Goal: Task Accomplishment & Management: Use online tool/utility

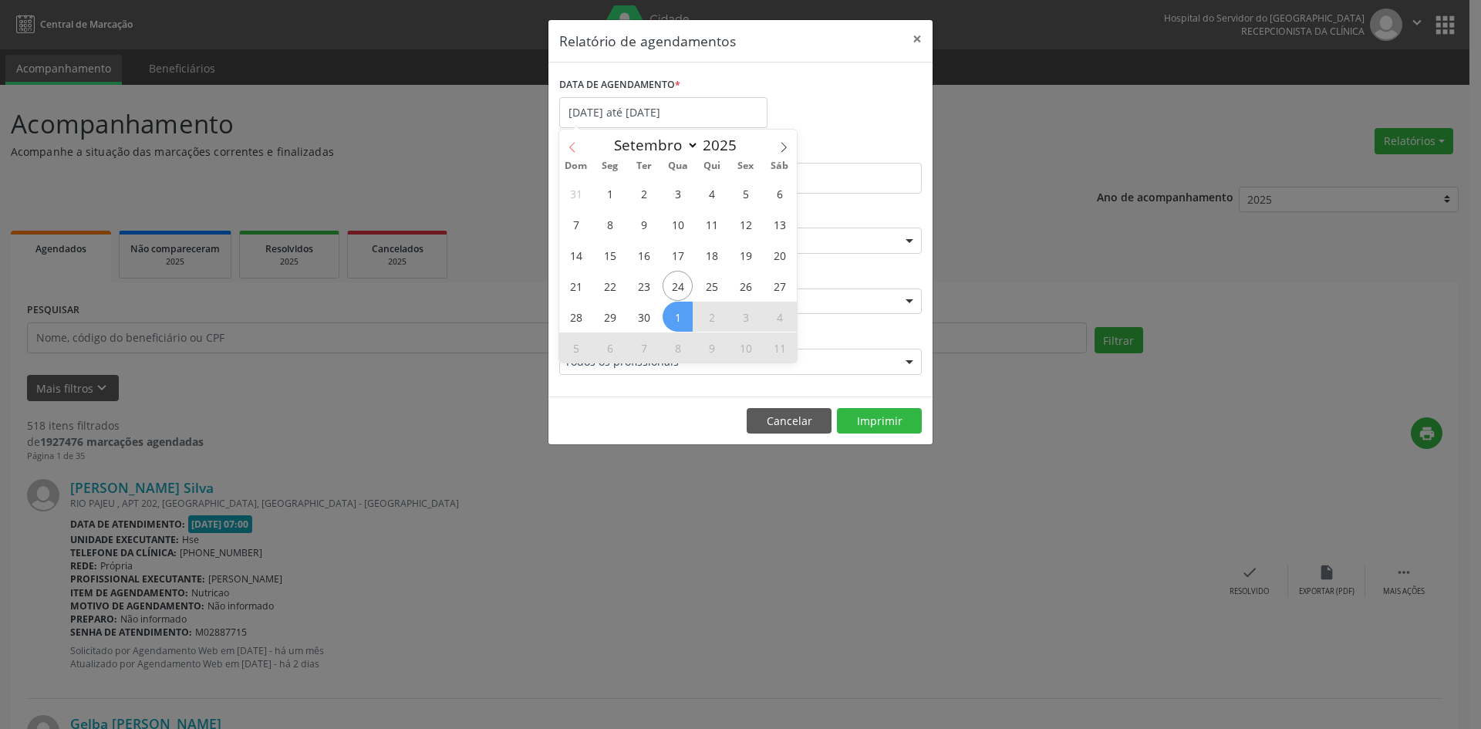
click at [570, 150] on icon at bounding box center [572, 147] width 11 height 11
select select "7"
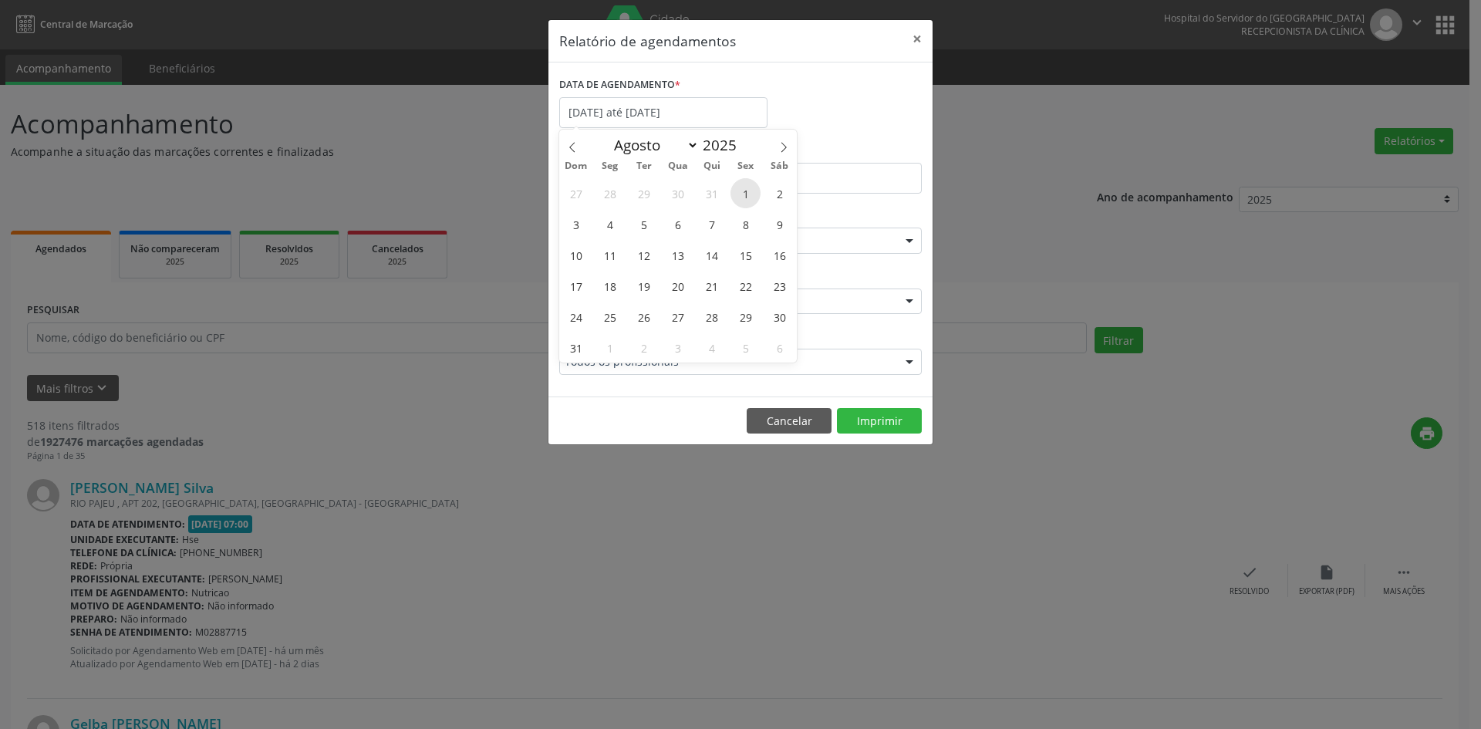
click at [744, 190] on span "1" at bounding box center [745, 193] width 30 height 30
type input "[DATE]"
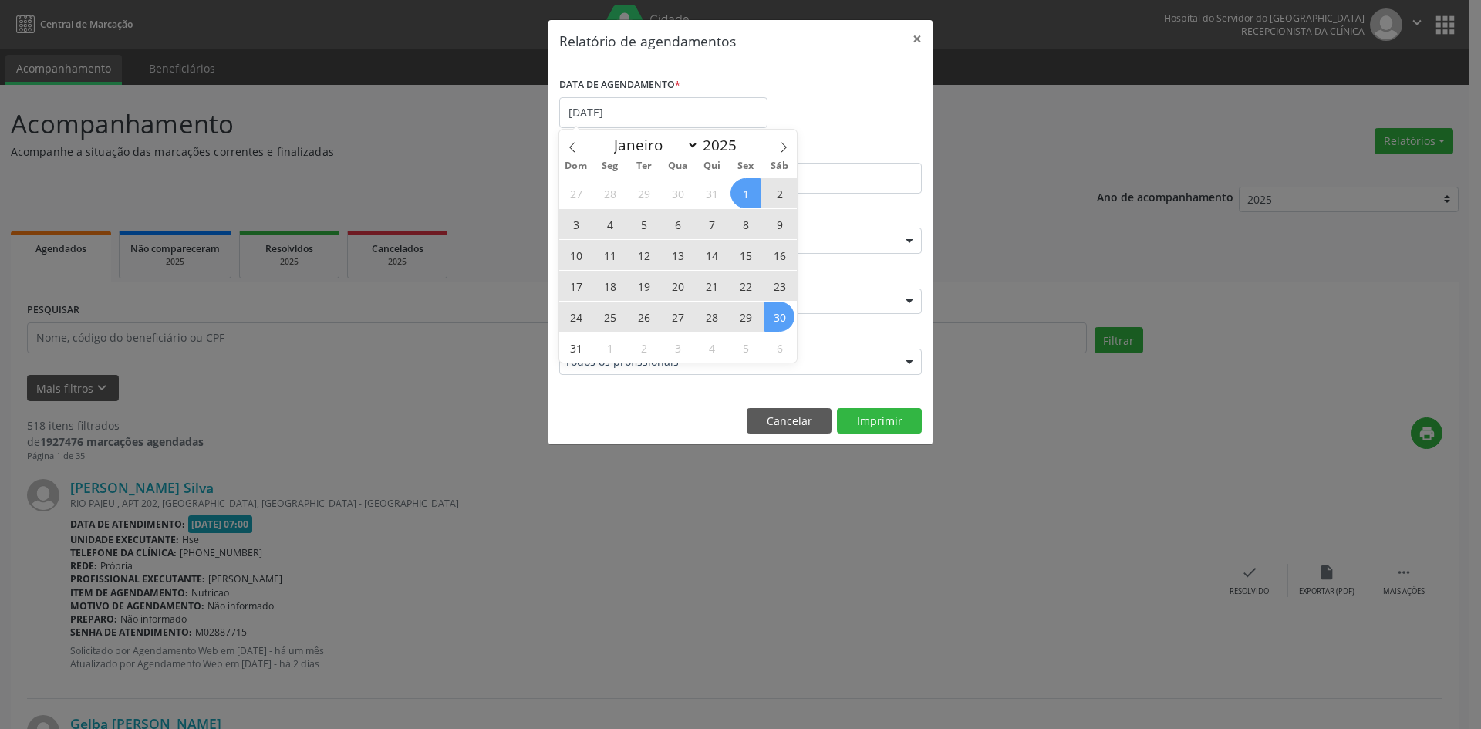
drag, startPoint x: 743, startPoint y: 190, endPoint x: 773, endPoint y: 315, distance: 129.4
click at [773, 315] on div "27 28 29 30 31 1 2 3 4 5 6 7 8 9 10 11 12 13 14 15 16 17 18 19 20 21 22 23 24 2…" at bounding box center [678, 269] width 238 height 185
click at [773, 315] on span "30" at bounding box center [779, 317] width 30 height 30
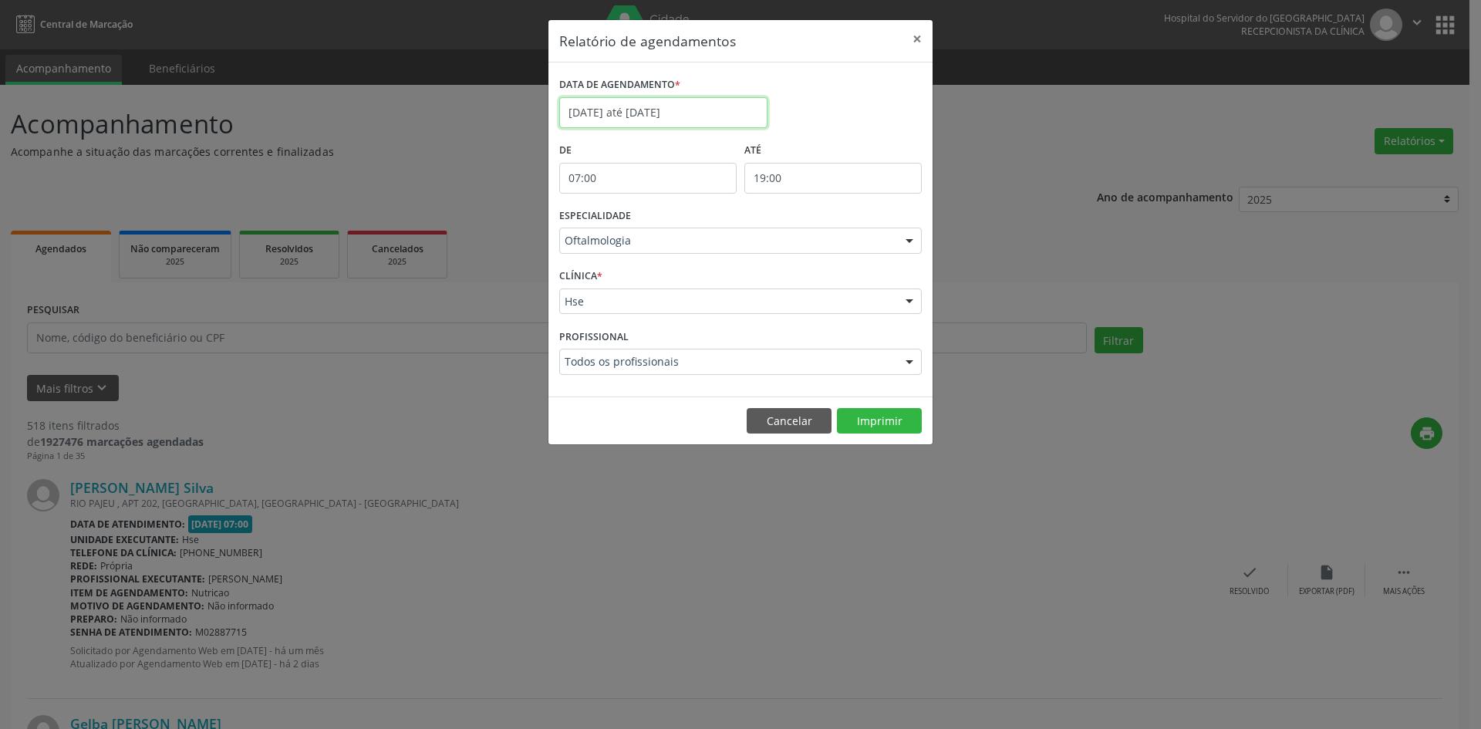
click at [606, 112] on input "[DATE] até [DATE]" at bounding box center [663, 112] width 208 height 31
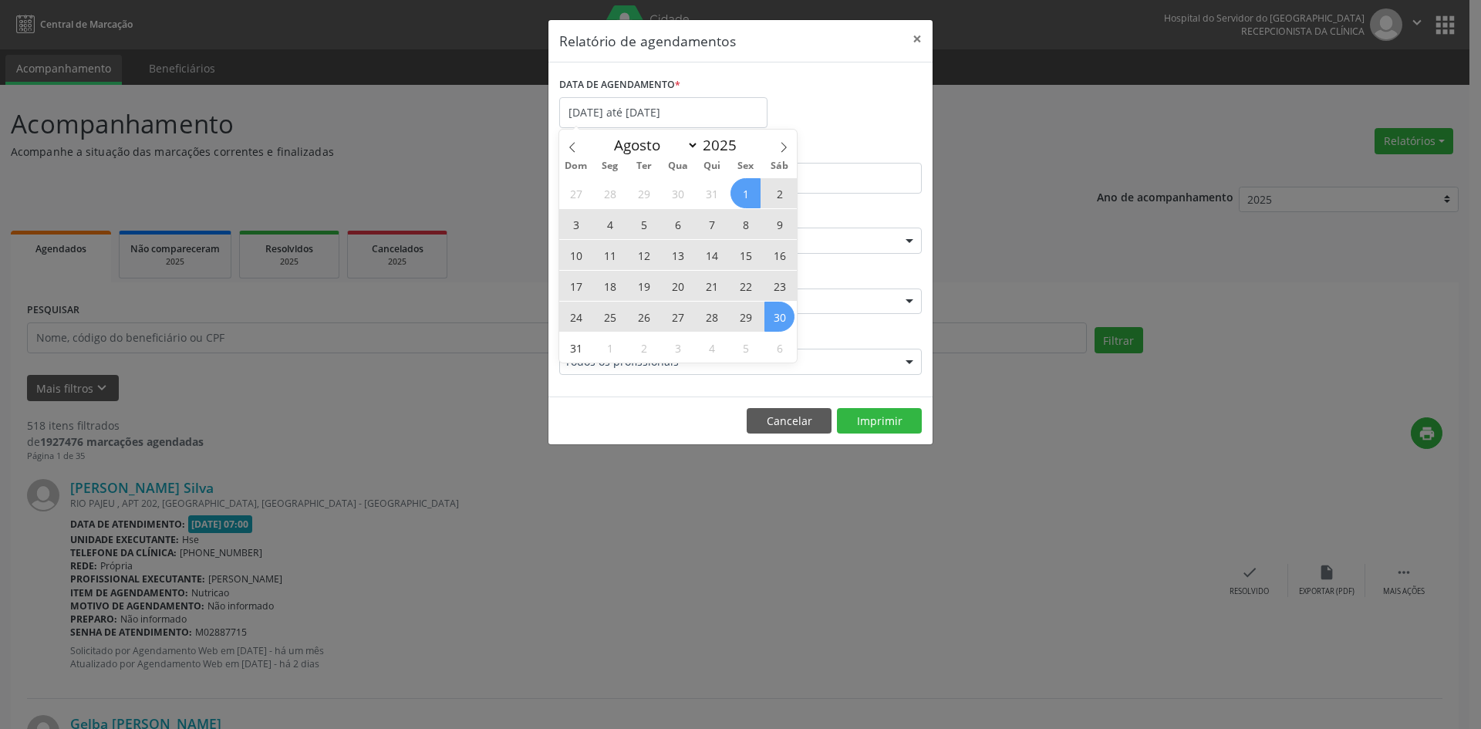
click at [749, 189] on span "1" at bounding box center [745, 193] width 30 height 30
type input "[DATE]"
drag, startPoint x: 749, startPoint y: 189, endPoint x: 578, endPoint y: 335, distance: 225.3
click at [578, 335] on div "27 28 29 30 31 1 2 3 4 5 6 7 8 9 10 11 12 13 14 15 16 17 18 19 20 21 22 23 24 2…" at bounding box center [678, 269] width 238 height 185
click at [578, 335] on span "31" at bounding box center [576, 347] width 30 height 30
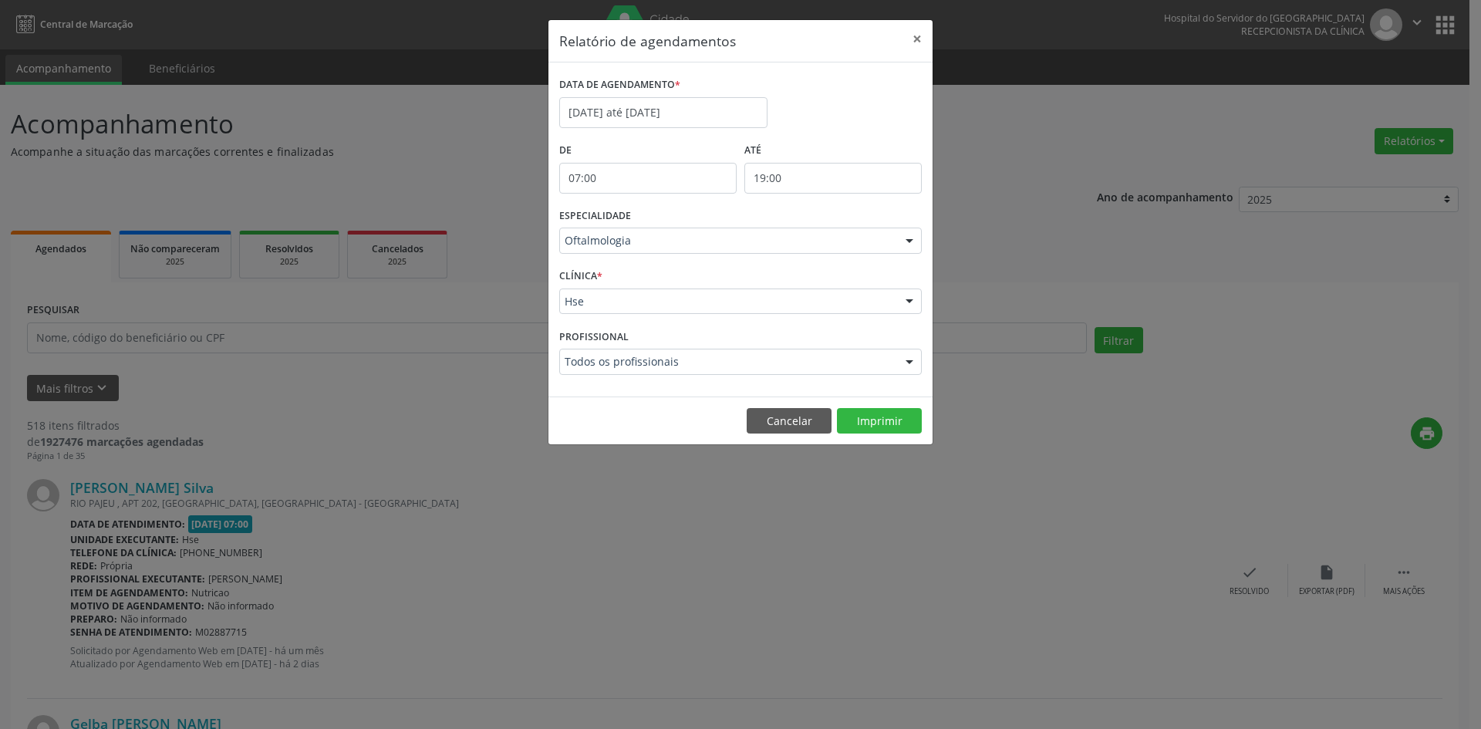
click at [912, 241] on div at bounding box center [909, 241] width 23 height 26
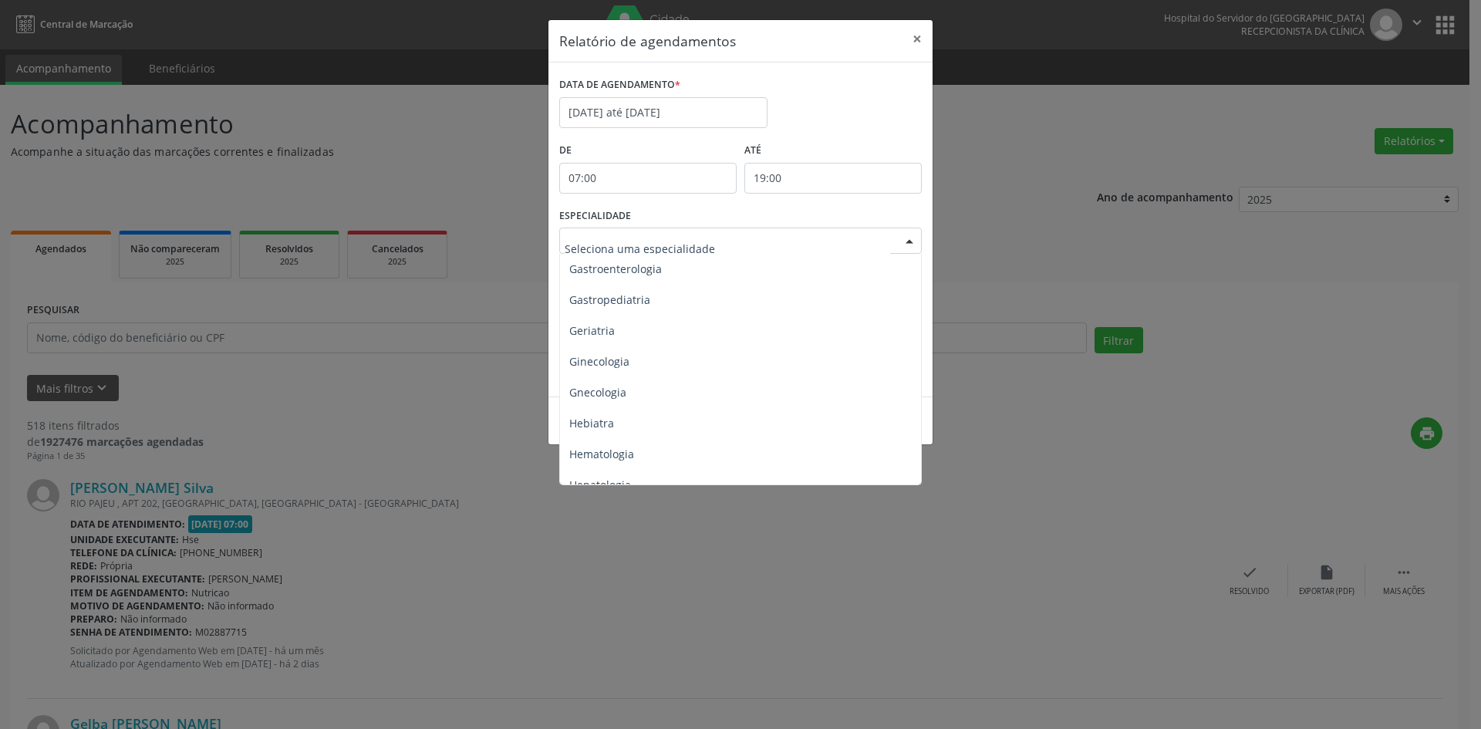
scroll to position [953, 0]
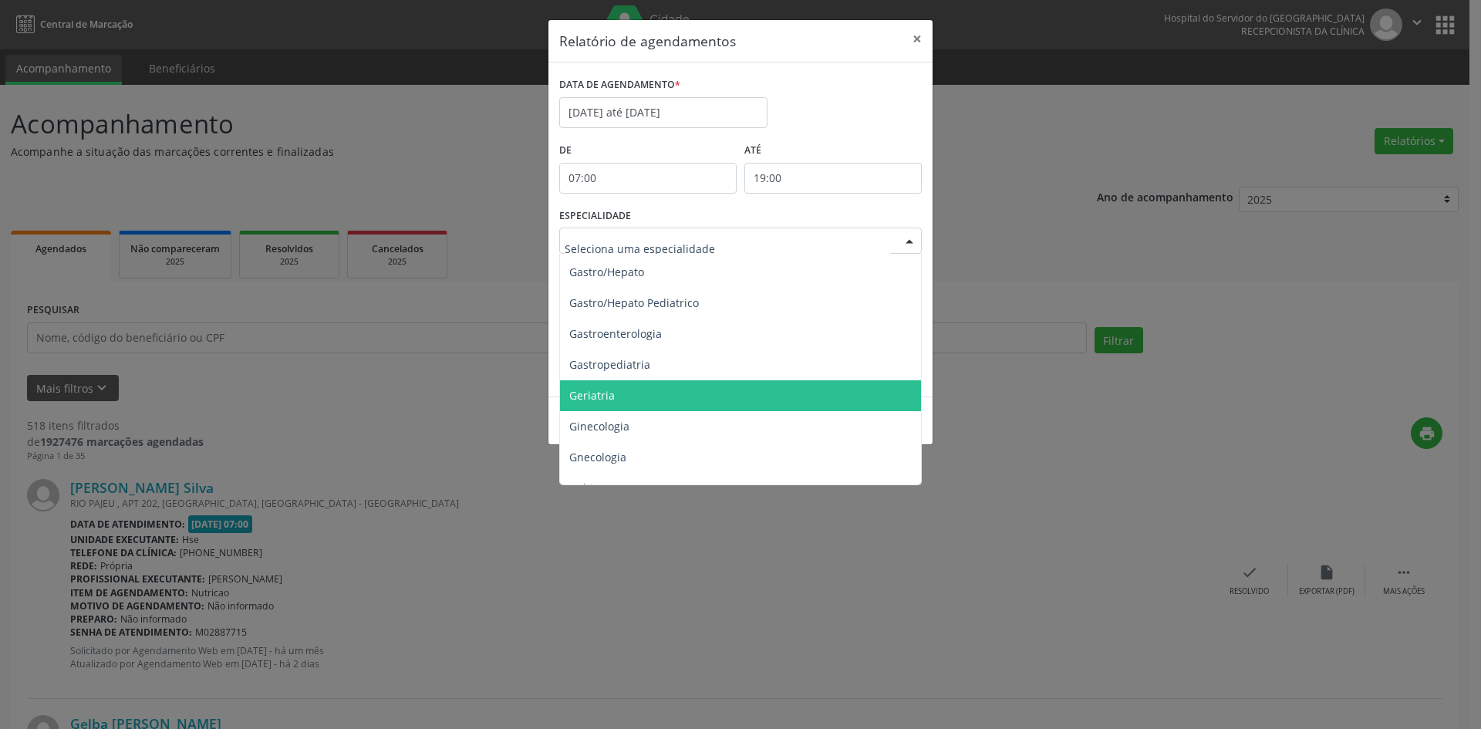
click at [582, 393] on span "Geriatria" at bounding box center [591, 395] width 45 height 15
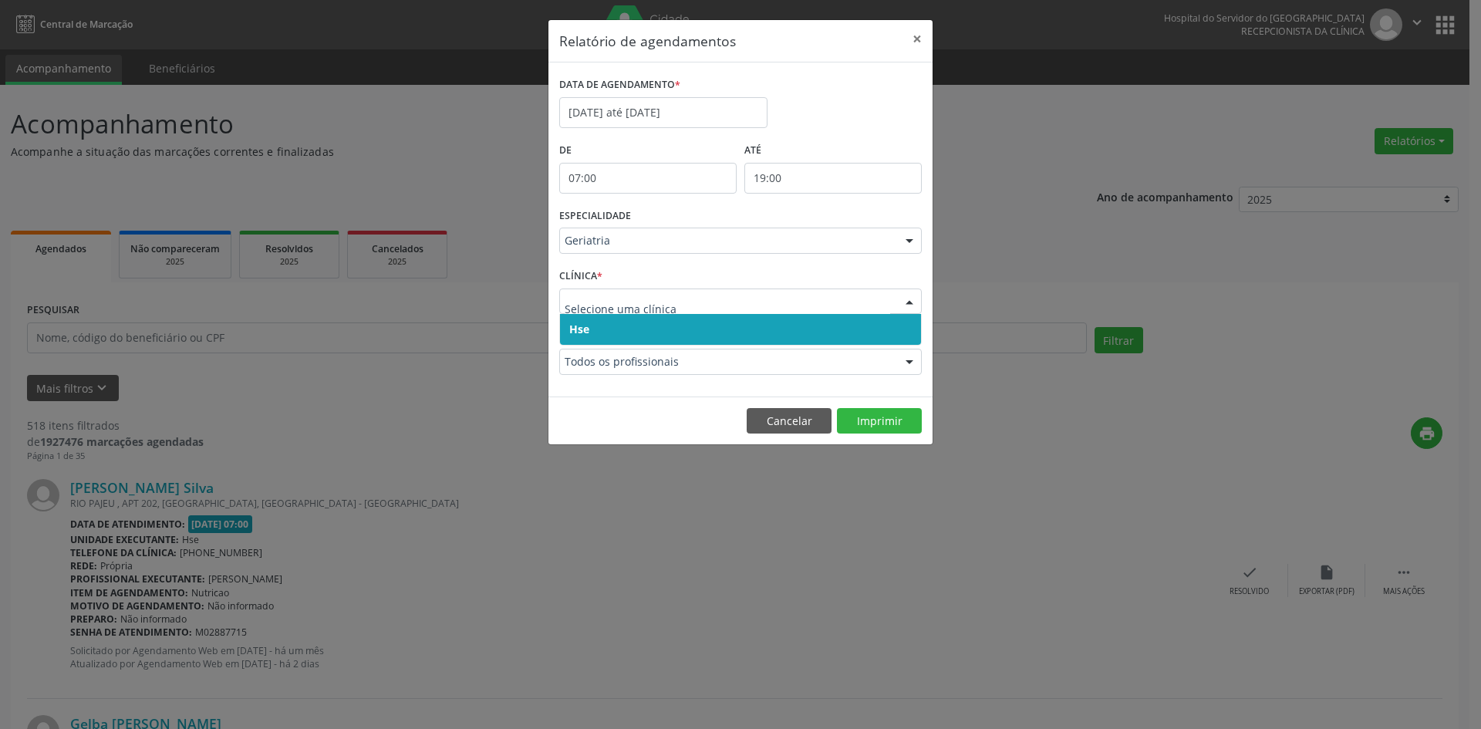
click at [586, 319] on span "Hse" at bounding box center [740, 329] width 361 height 31
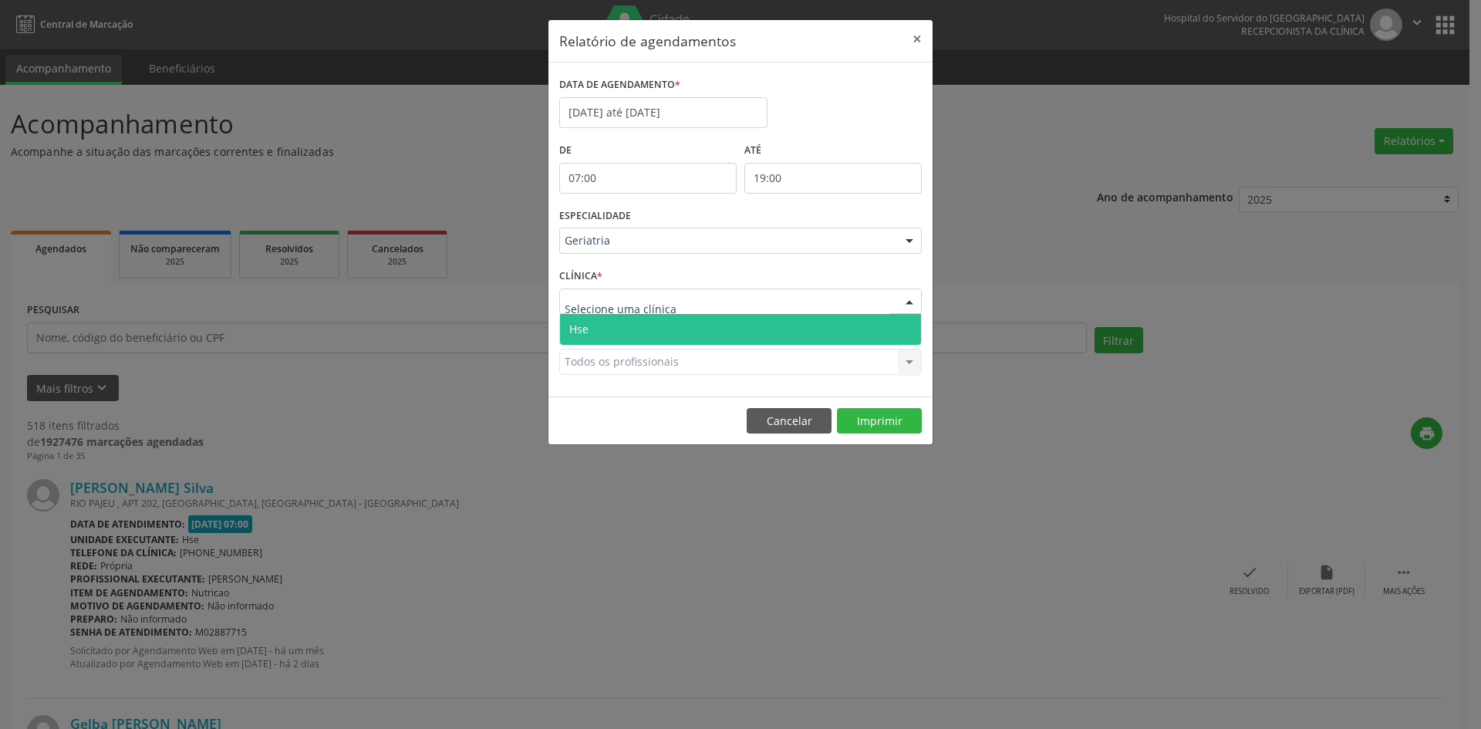
click at [601, 324] on span "Hse" at bounding box center [740, 329] width 361 height 31
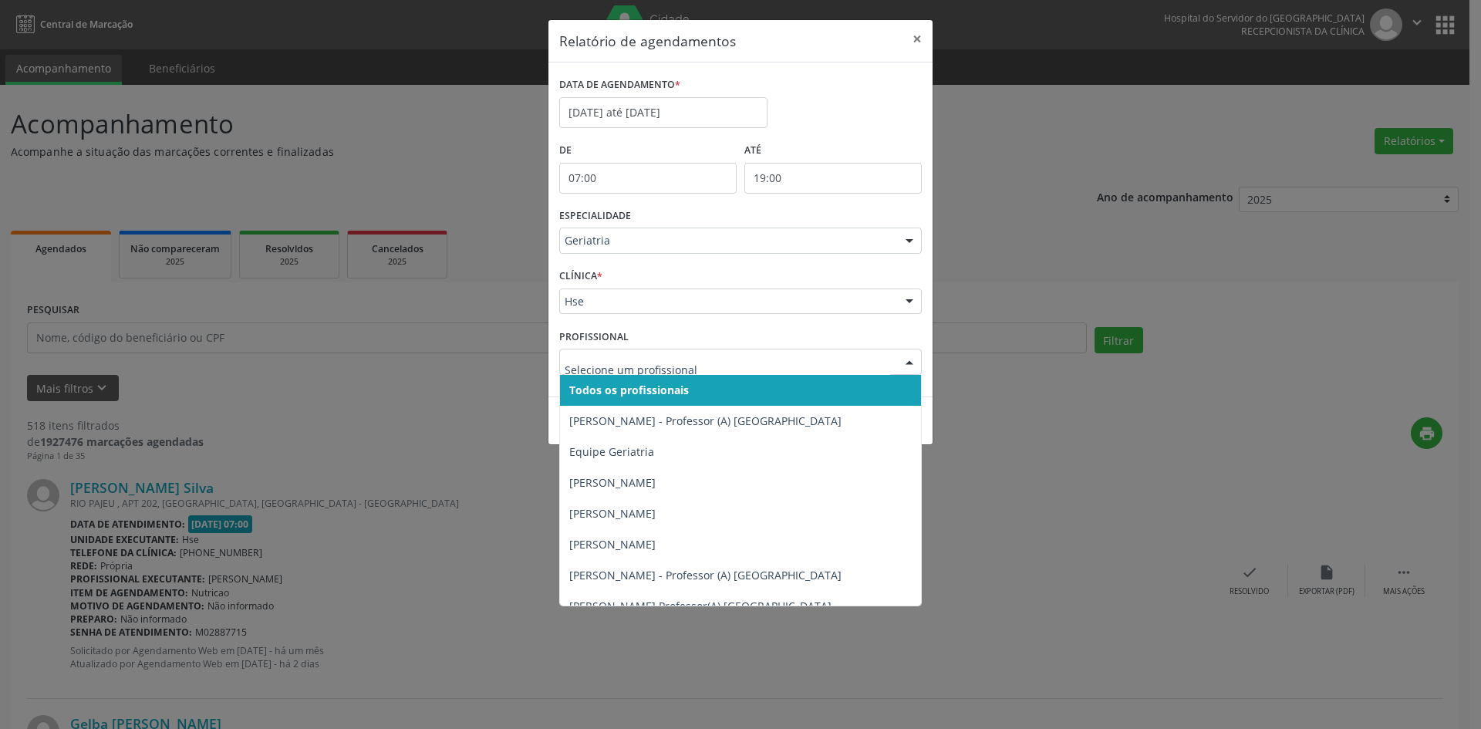
click at [598, 395] on span "Todos os profissionais" at bounding box center [629, 390] width 120 height 15
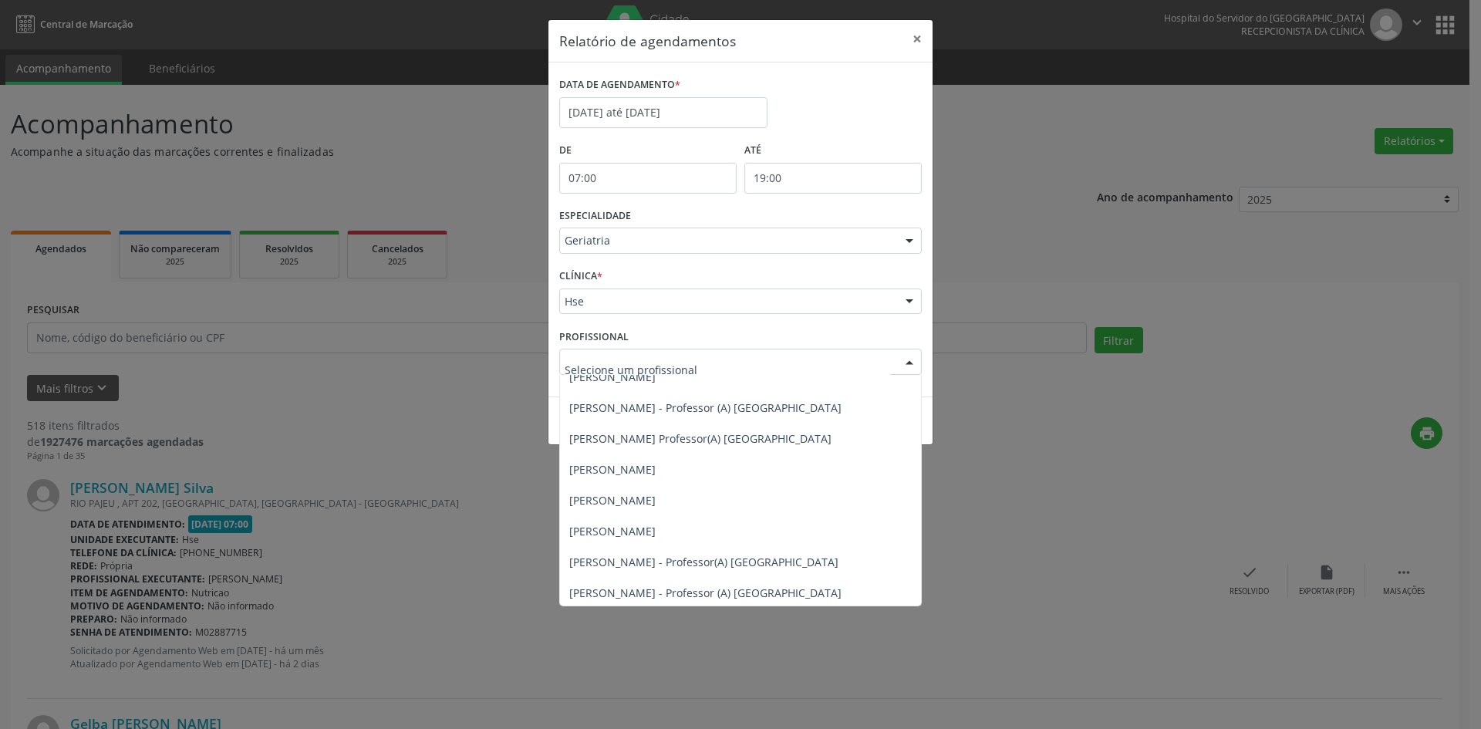
scroll to position [170, 0]
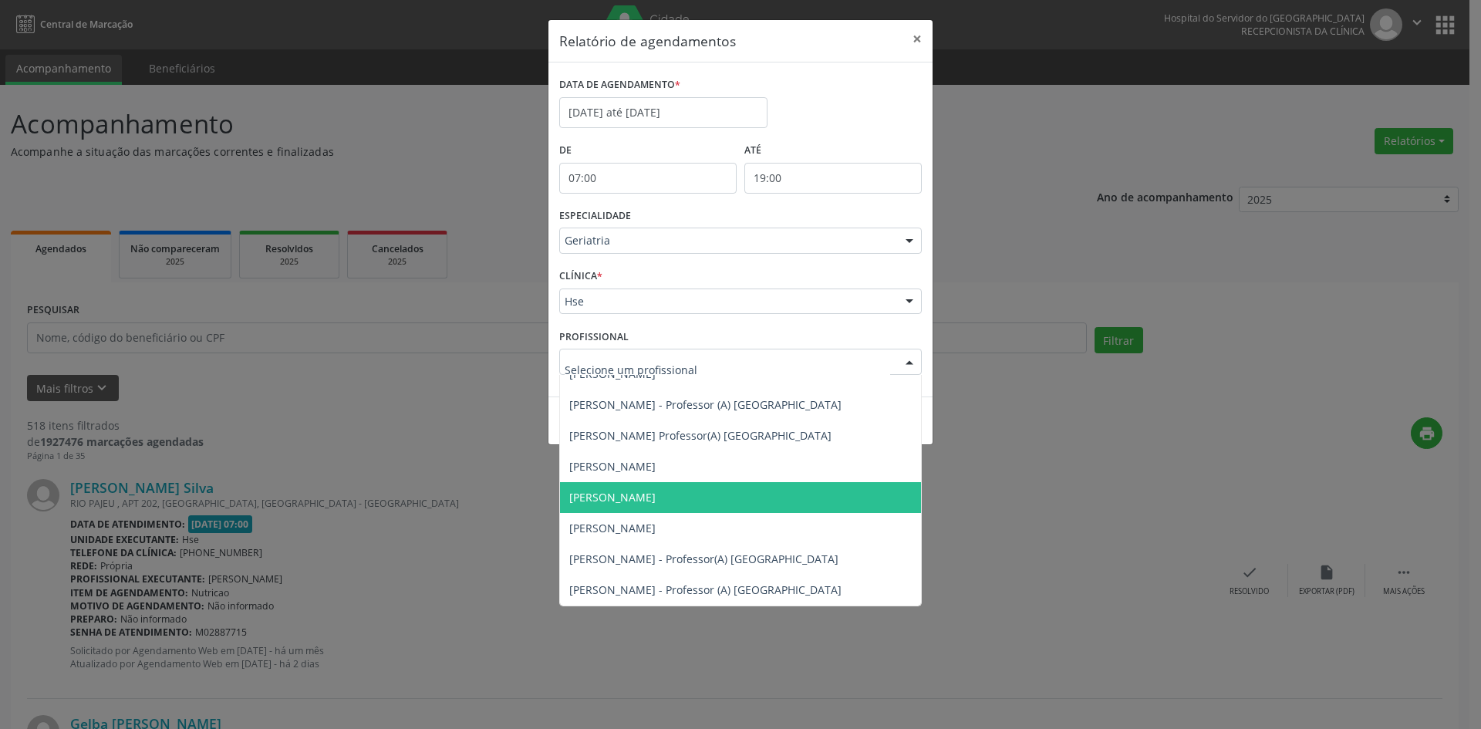
click at [626, 497] on span "[PERSON_NAME]" at bounding box center [612, 497] width 86 height 15
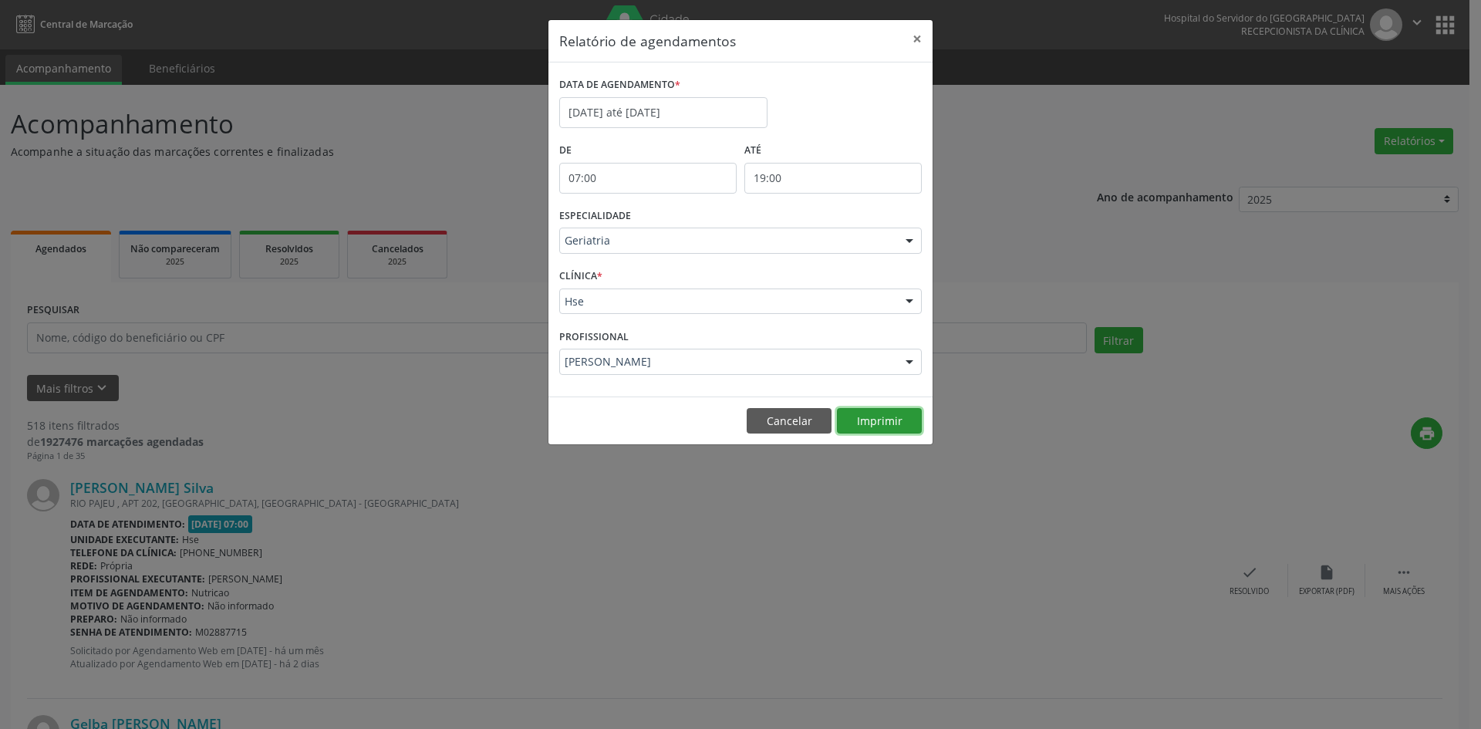
click at [874, 424] on button "Imprimir" at bounding box center [879, 421] width 85 height 26
click at [635, 99] on input "[DATE] até [DATE]" at bounding box center [663, 112] width 208 height 31
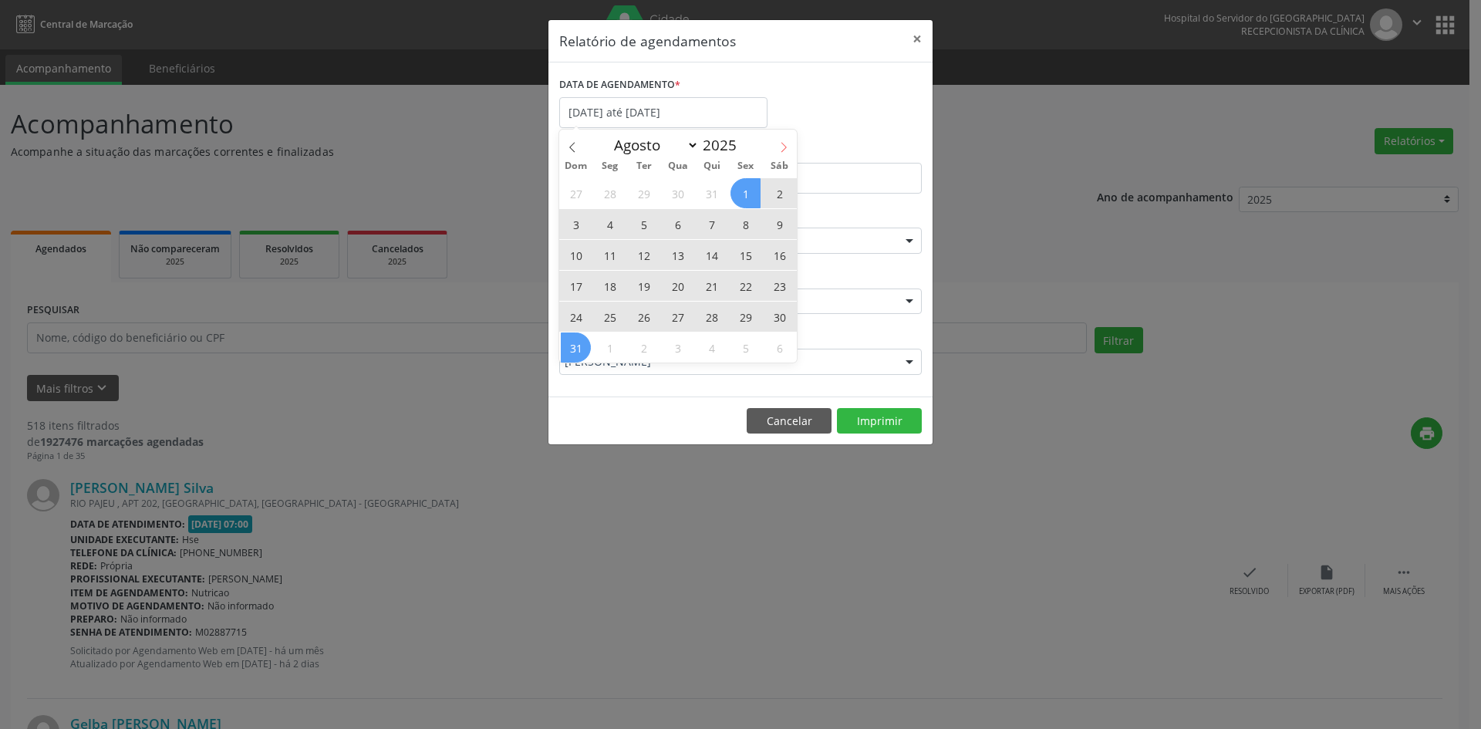
click at [785, 144] on icon at bounding box center [783, 147] width 11 height 11
select select "8"
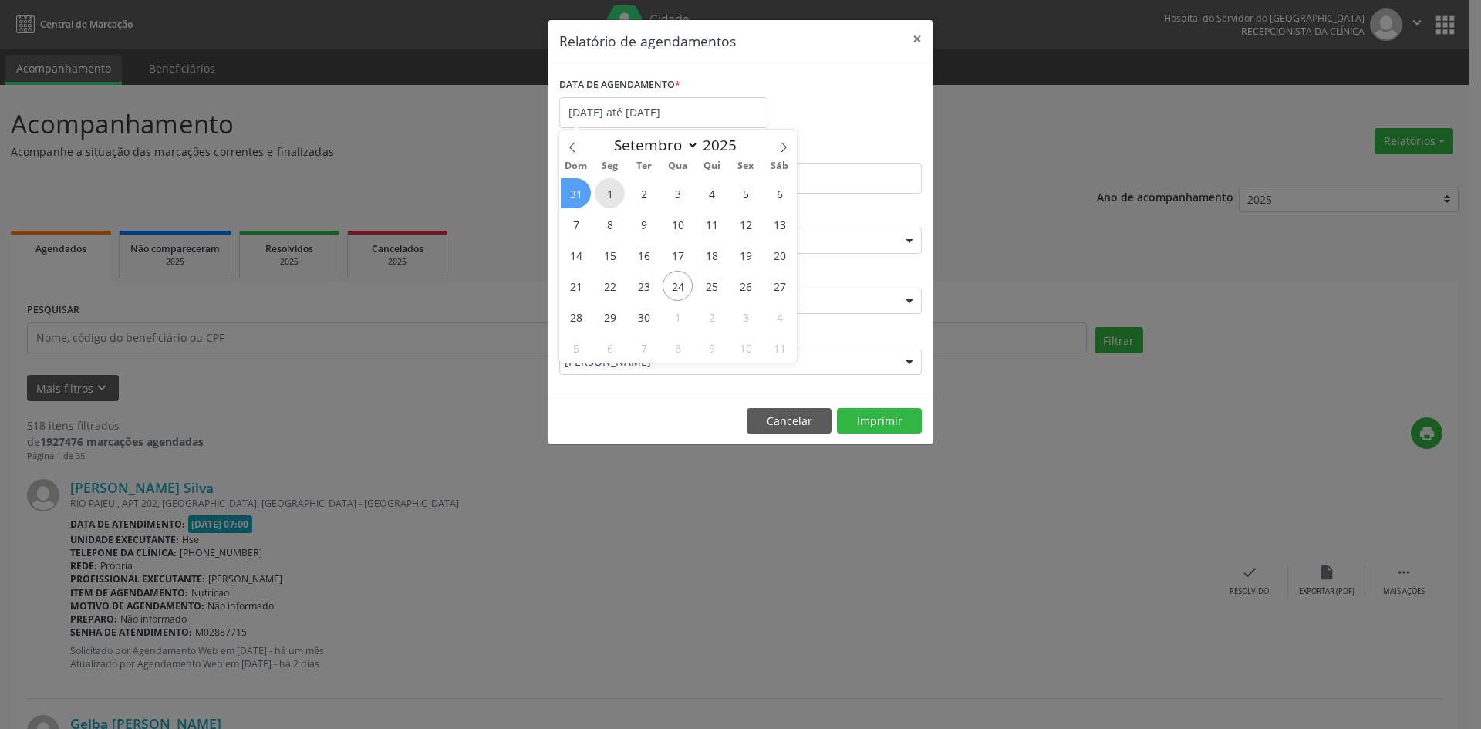
click at [607, 193] on span "1" at bounding box center [610, 193] width 30 height 30
type input "[DATE]"
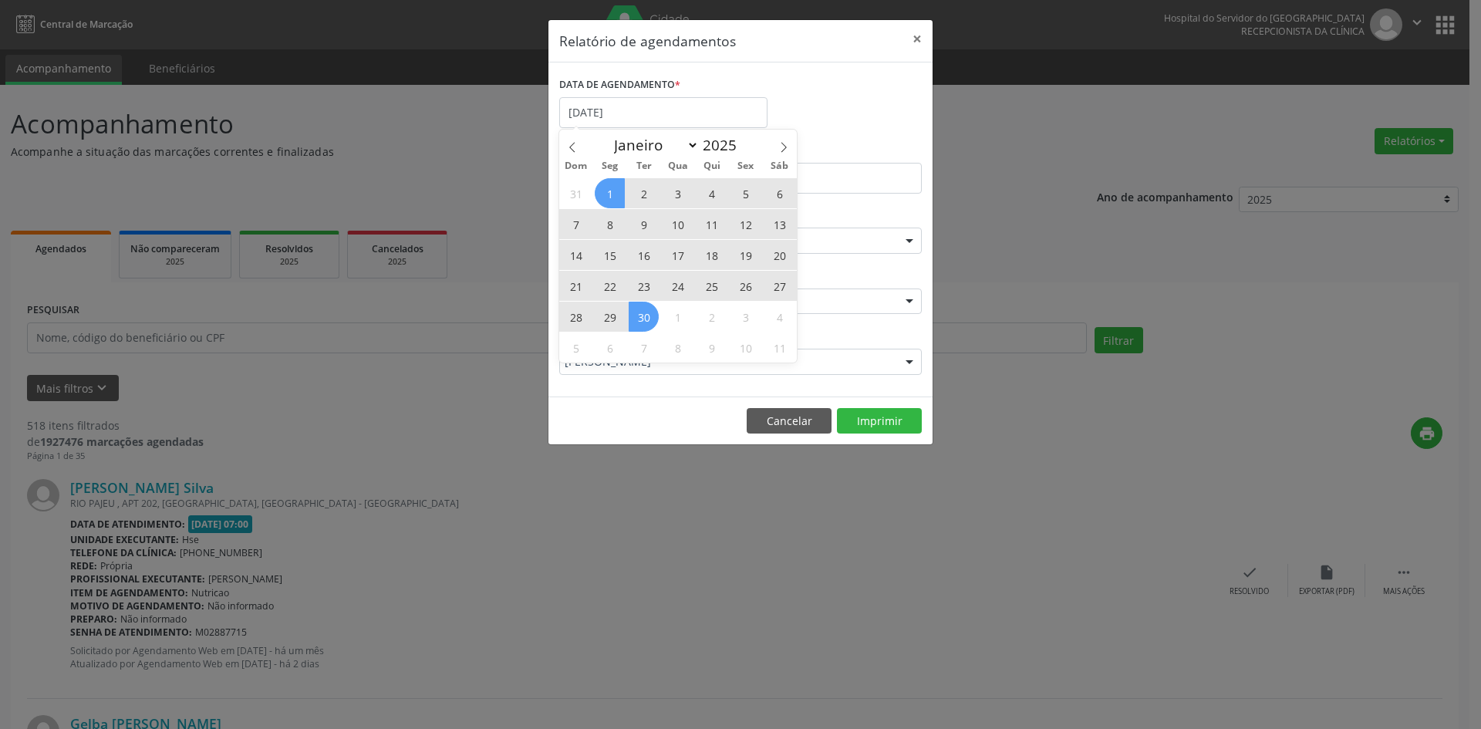
drag, startPoint x: 607, startPoint y: 193, endPoint x: 642, endPoint y: 310, distance: 122.2
click at [642, 310] on div "31 1 2 3 4 5 6 7 8 9 10 11 12 13 14 15 16 17 18 19 20 21 22 23 24 25 26 27 28 2…" at bounding box center [678, 269] width 238 height 185
click at [642, 310] on span "30" at bounding box center [644, 317] width 30 height 30
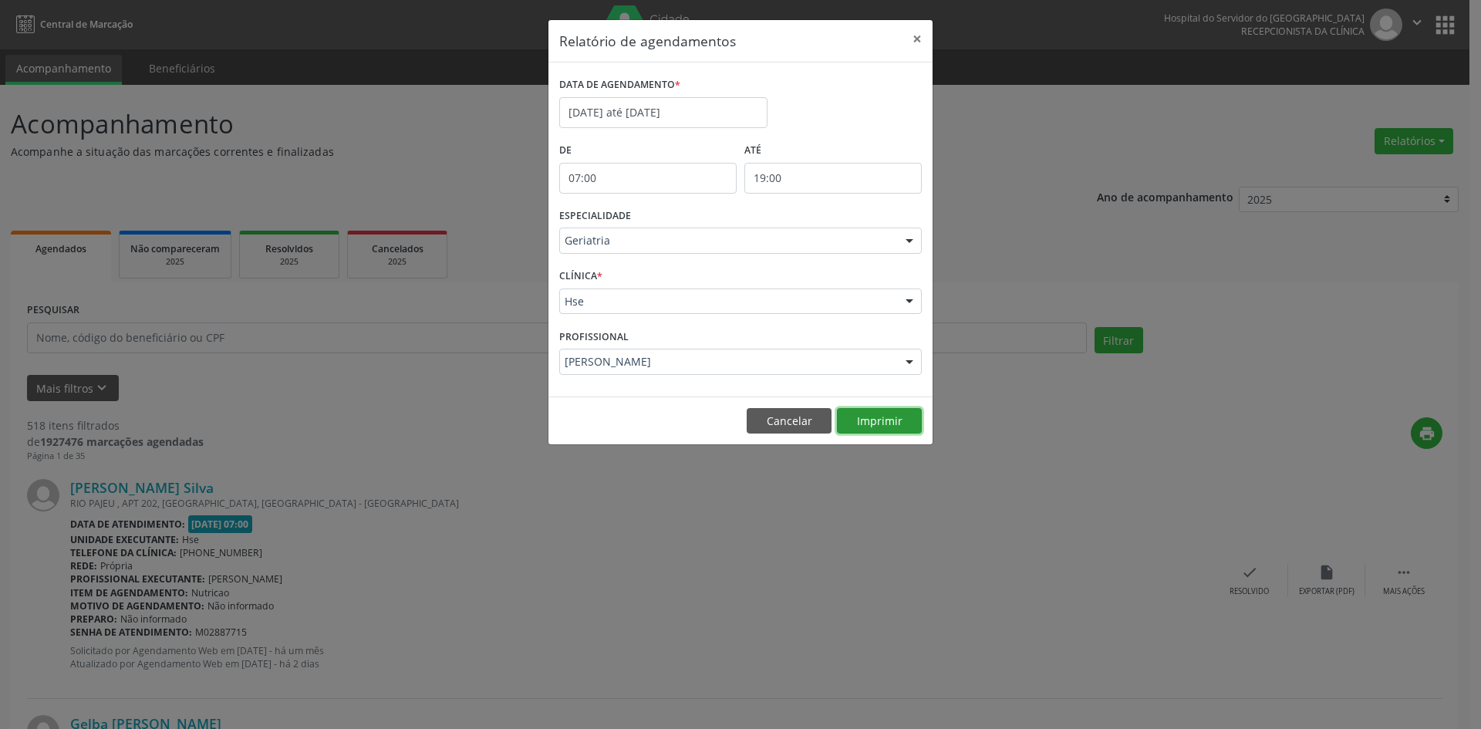
click at [888, 416] on button "Imprimir" at bounding box center [879, 421] width 85 height 26
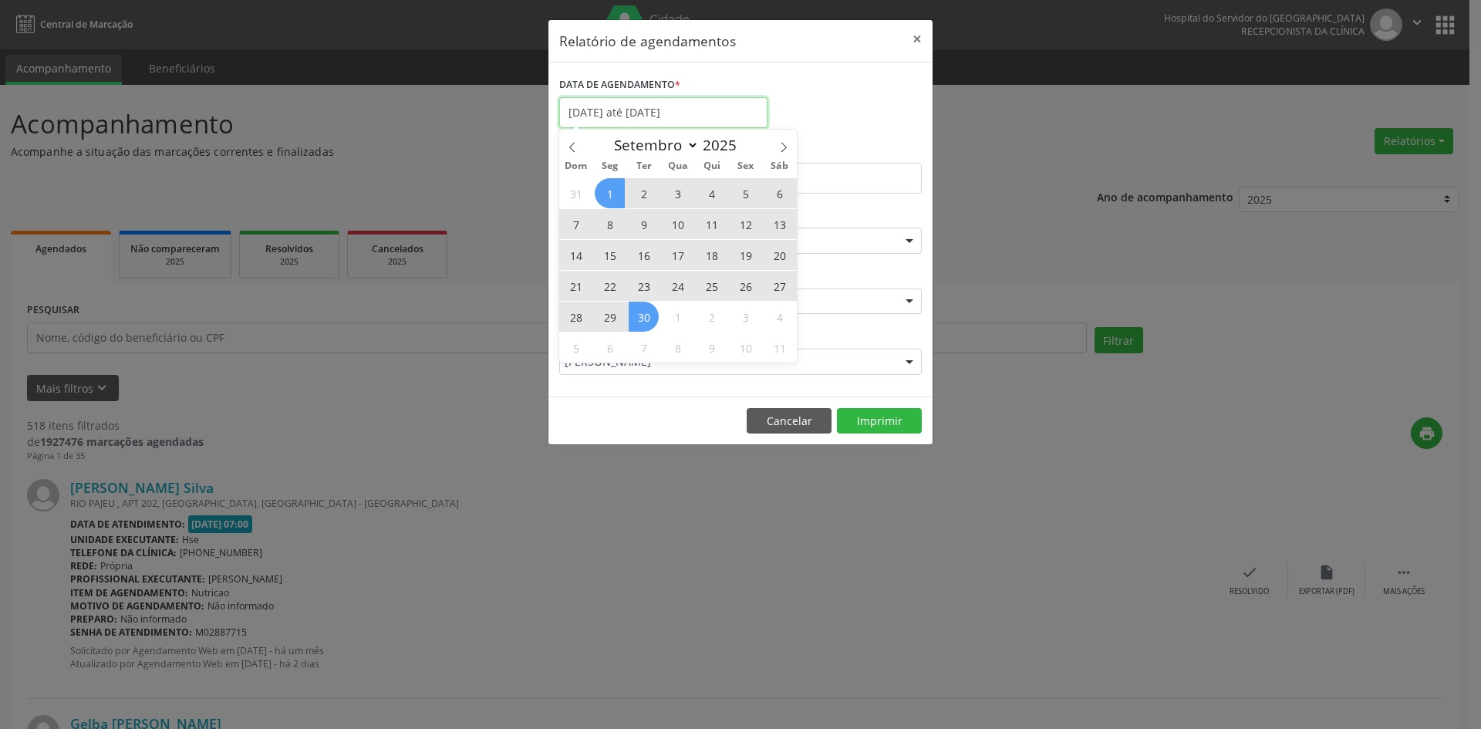
click at [625, 112] on input "[DATE] até [DATE]" at bounding box center [663, 112] width 208 height 31
click at [787, 147] on icon at bounding box center [783, 147] width 11 height 11
select select "9"
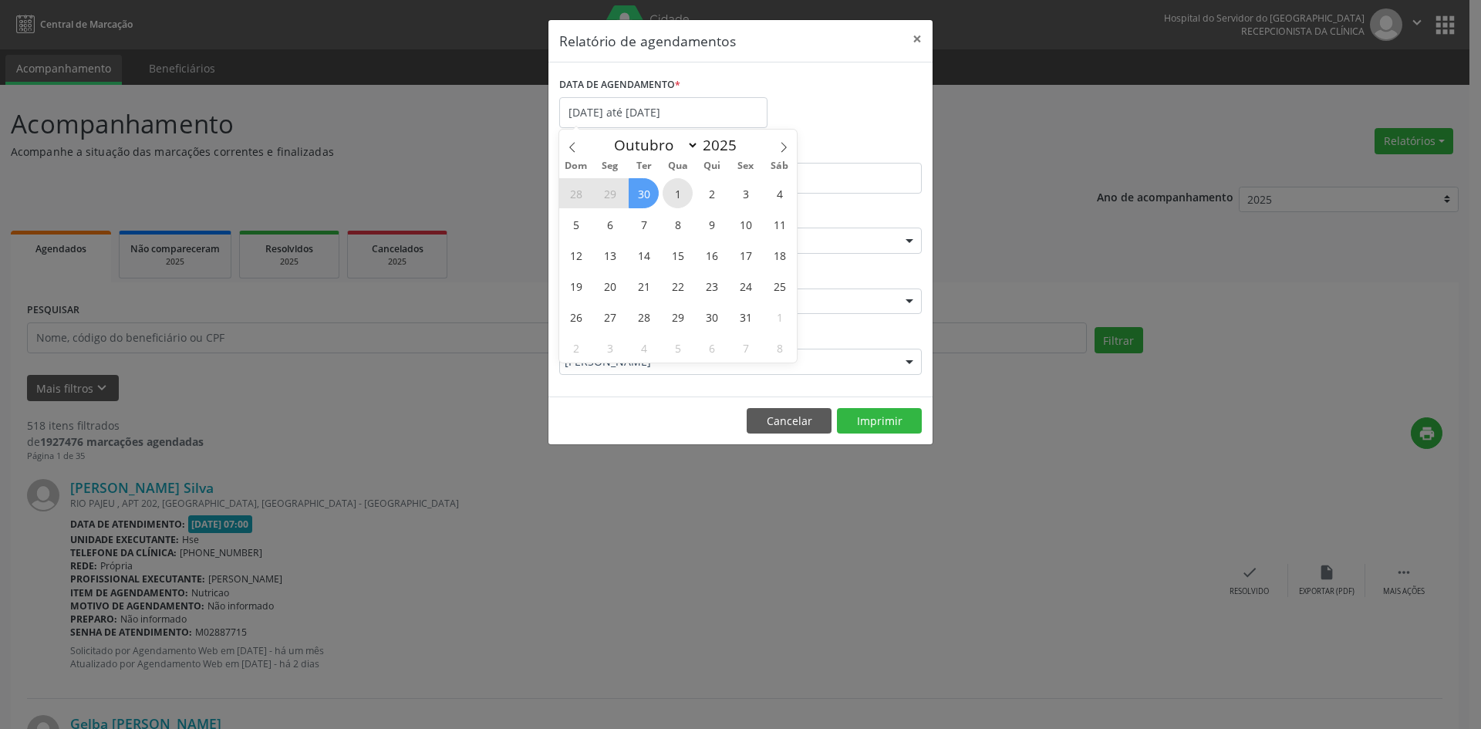
click at [676, 196] on span "1" at bounding box center [677, 193] width 30 height 30
type input "[DATE]"
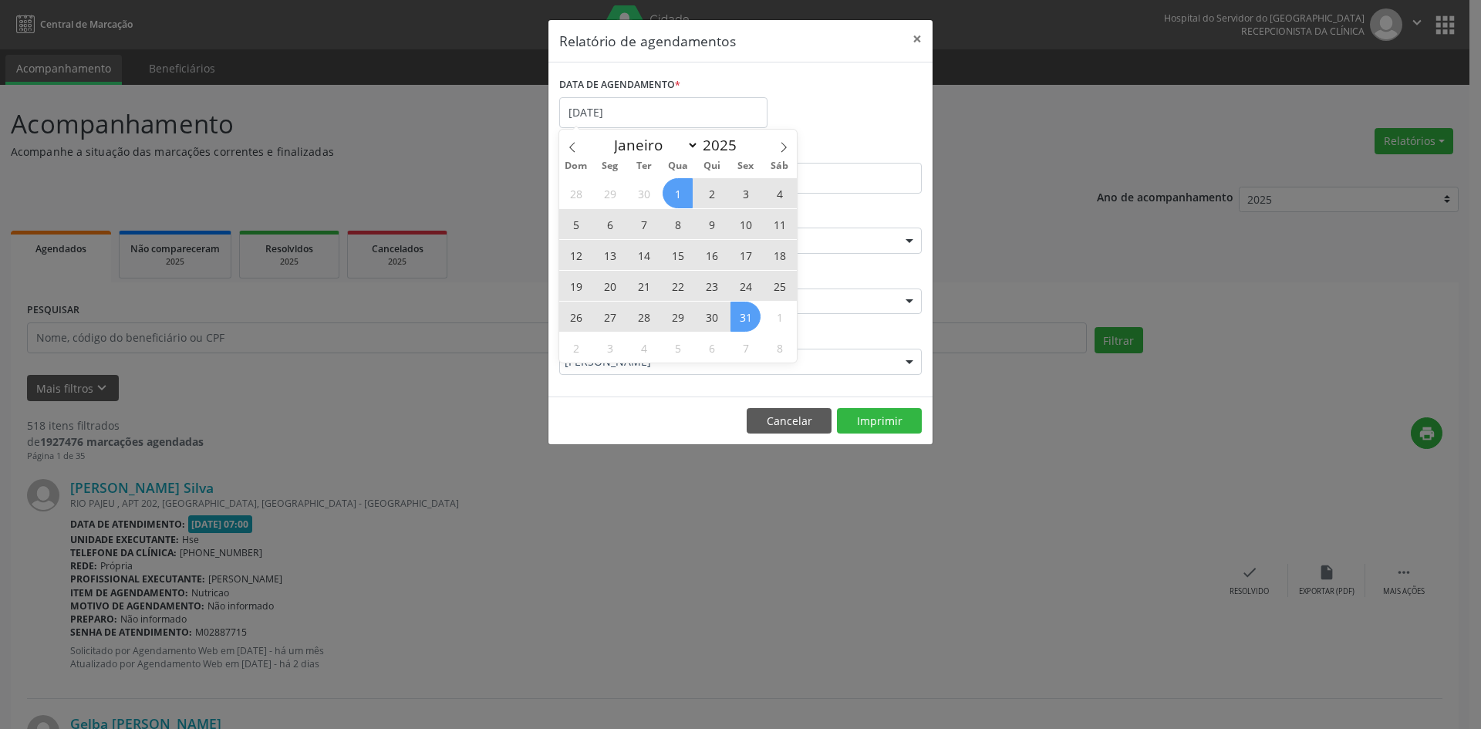
drag, startPoint x: 687, startPoint y: 195, endPoint x: 746, endPoint y: 314, distance: 132.8
click at [746, 314] on div "28 29 30 1 2 3 4 5 6 7 8 9 10 11 12 13 14 15 16 17 18 19 20 21 22 23 24 25 26 2…" at bounding box center [678, 269] width 238 height 185
click at [746, 312] on span "31" at bounding box center [745, 317] width 30 height 30
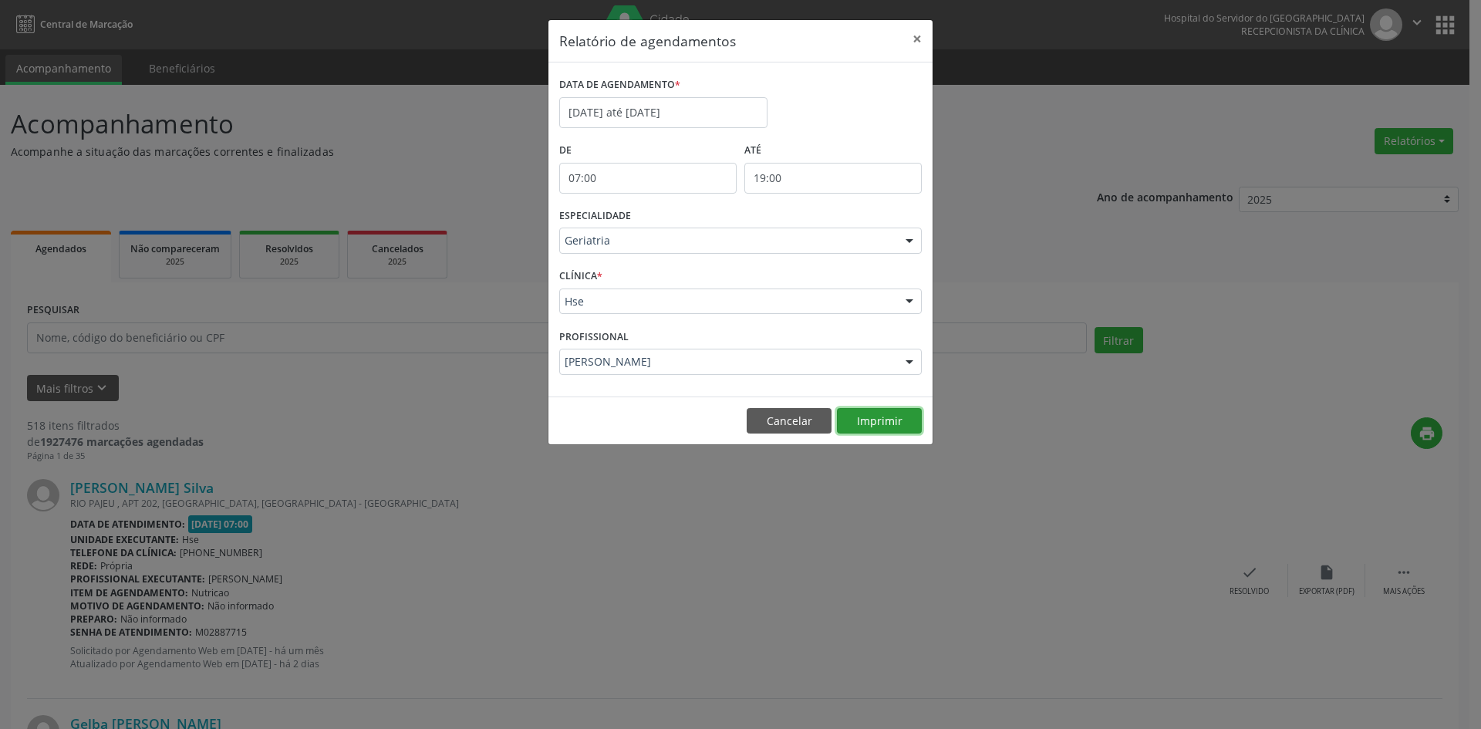
click at [876, 424] on button "Imprimir" at bounding box center [879, 421] width 85 height 26
click at [645, 108] on input "[DATE] até [DATE]" at bounding box center [663, 112] width 208 height 31
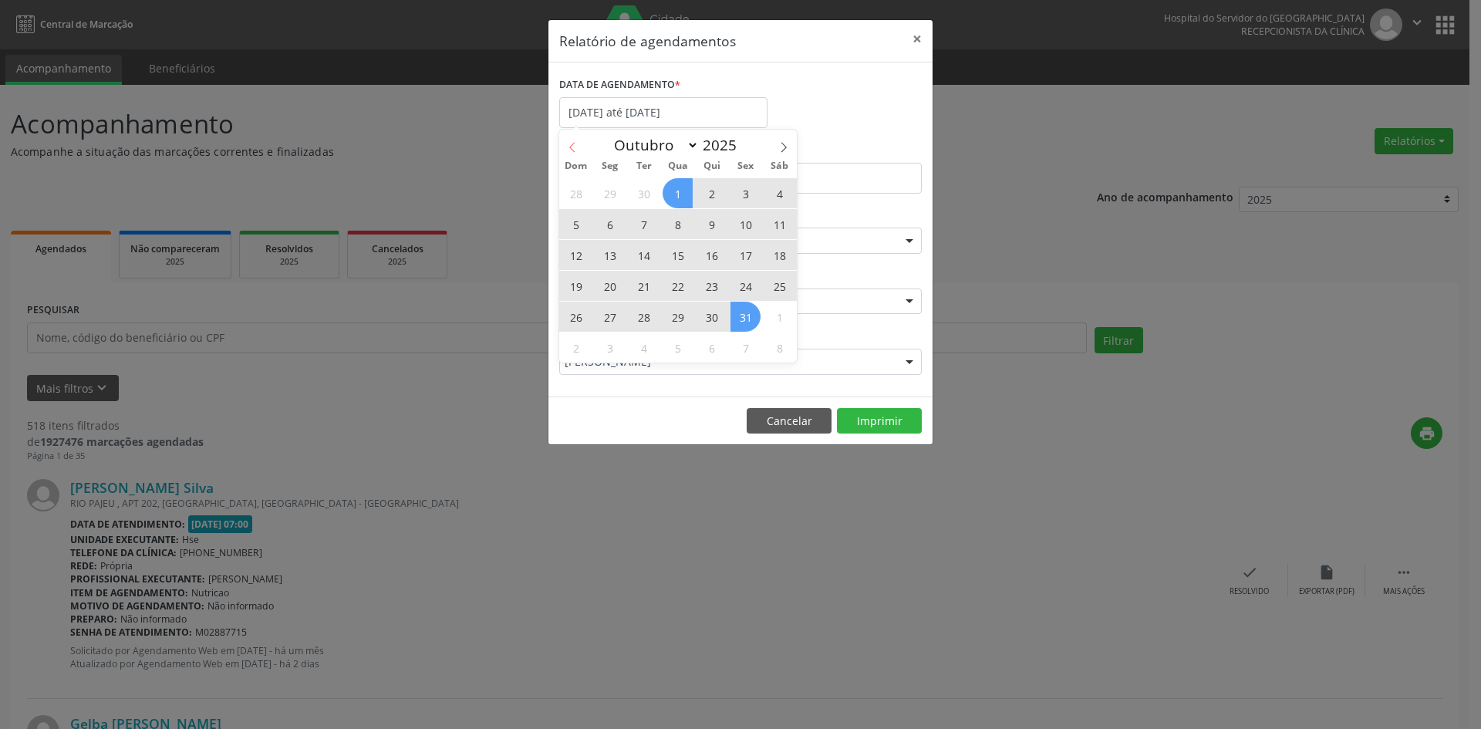
click at [573, 142] on icon at bounding box center [572, 147] width 11 height 11
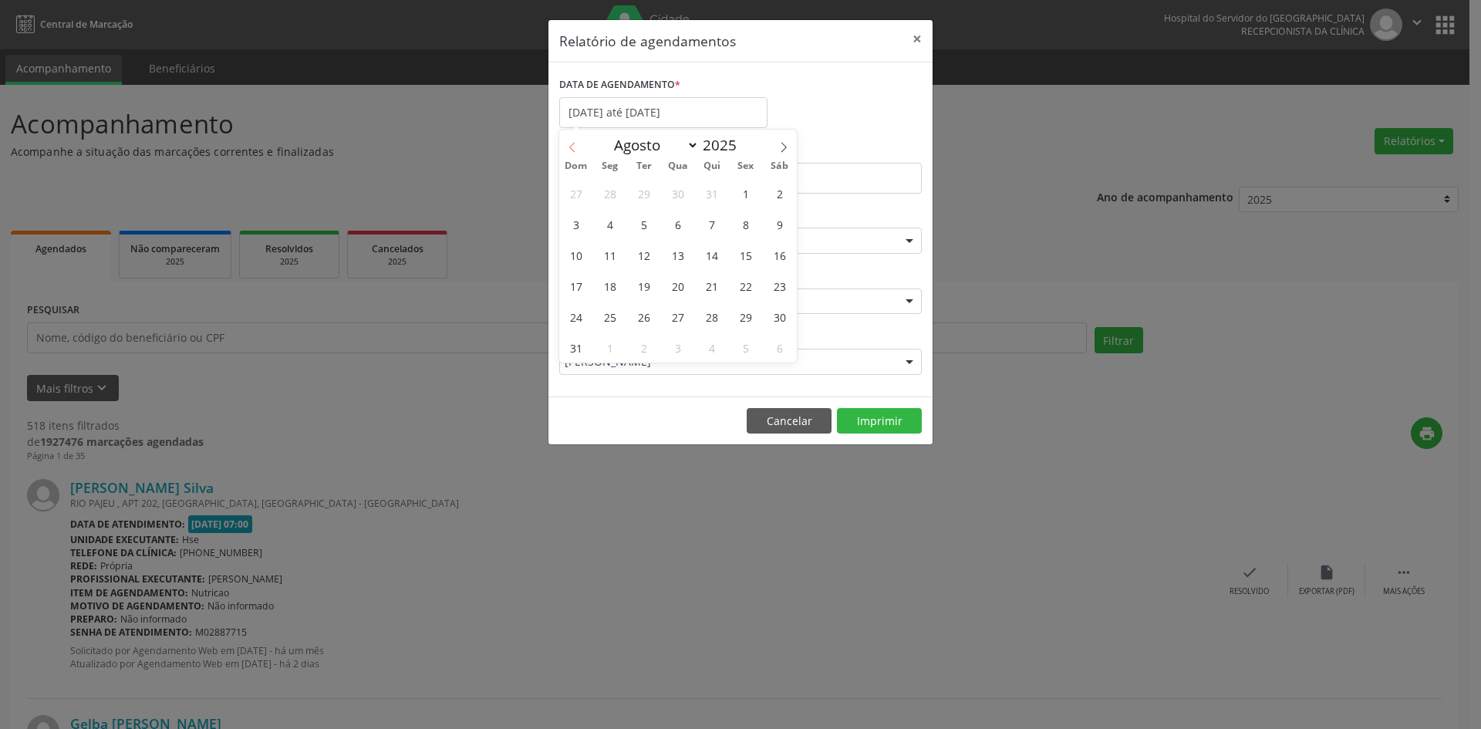
click at [573, 142] on icon at bounding box center [572, 147] width 11 height 11
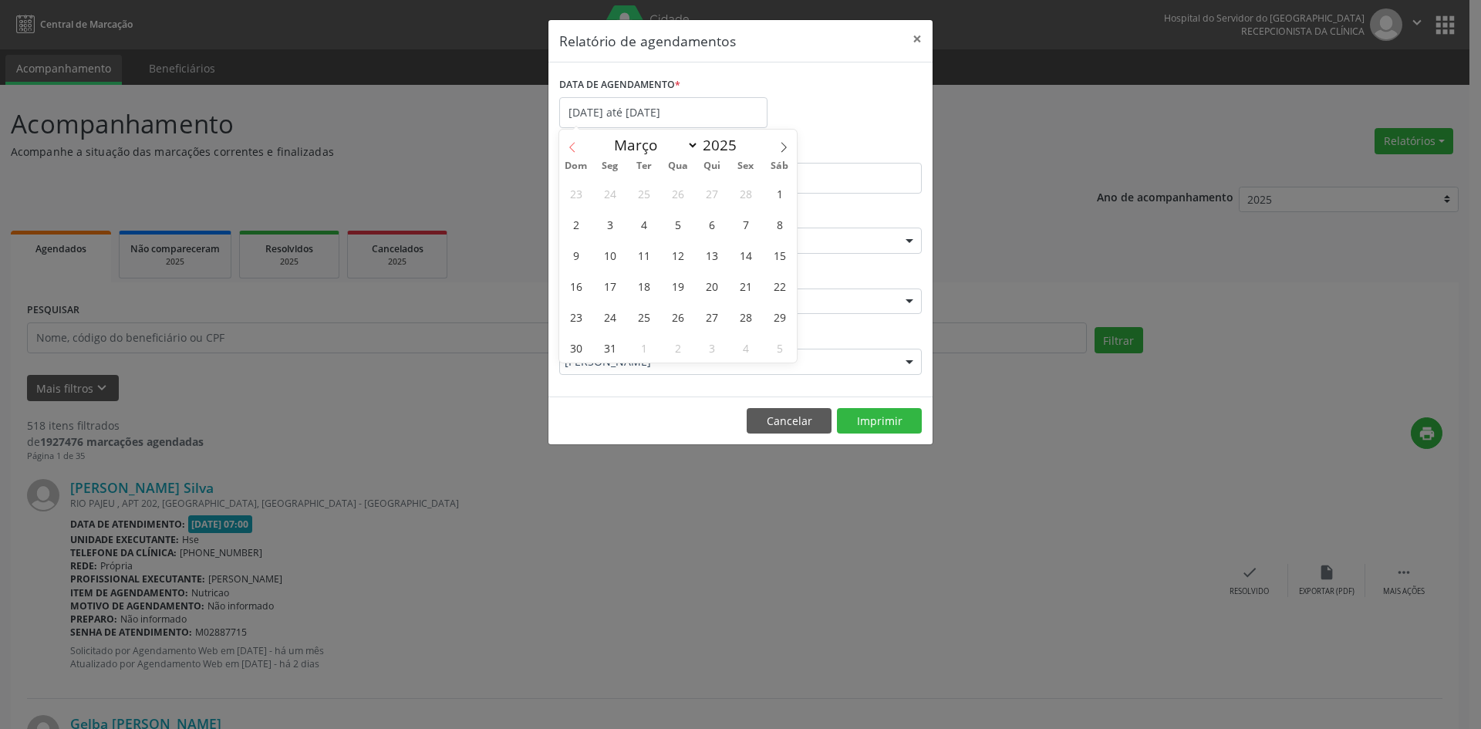
click at [573, 142] on icon at bounding box center [572, 147] width 11 height 11
select select "0"
click at [573, 142] on icon at bounding box center [572, 147] width 11 height 11
type input "2024"
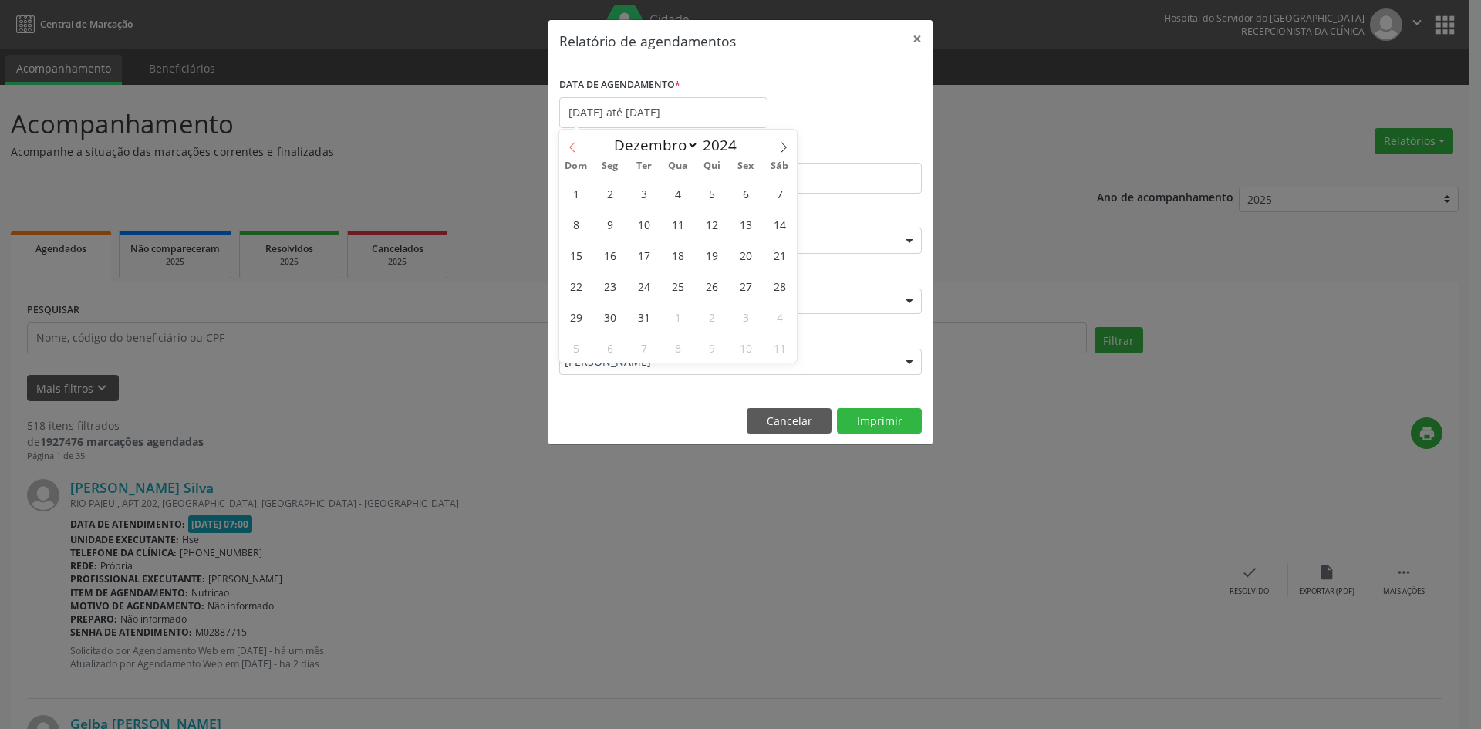
click at [573, 142] on icon at bounding box center [572, 147] width 11 height 11
click at [786, 147] on icon at bounding box center [783, 147] width 11 height 11
select select "11"
click at [786, 147] on icon at bounding box center [783, 147] width 11 height 11
type input "2025"
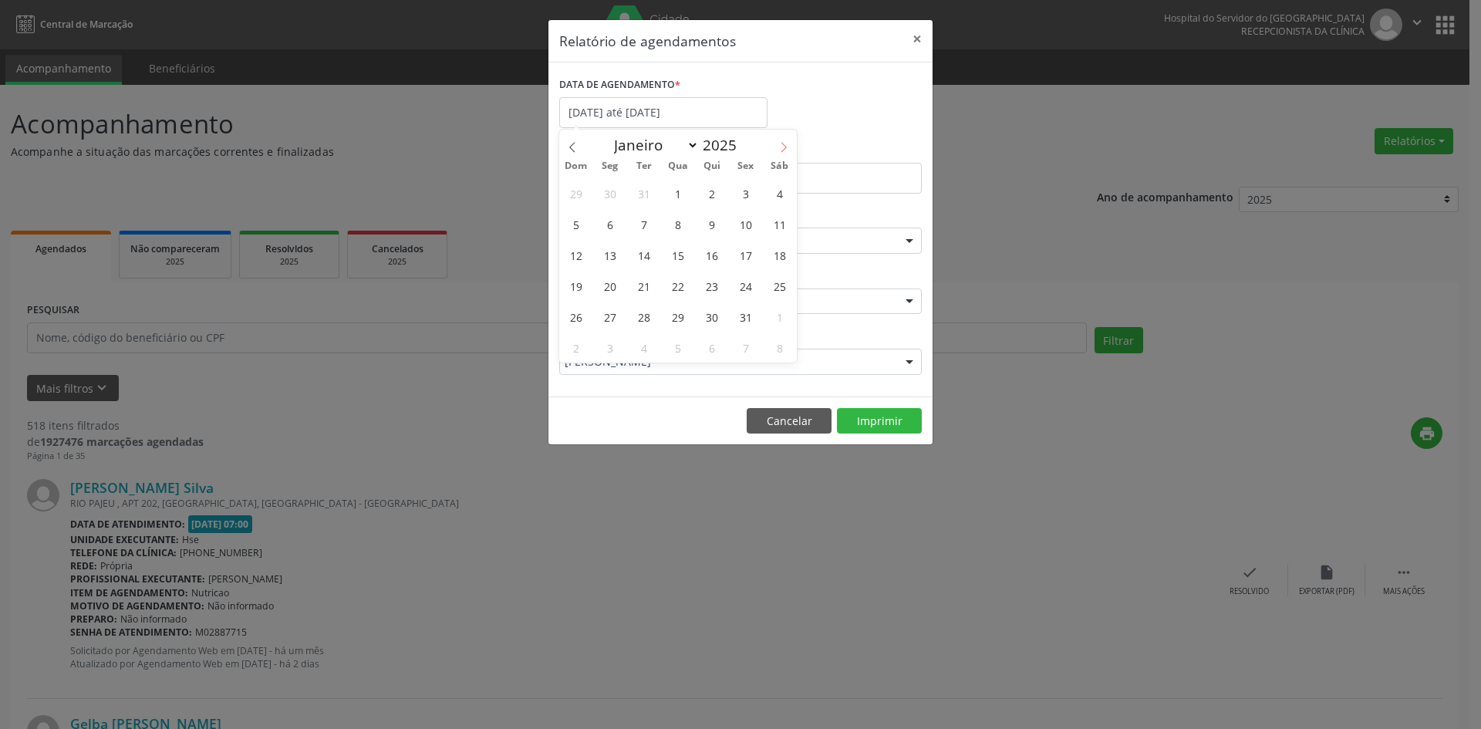
click at [786, 147] on icon at bounding box center [783, 147] width 11 height 11
select select "1"
click at [781, 195] on span "1" at bounding box center [779, 193] width 30 height 30
type input "[DATE]"
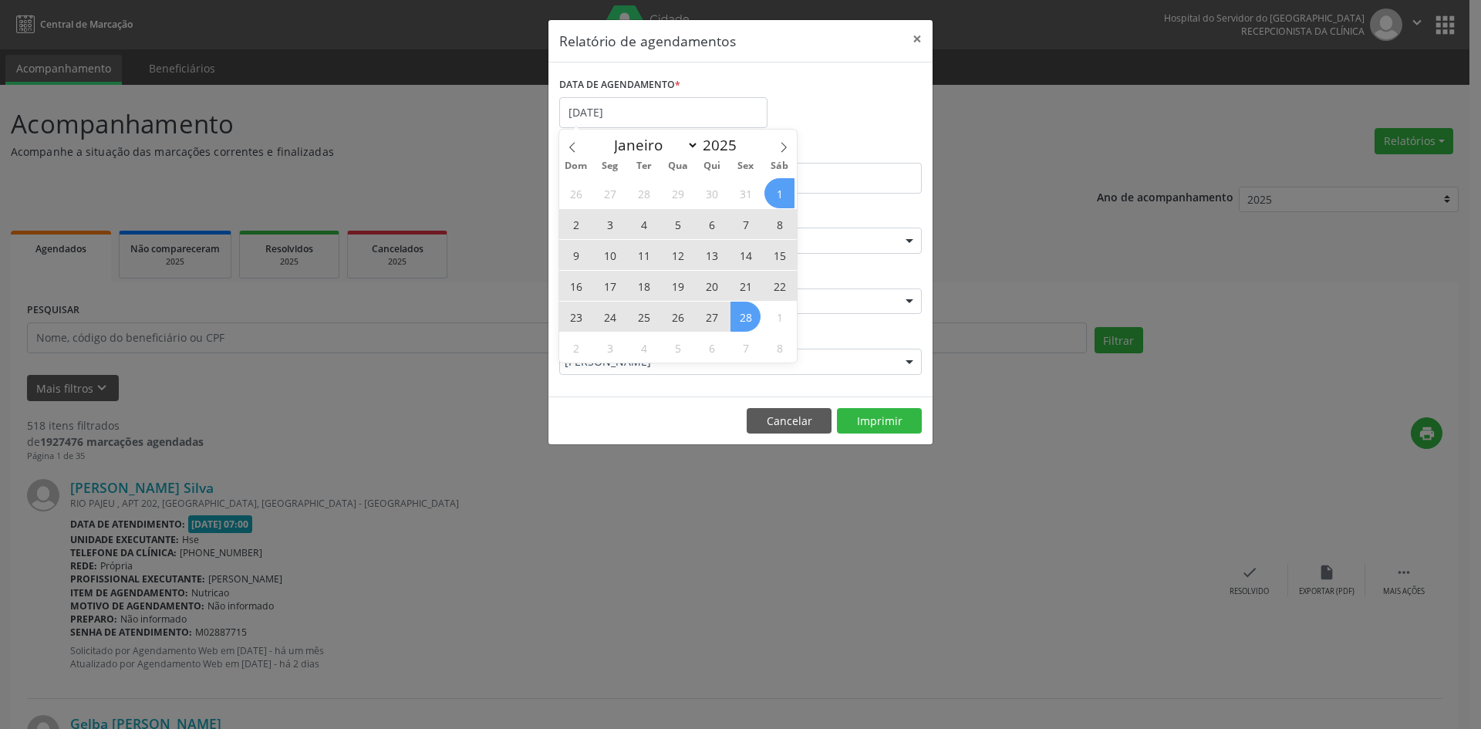
drag, startPoint x: 781, startPoint y: 195, endPoint x: 747, endPoint y: 325, distance: 133.9
click at [747, 325] on div "26 27 28 29 30 31 1 2 3 4 5 6 7 8 9 10 11 12 13 14 15 16 17 18 19 20 21 22 23 2…" at bounding box center [678, 269] width 238 height 185
click at [747, 323] on span "28" at bounding box center [745, 317] width 30 height 30
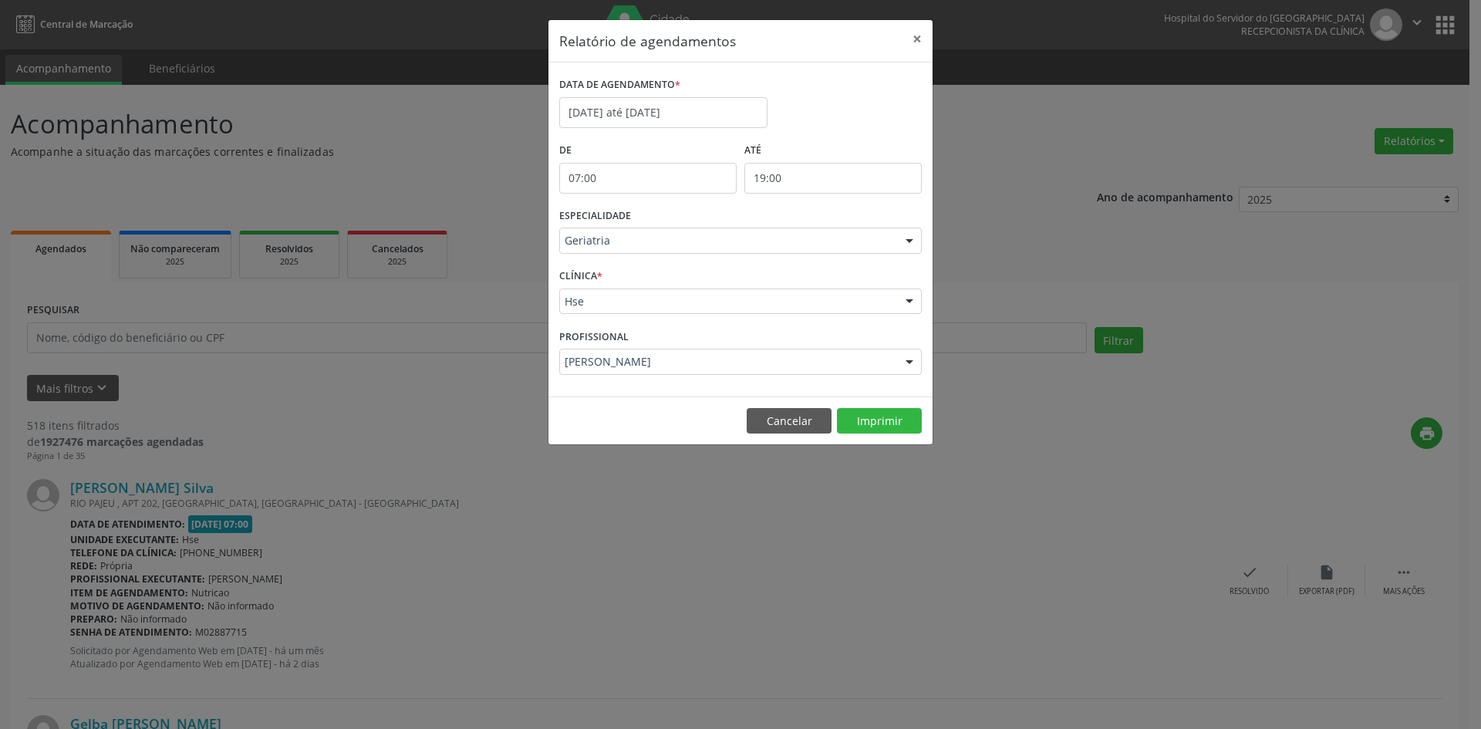
click at [890, 404] on footer "Cancelar Imprimir" at bounding box center [740, 420] width 384 height 49
click at [891, 419] on button "Imprimir" at bounding box center [879, 421] width 85 height 26
click at [682, 111] on input "[DATE] até [DATE]" at bounding box center [663, 112] width 208 height 31
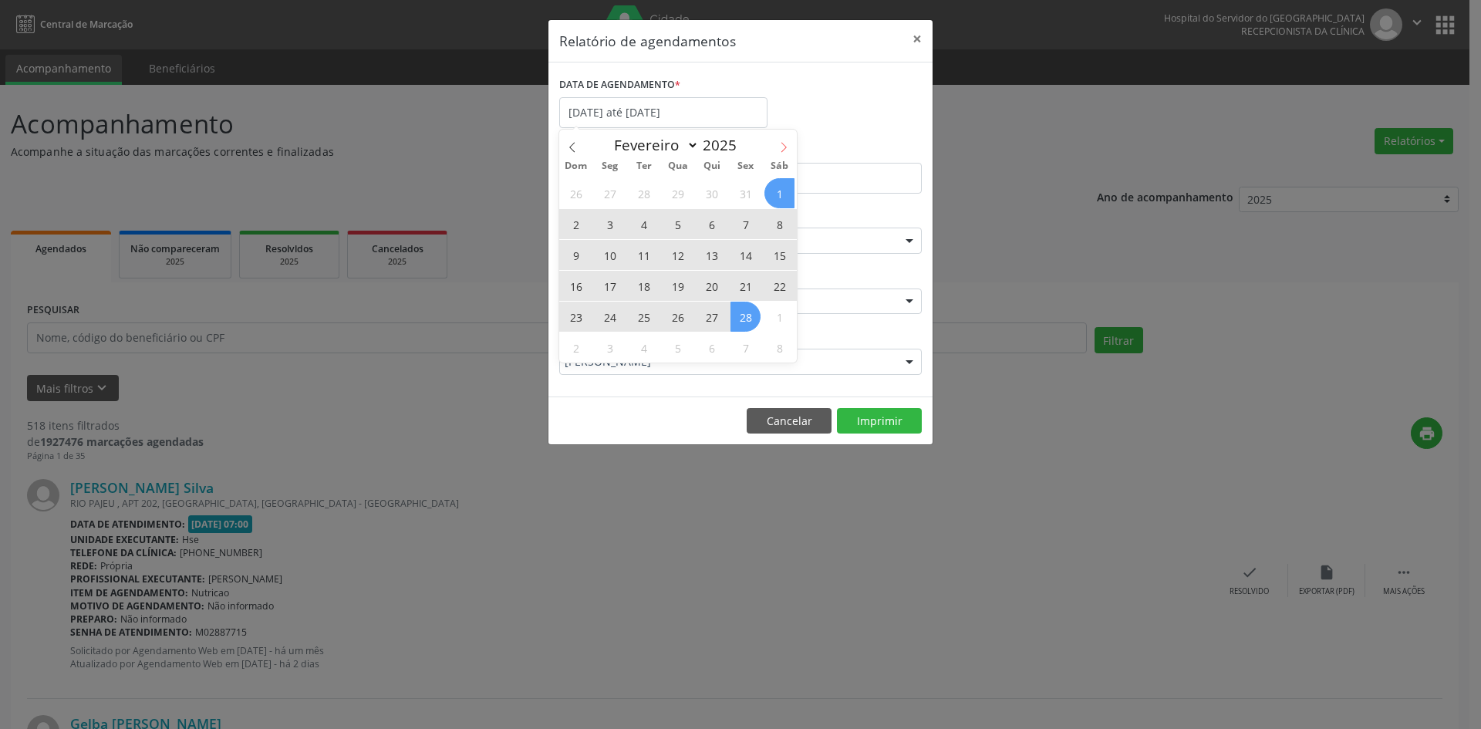
click at [783, 149] on icon at bounding box center [783, 147] width 11 height 11
select select "2"
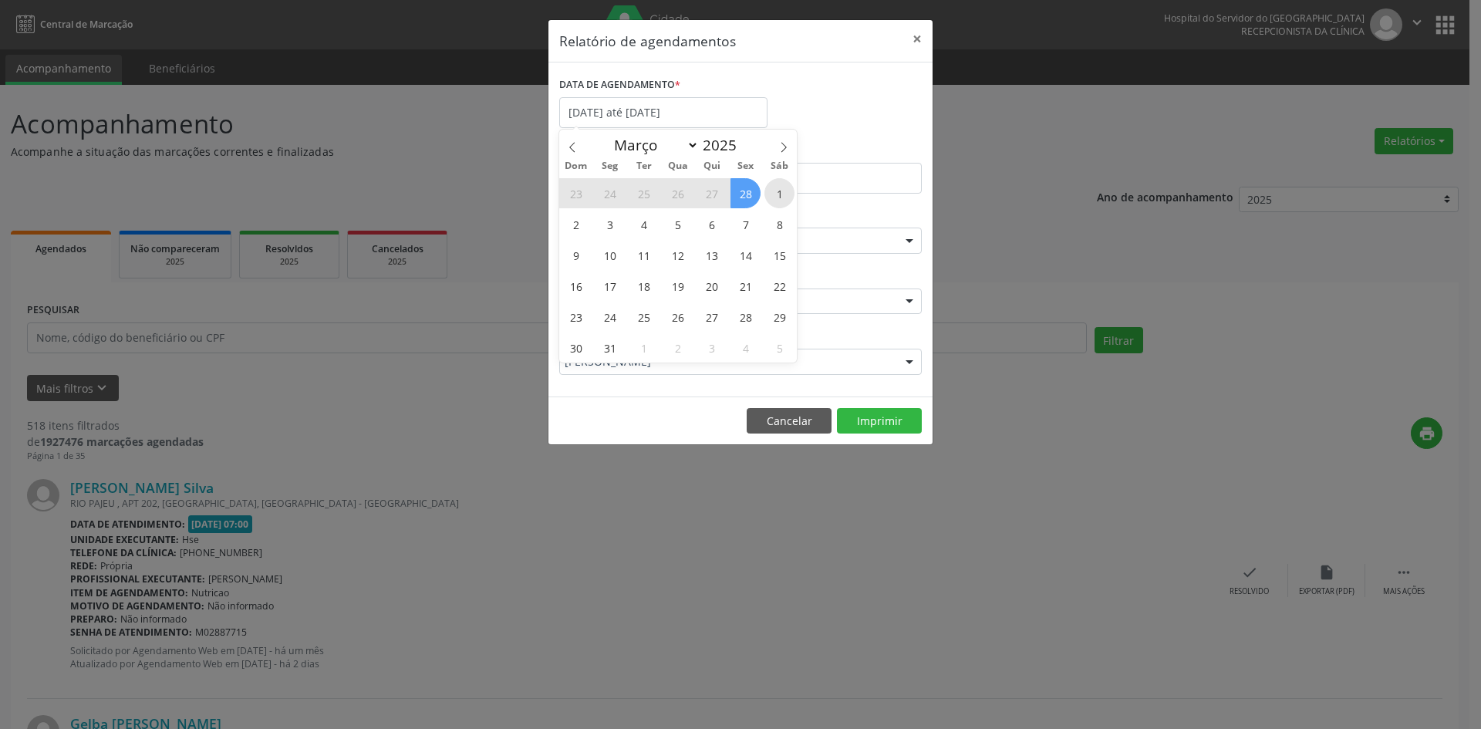
click at [783, 197] on span "1" at bounding box center [779, 193] width 30 height 30
type input "[DATE]"
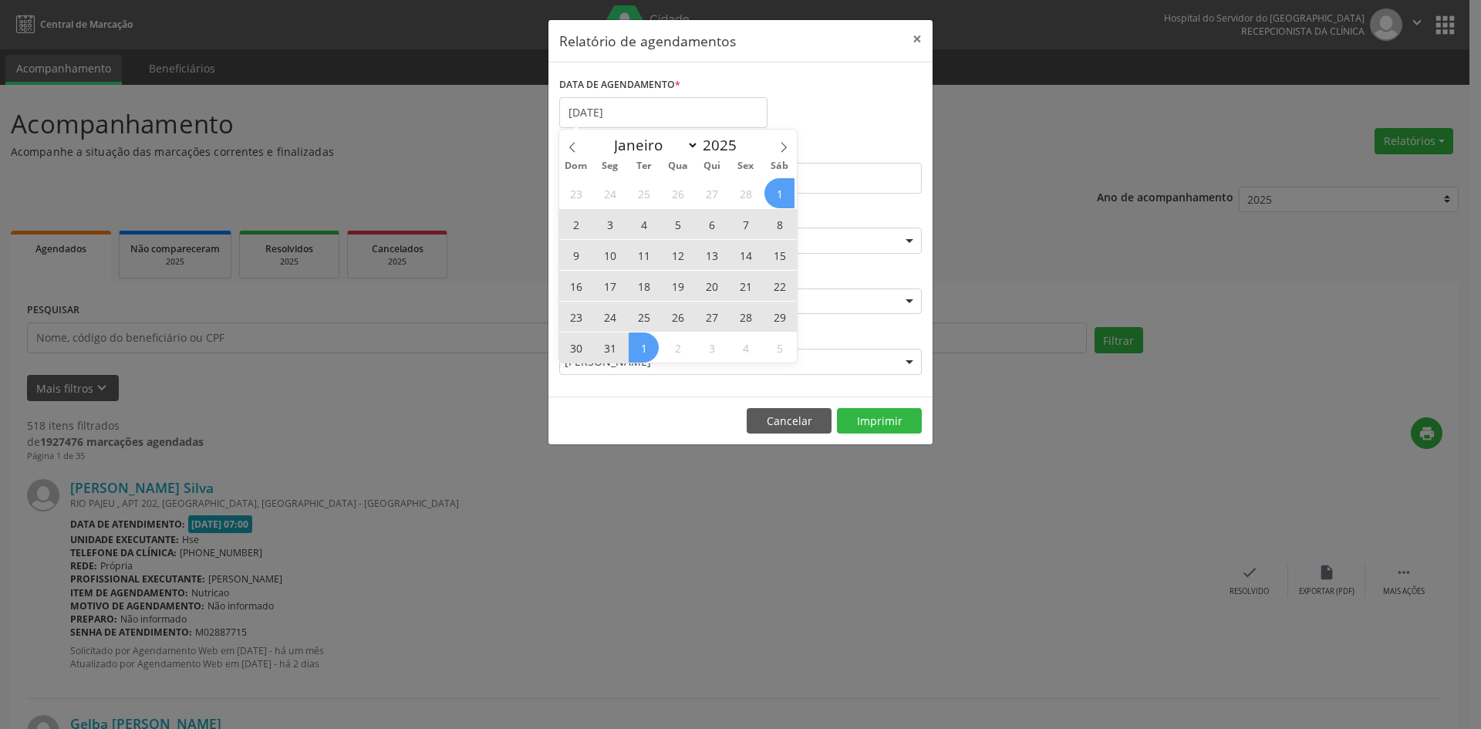
drag, startPoint x: 783, startPoint y: 196, endPoint x: 600, endPoint y: 345, distance: 235.7
click at [600, 345] on div "23 24 25 26 27 28 1 2 3 4 5 6 7 8 9 10 11 12 13 14 15 16 17 18 19 20 21 22 23 2…" at bounding box center [678, 269] width 238 height 185
click at [579, 344] on span "30" at bounding box center [576, 347] width 30 height 30
select select "2"
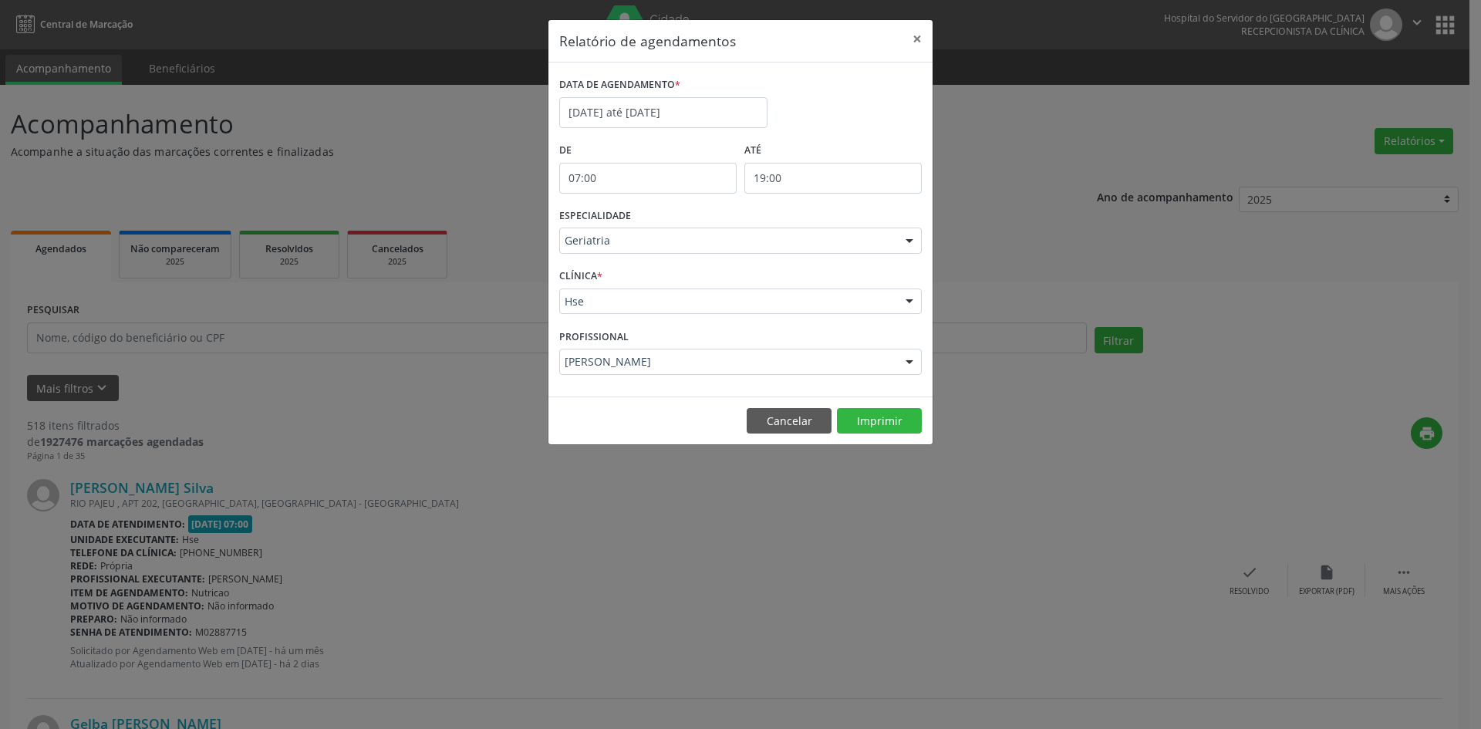
click at [600, 344] on label "PROFISSIONAL" at bounding box center [593, 337] width 69 height 24
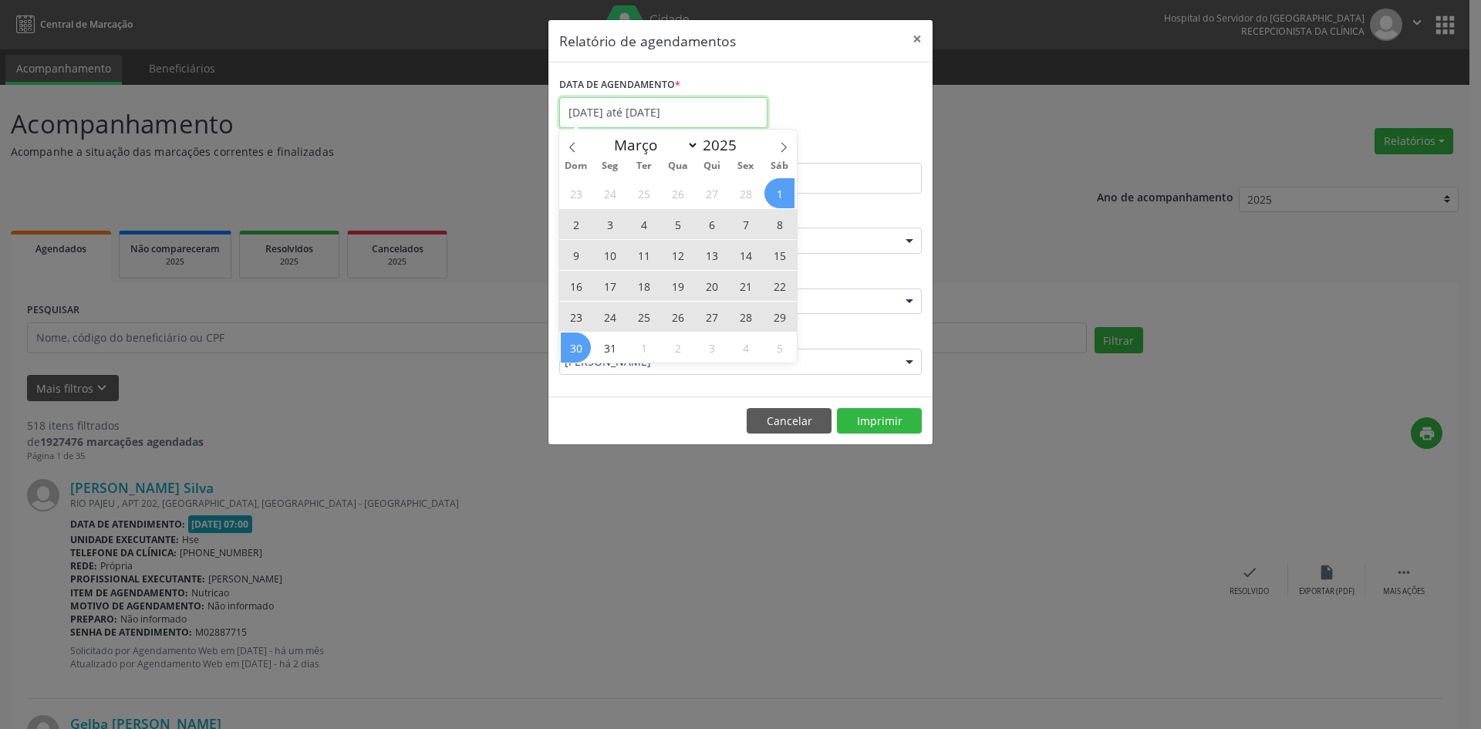
click at [719, 104] on input "[DATE] até [DATE]" at bounding box center [663, 112] width 208 height 31
click at [785, 195] on span "1" at bounding box center [779, 193] width 30 height 30
type input "[DATE]"
drag, startPoint x: 783, startPoint y: 192, endPoint x: 610, endPoint y: 352, distance: 235.2
click at [610, 352] on div "23 24 25 26 27 28 1 2 3 4 5 6 7 8 9 10 11 12 13 14 15 16 17 18 19 20 21 22 23 2…" at bounding box center [678, 269] width 238 height 185
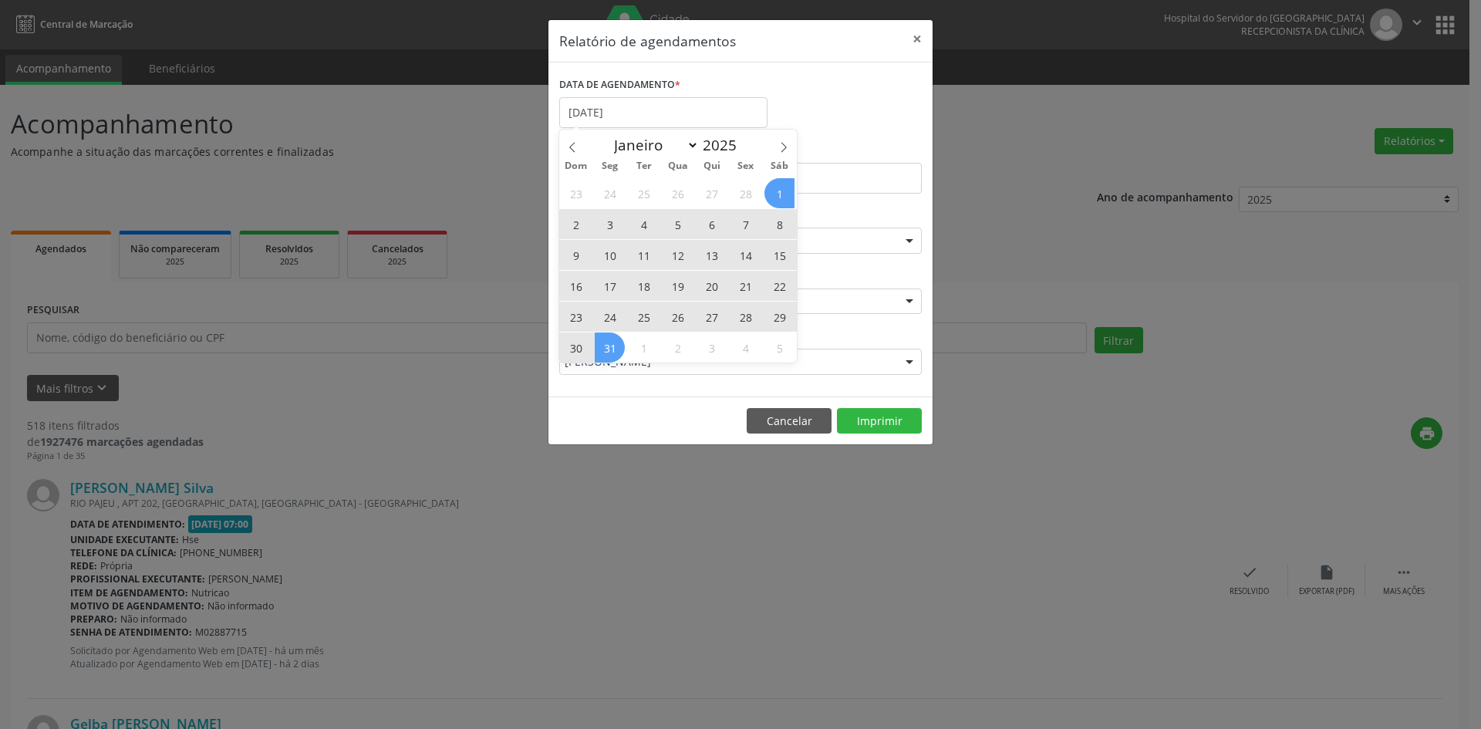
click at [610, 352] on span "31" at bounding box center [610, 347] width 30 height 30
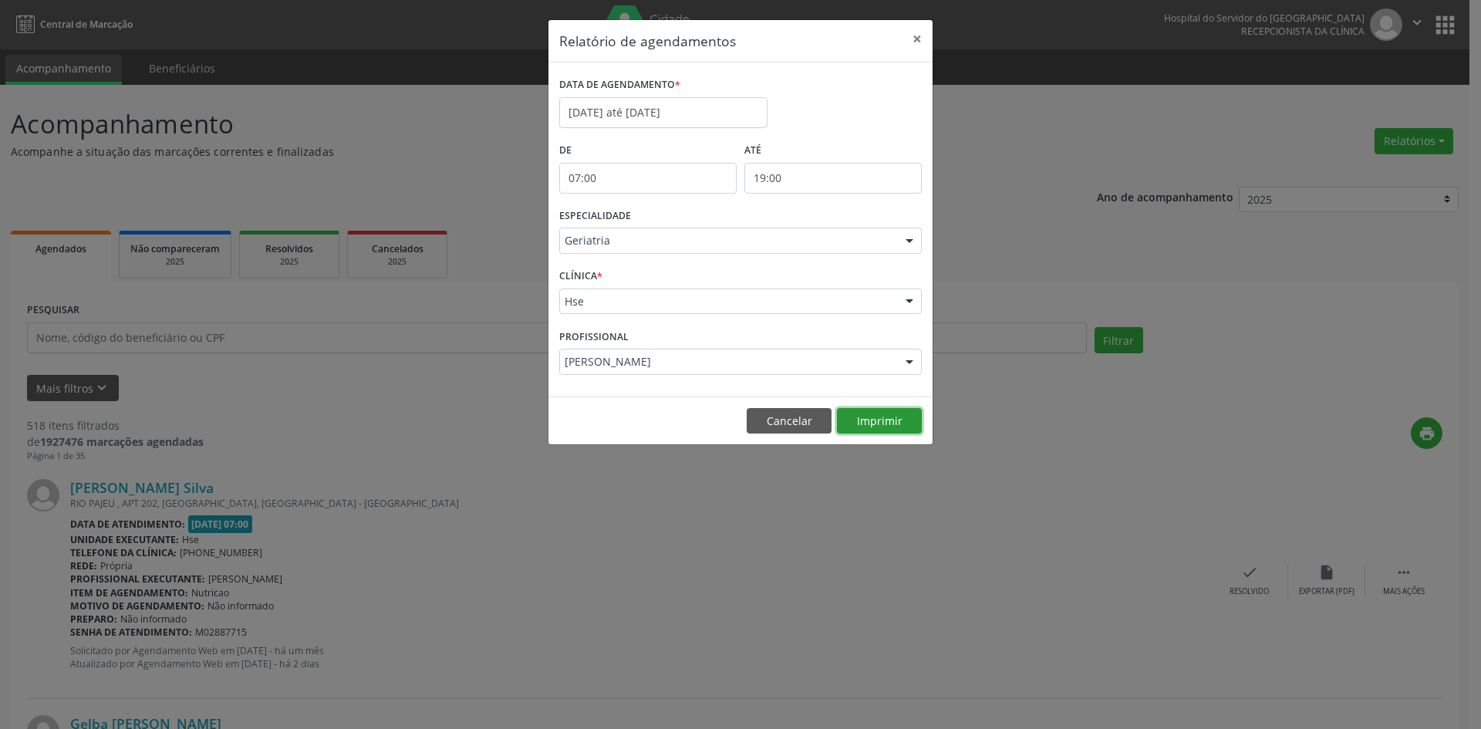
click at [875, 410] on button "Imprimir" at bounding box center [879, 421] width 85 height 26
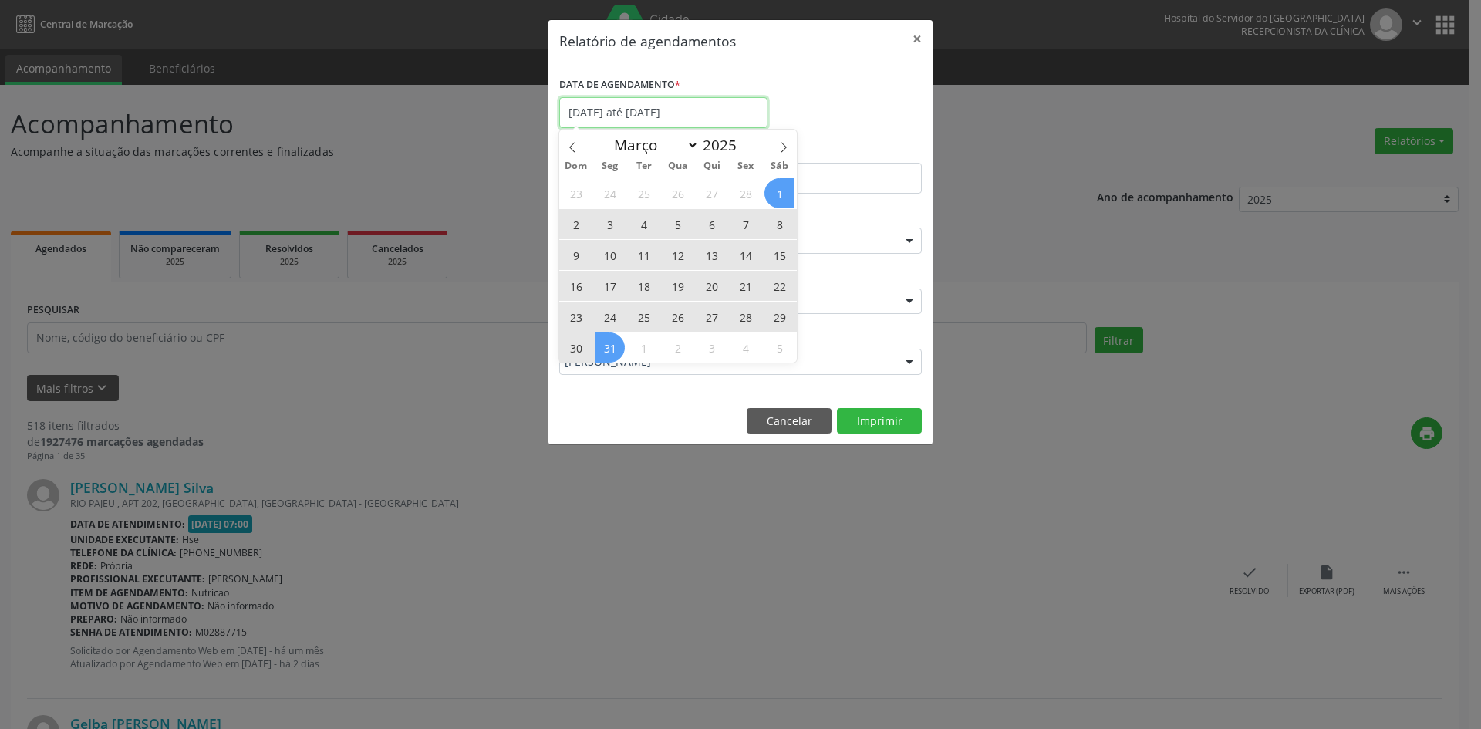
click at [686, 113] on input "[DATE] até [DATE]" at bounding box center [663, 112] width 208 height 31
click at [788, 147] on icon at bounding box center [783, 147] width 11 height 11
select select "3"
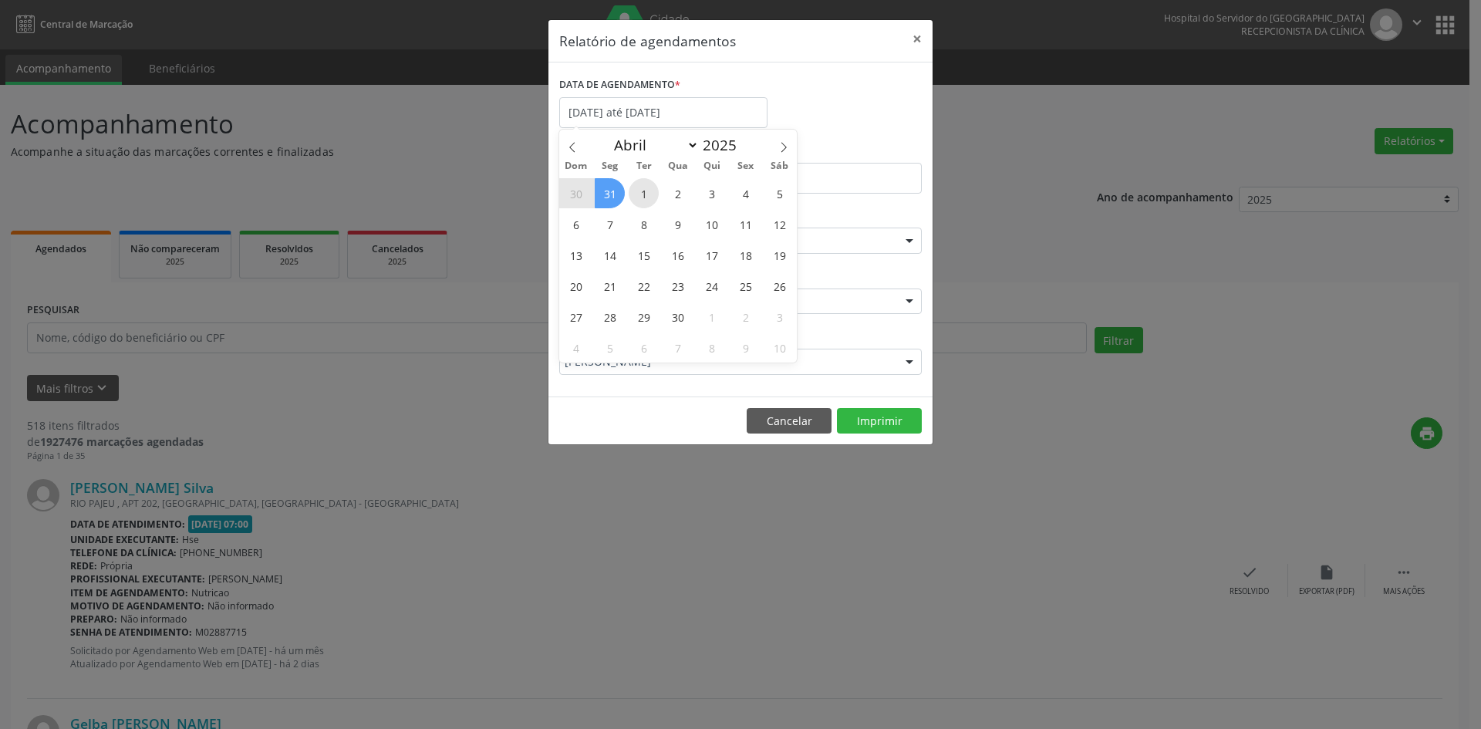
click at [650, 197] on span "1" at bounding box center [644, 193] width 30 height 30
type input "[DATE]"
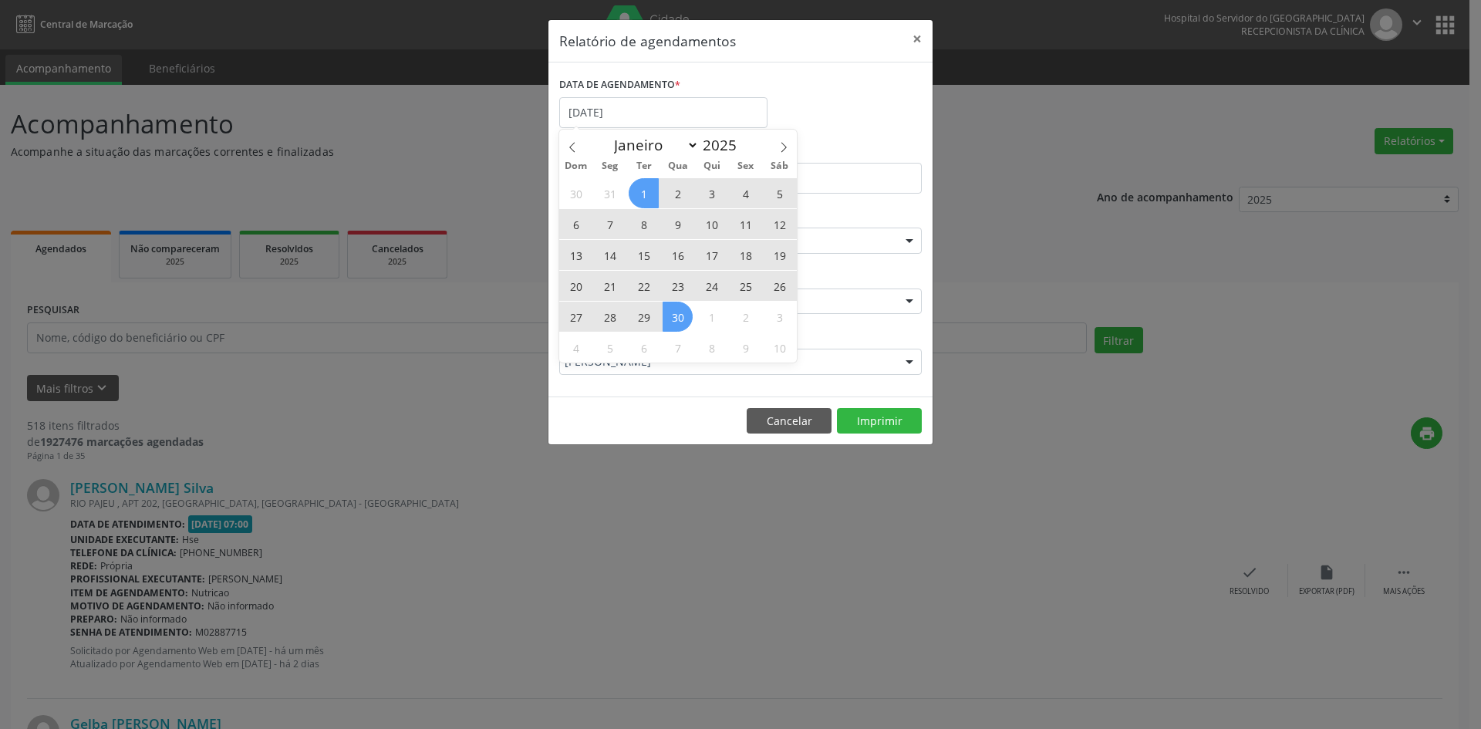
click at [673, 317] on div "30 31 1 2 3 4 5 6 7 8 9 10 11 12 13 14 15 16 17 18 19 20 21 22 23 24 25 26 27 2…" at bounding box center [678, 269] width 238 height 185
click at [673, 317] on span "30" at bounding box center [677, 317] width 30 height 30
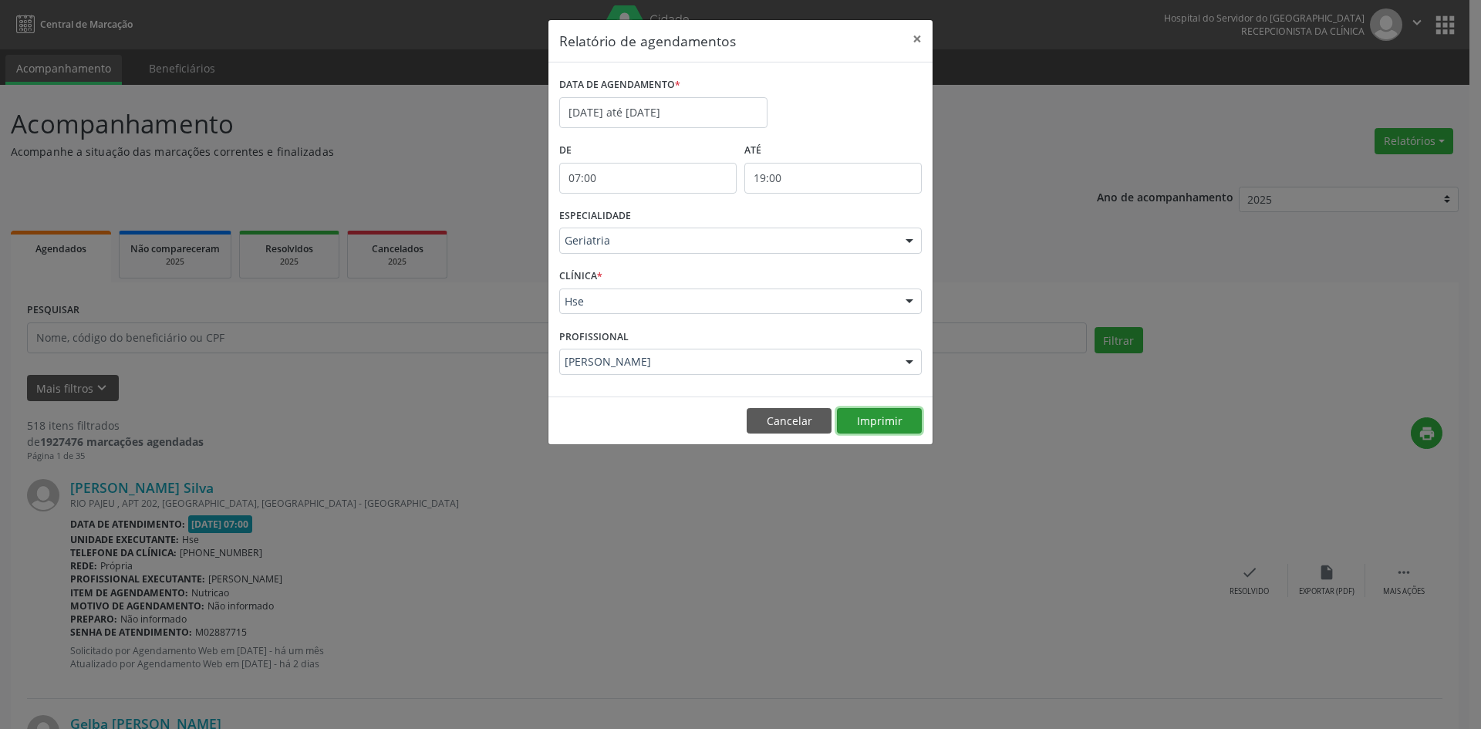
click at [883, 425] on button "Imprimir" at bounding box center [879, 421] width 85 height 26
click at [686, 106] on input "[DATE] até [DATE]" at bounding box center [663, 112] width 208 height 31
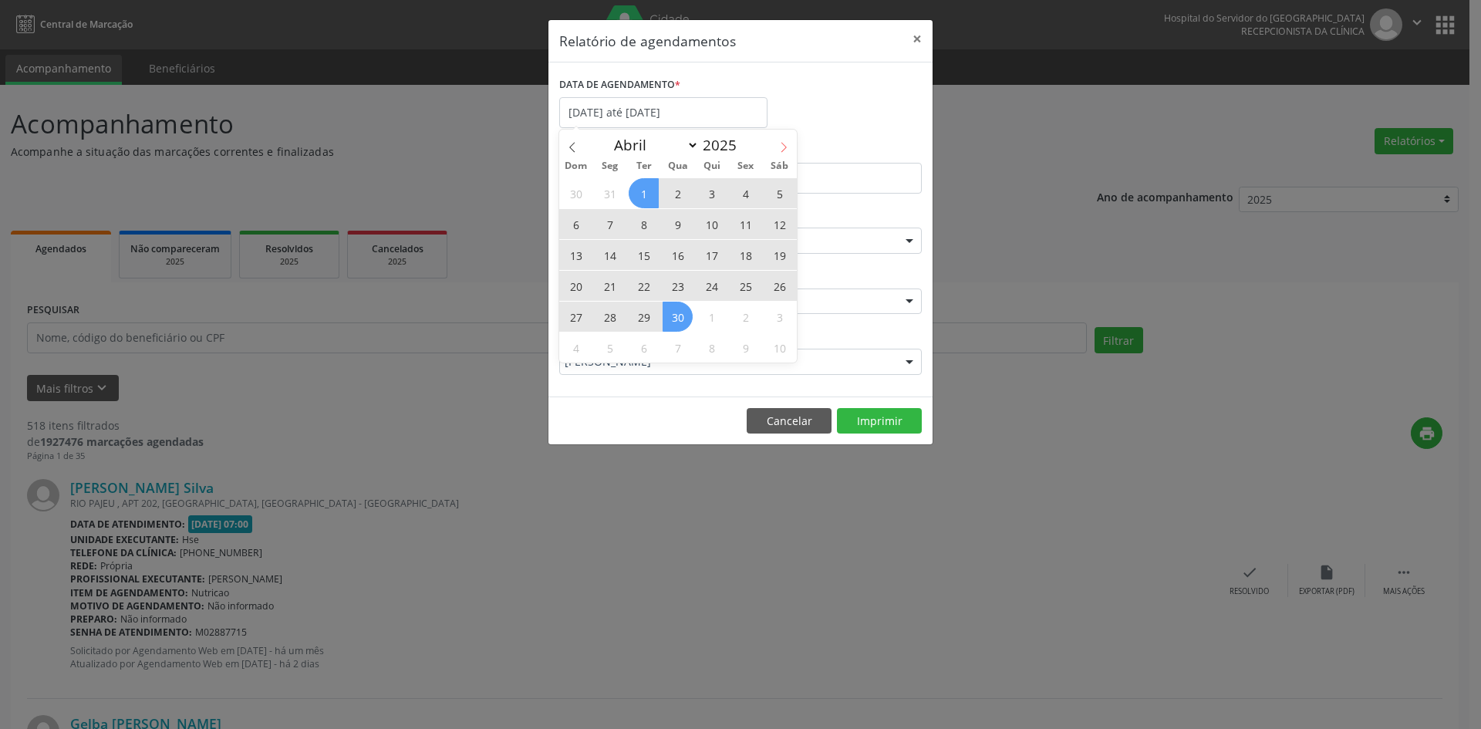
click at [775, 147] on span at bounding box center [783, 143] width 26 height 26
select select "4"
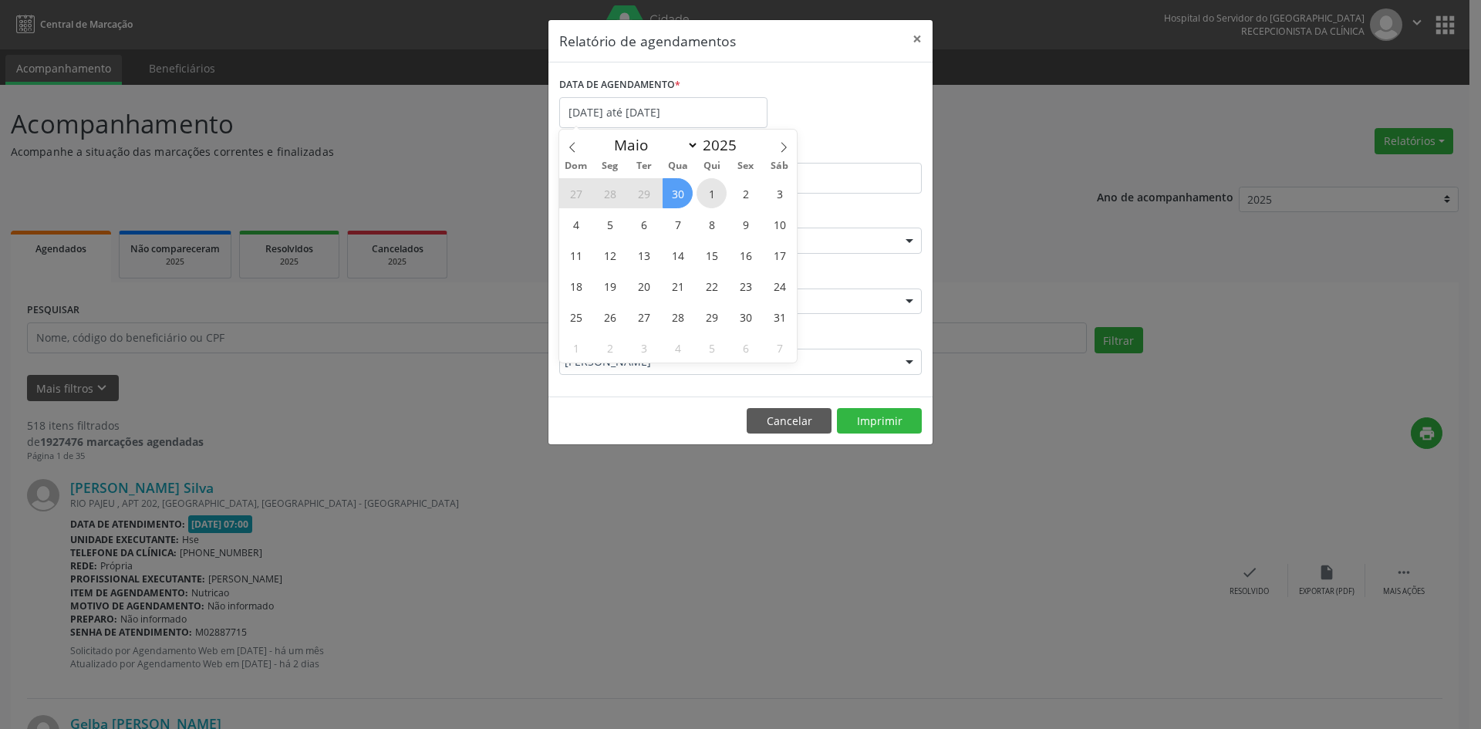
click at [703, 190] on span "1" at bounding box center [711, 193] width 30 height 30
type input "[DATE]"
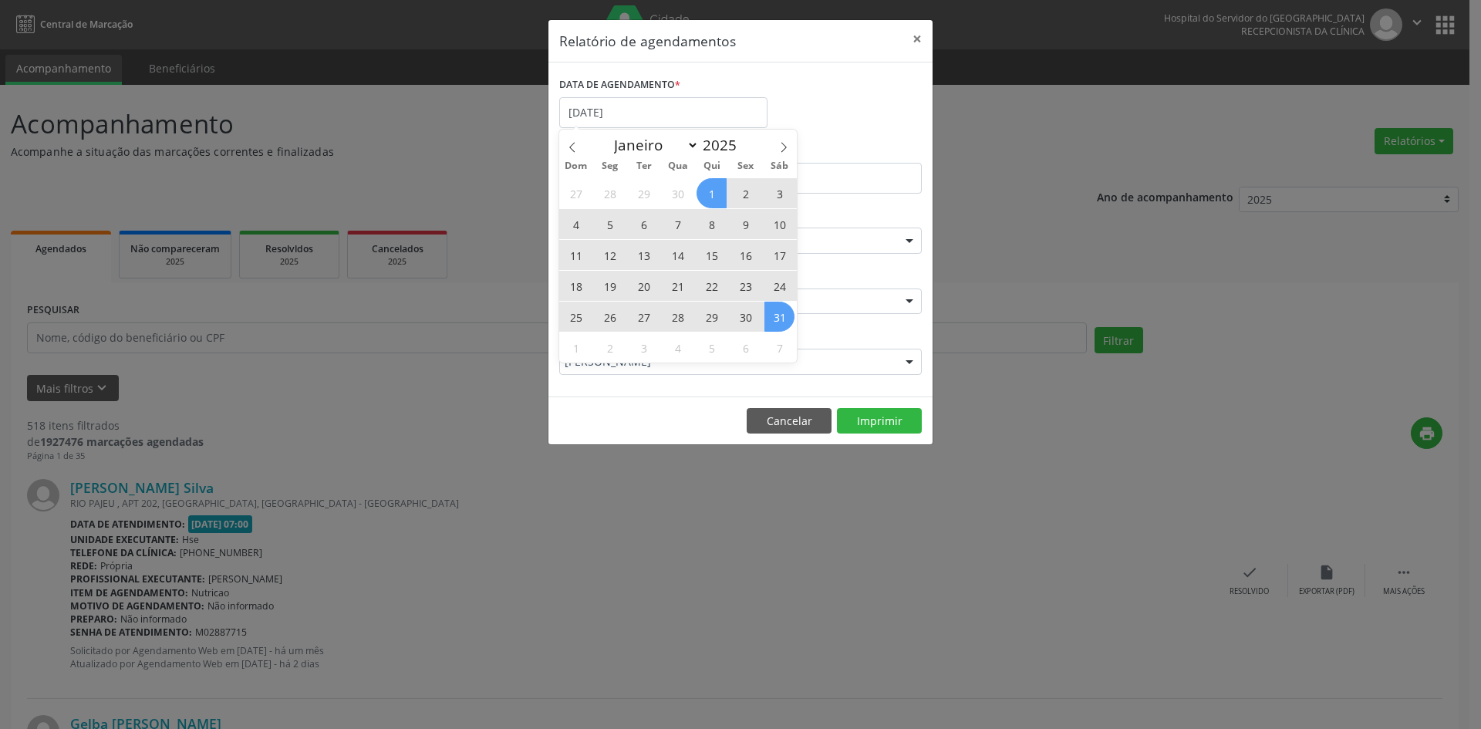
drag, startPoint x: 713, startPoint y: 192, endPoint x: 780, endPoint y: 321, distance: 145.6
click at [780, 321] on div "27 28 29 30 1 2 3 4 5 6 7 8 9 10 11 12 13 14 15 16 17 18 19 20 21 22 23 24 25 2…" at bounding box center [678, 269] width 238 height 185
click at [780, 321] on span "31" at bounding box center [779, 317] width 30 height 30
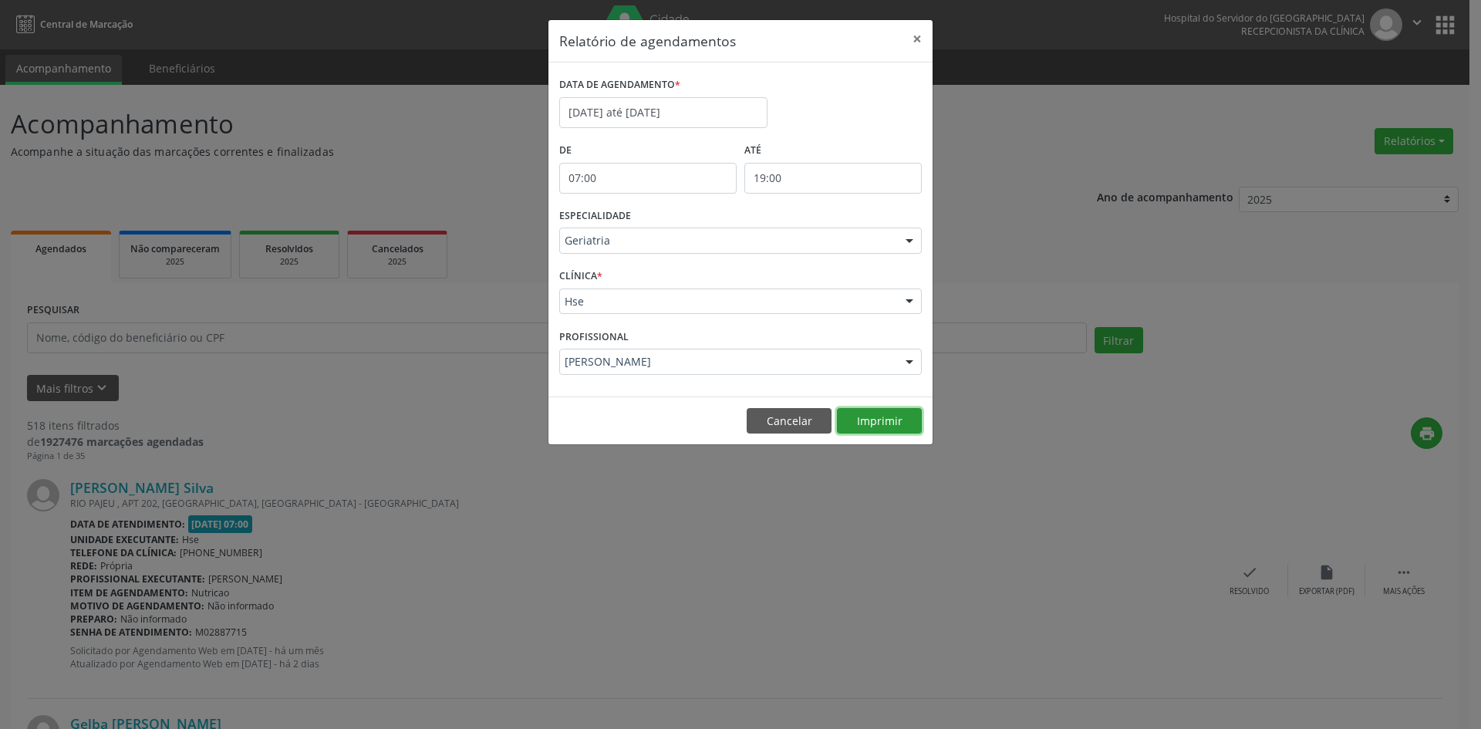
click at [881, 427] on button "Imprimir" at bounding box center [879, 421] width 85 height 26
click at [687, 114] on input "[DATE] até [DATE]" at bounding box center [663, 112] width 208 height 31
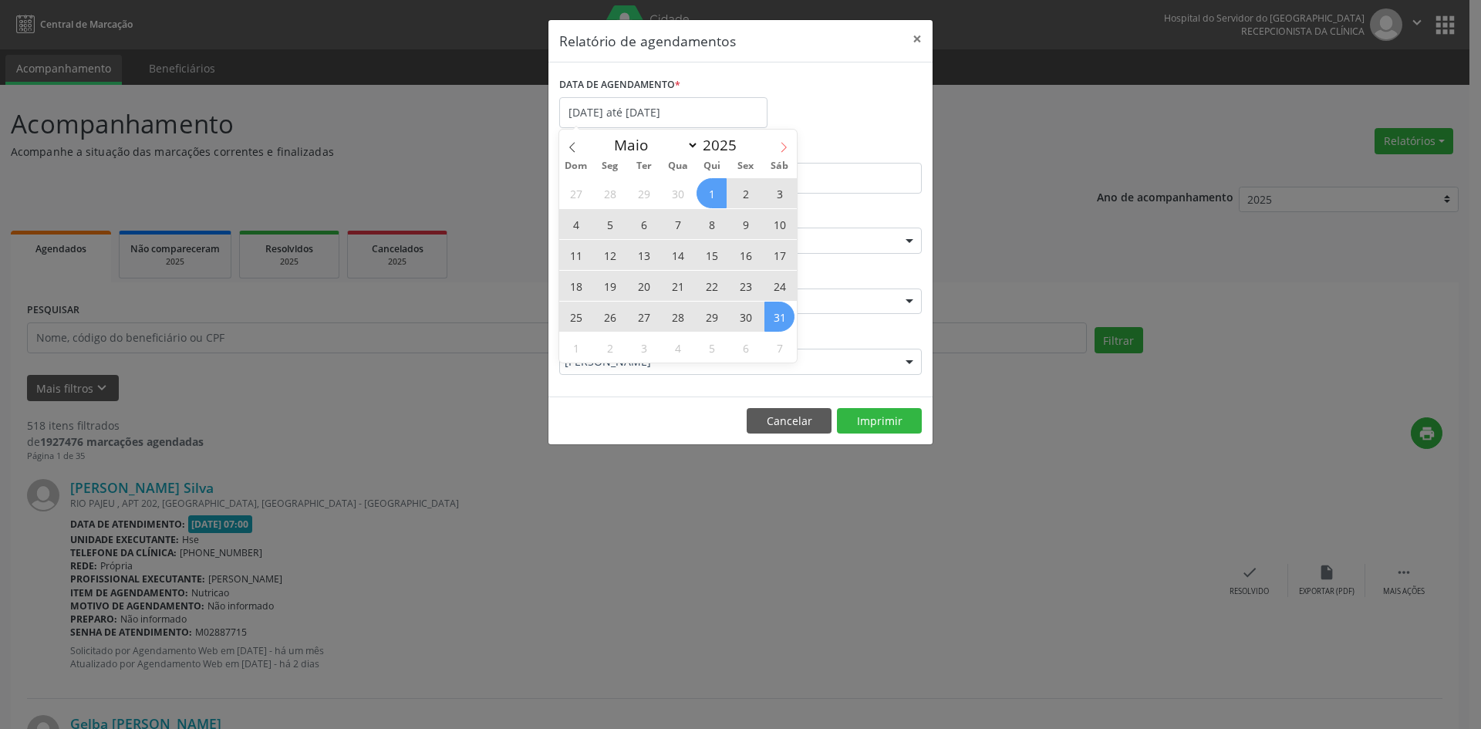
click at [780, 147] on icon at bounding box center [783, 147] width 11 height 11
select select "5"
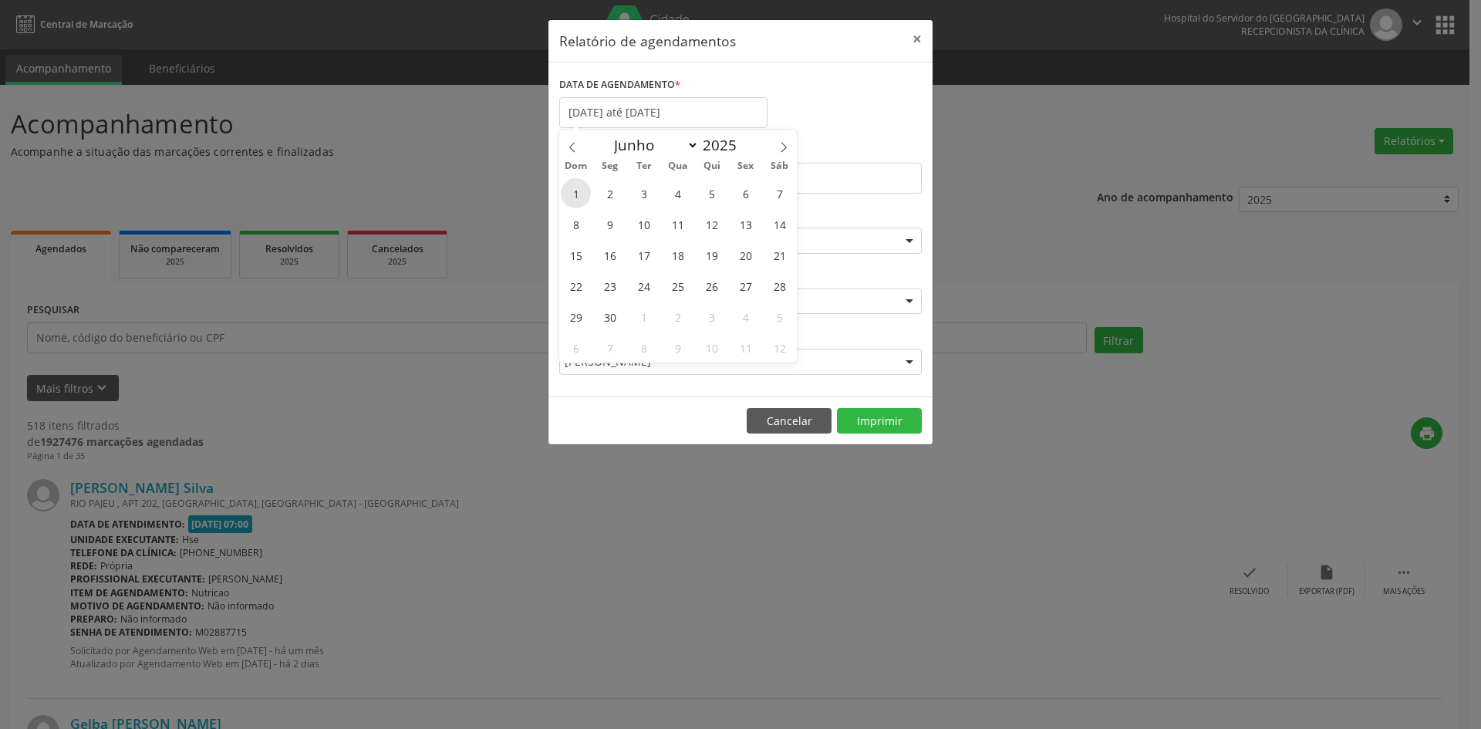
click at [575, 193] on span "1" at bounding box center [576, 193] width 30 height 30
type input "[DATE]"
drag, startPoint x: 811, startPoint y: 211, endPoint x: 616, endPoint y: 142, distance: 206.8
click at [797, 263] on body "Central de Marcação Hospital do Servidor do [GEOGRAPHIC_DATA] Recepcionista da …" at bounding box center [740, 364] width 1481 height 729
click at [578, 191] on span "1" at bounding box center [576, 193] width 30 height 30
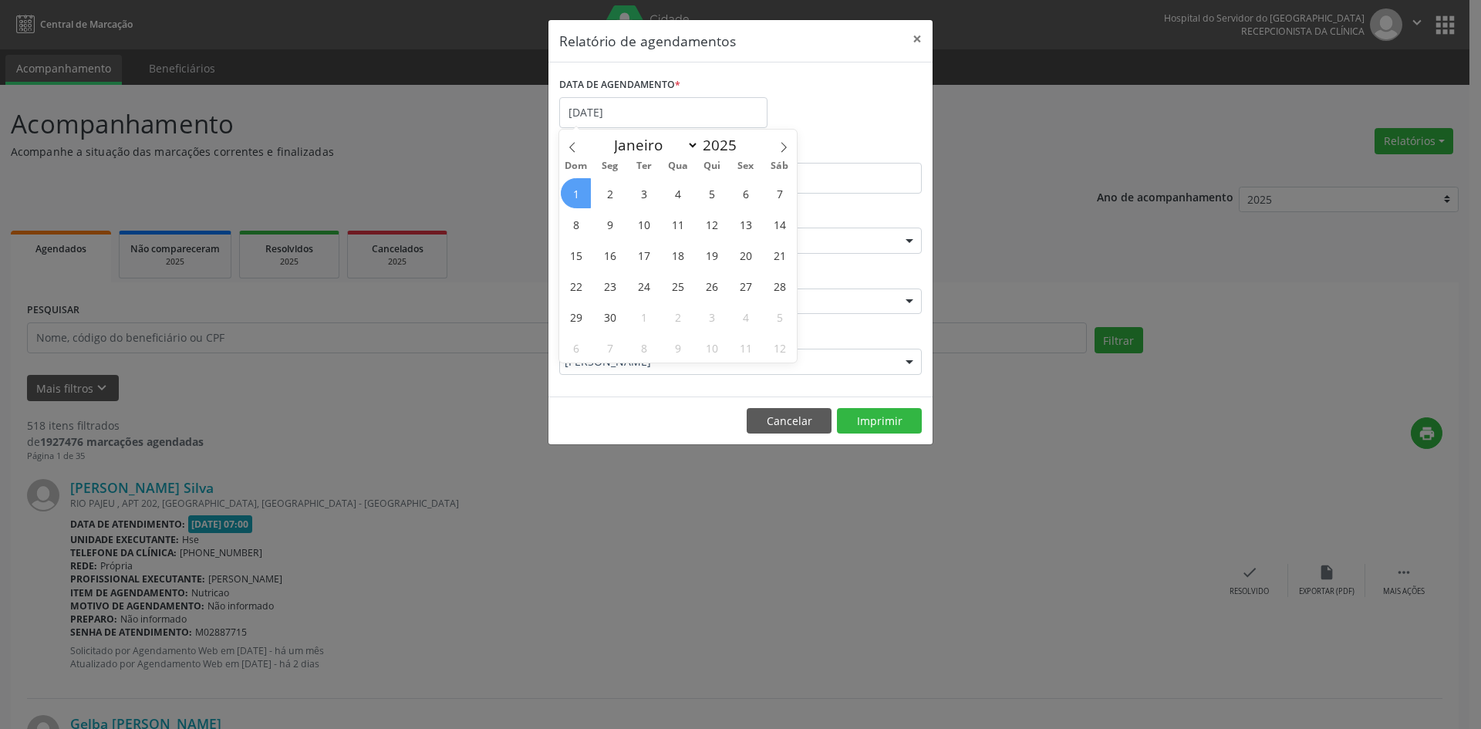
select select "5"
click at [578, 191] on input "07:00" at bounding box center [647, 178] width 177 height 31
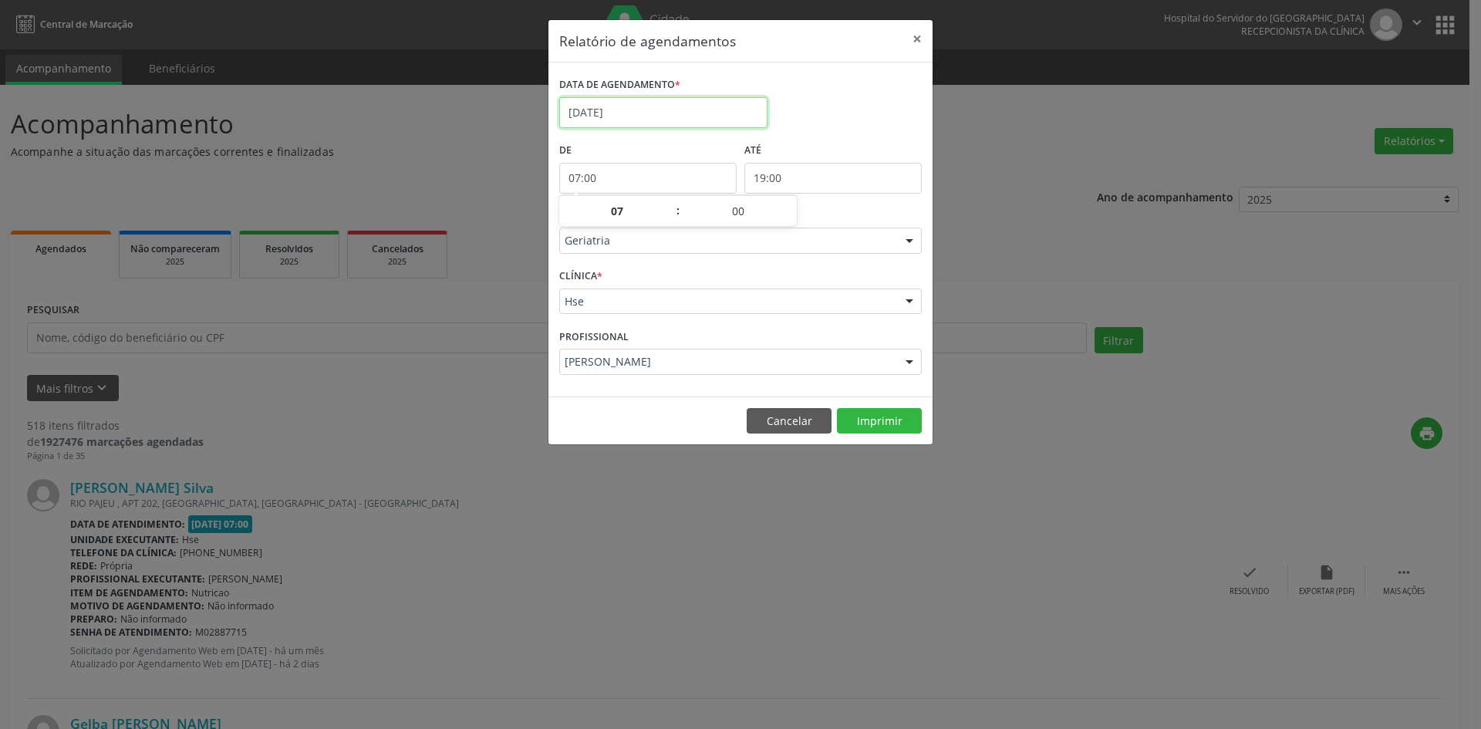
click at [612, 113] on input "[DATE]" at bounding box center [663, 112] width 208 height 31
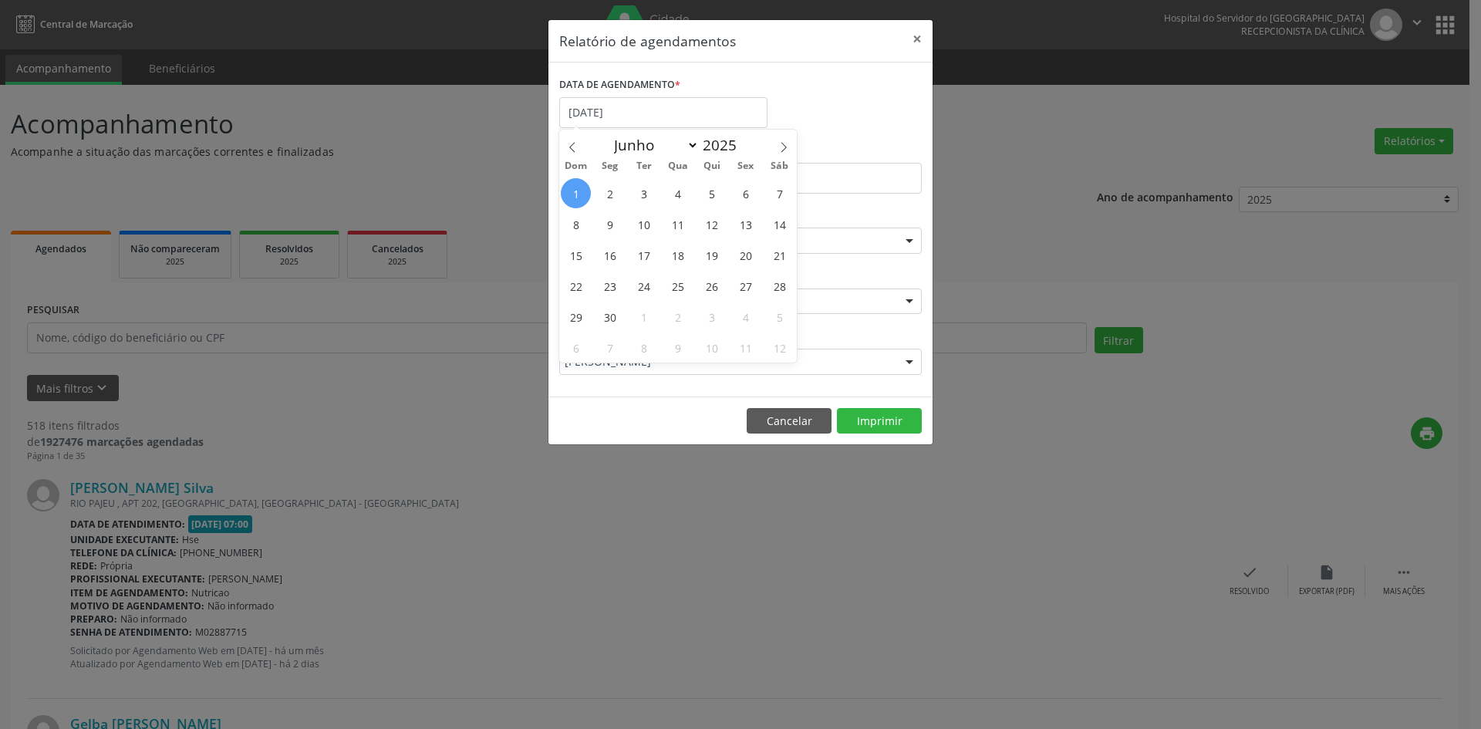
click at [574, 193] on span "1" at bounding box center [576, 193] width 30 height 30
type input "[DATE]"
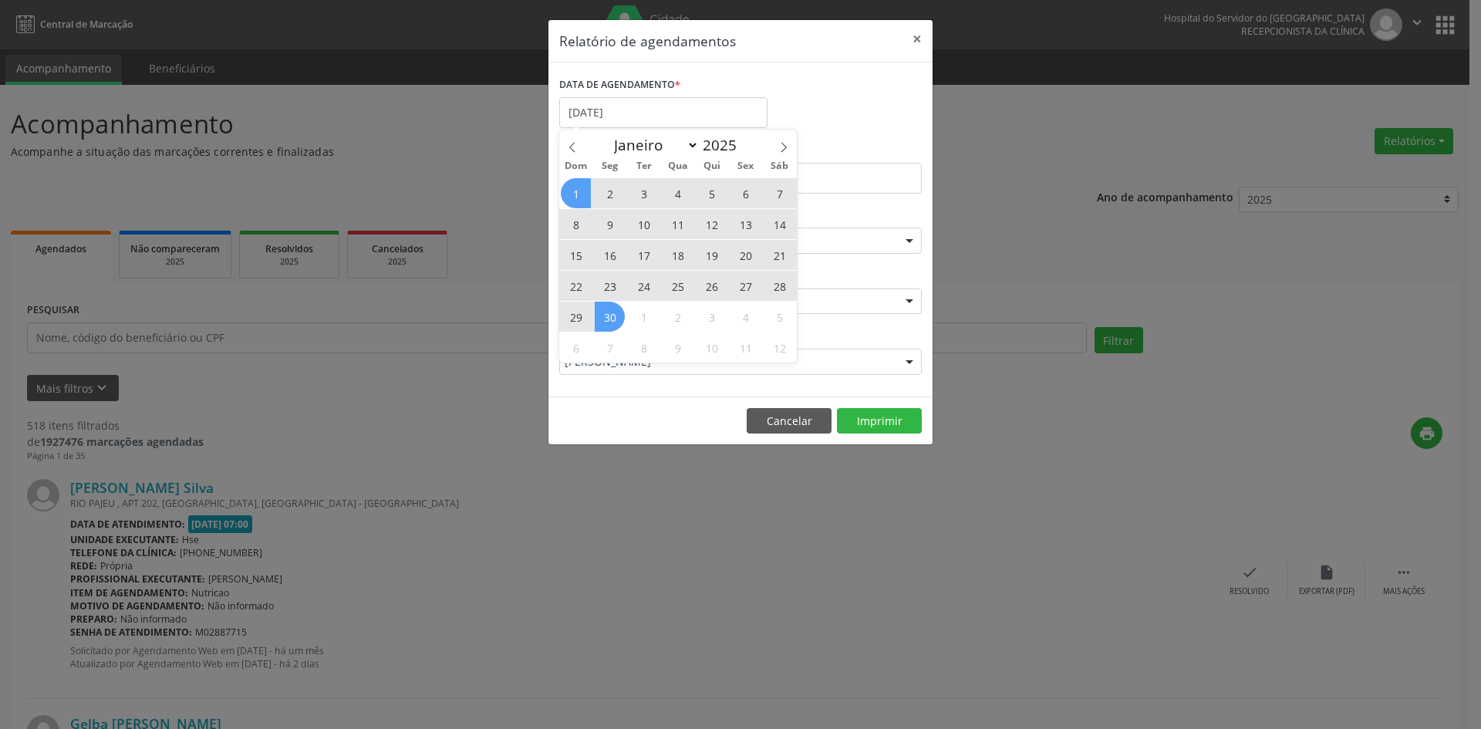
drag, startPoint x: 574, startPoint y: 193, endPoint x: 614, endPoint y: 316, distance: 129.7
click at [614, 316] on div "1 2 3 4 5 6 7 8 9 10 11 12 13 14 15 16 17 18 19 20 21 22 23 24 25 26 27 28 29 3…" at bounding box center [678, 269] width 238 height 185
click at [614, 315] on span "30" at bounding box center [610, 317] width 30 height 30
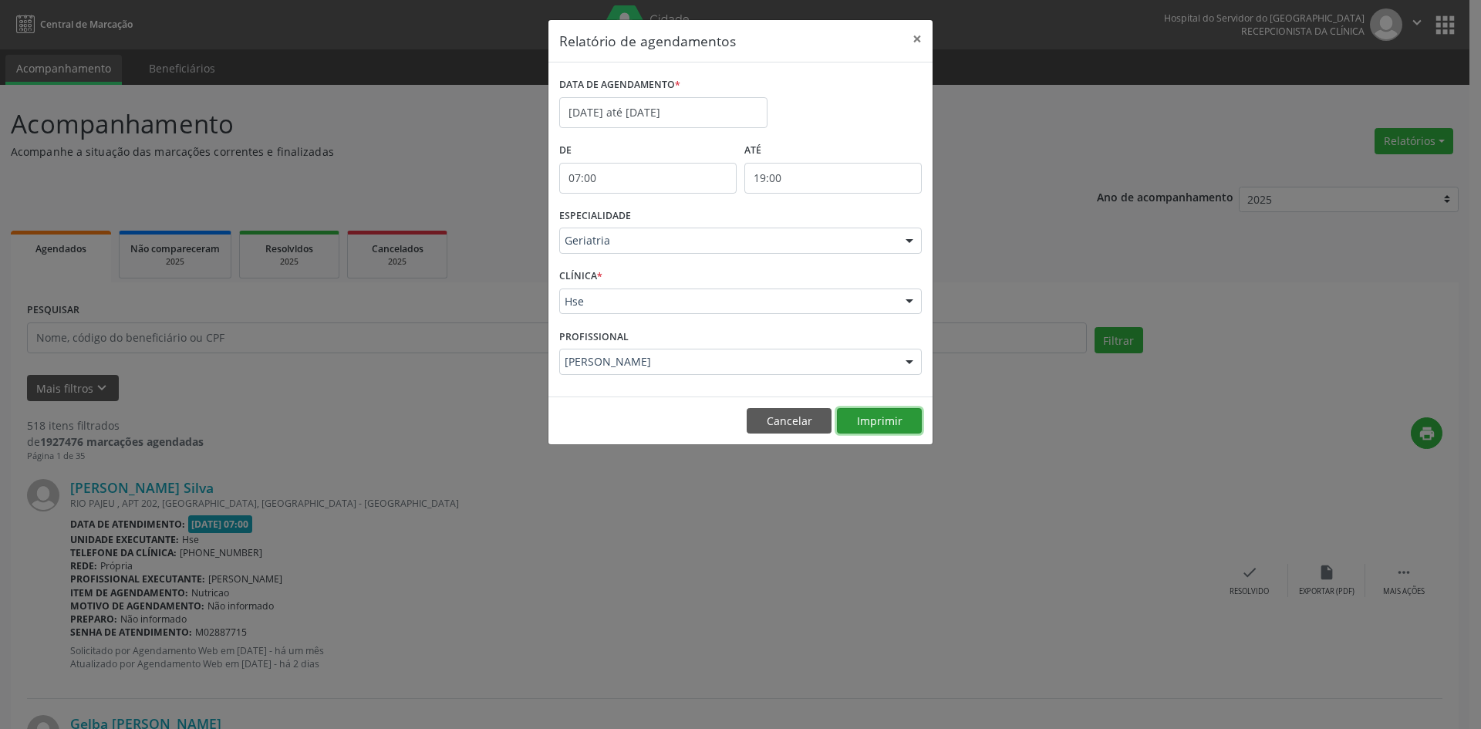
click at [873, 425] on button "Imprimir" at bounding box center [879, 421] width 85 height 26
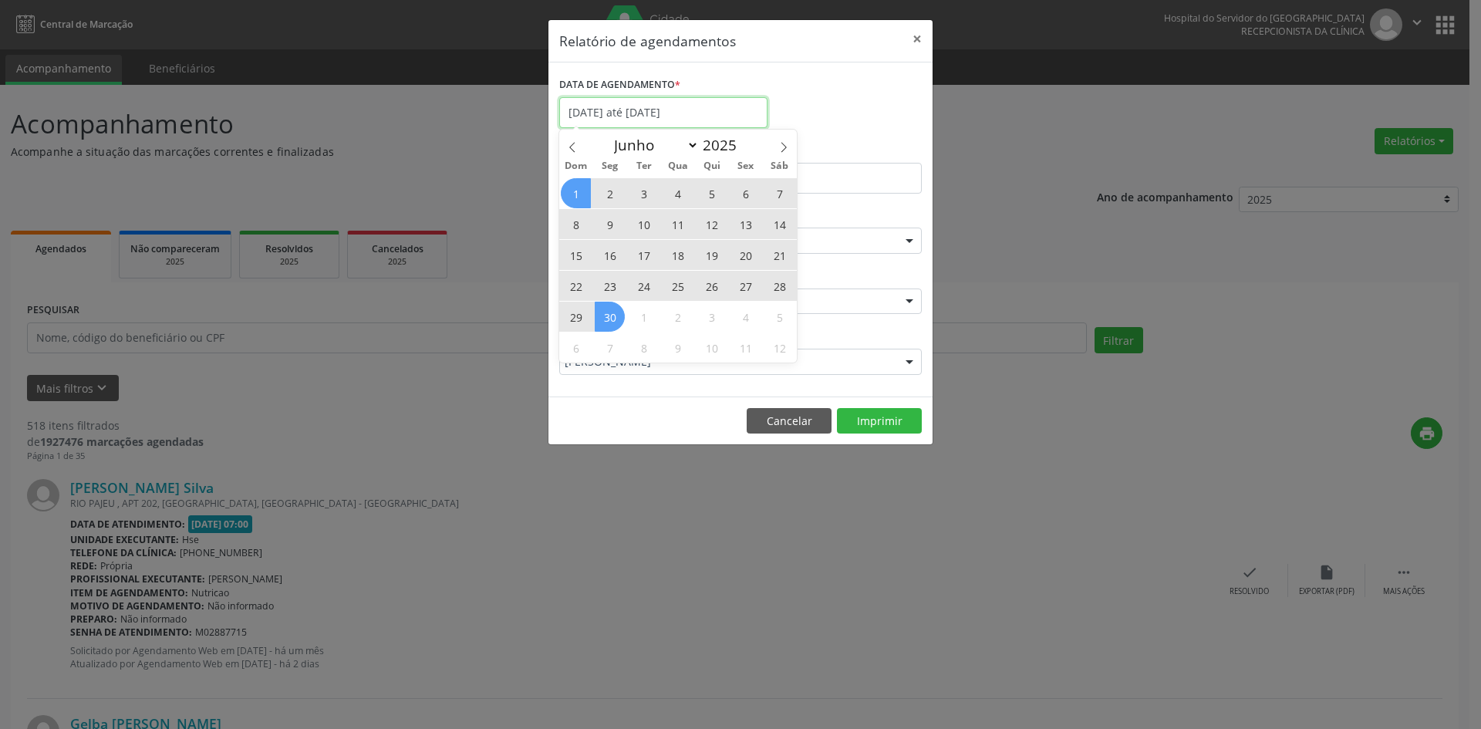
click at [658, 108] on input "[DATE] até [DATE]" at bounding box center [663, 112] width 208 height 31
click at [574, 149] on icon at bounding box center [572, 147] width 11 height 11
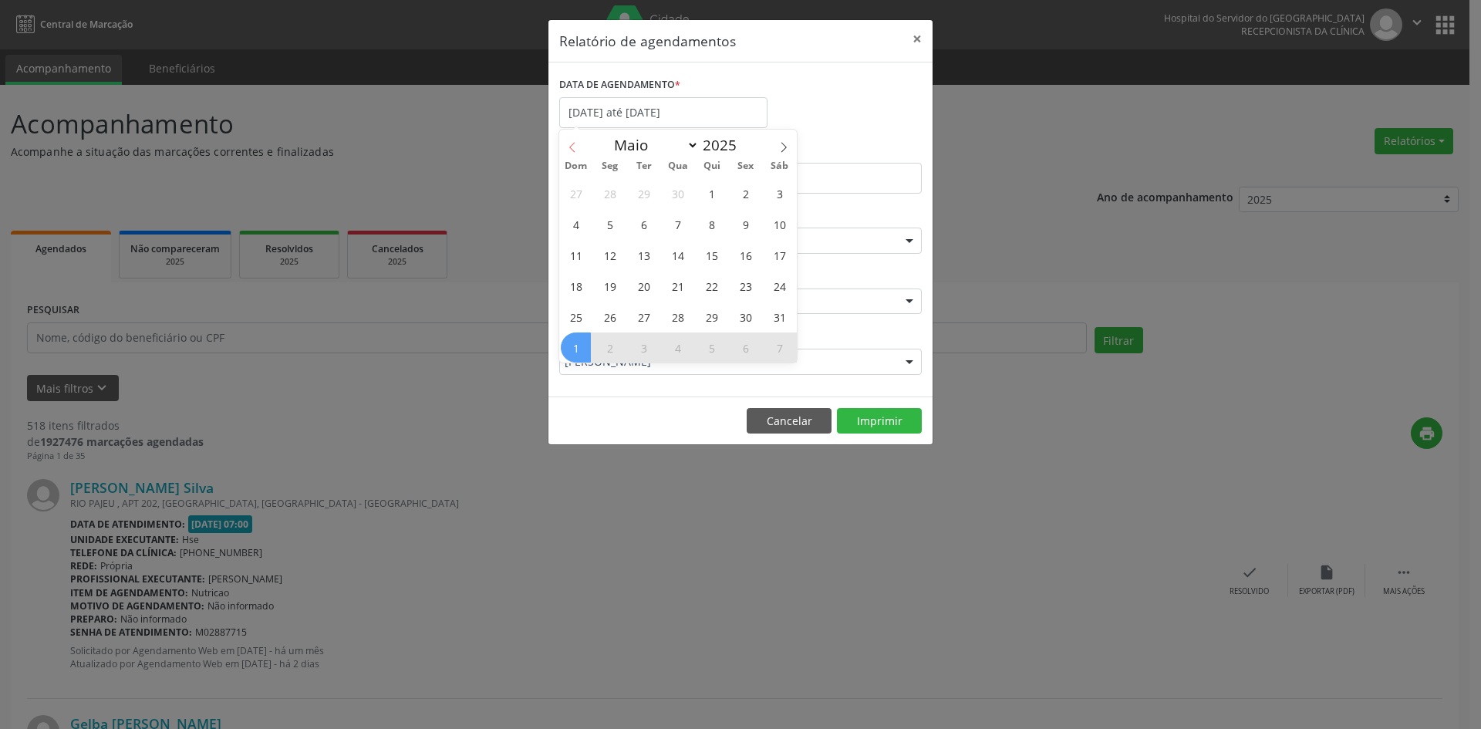
click at [574, 149] on icon at bounding box center [572, 147] width 11 height 11
click at [574, 148] on icon at bounding box center [572, 147] width 11 height 11
select select "1"
click at [773, 194] on span "1" at bounding box center [779, 193] width 30 height 30
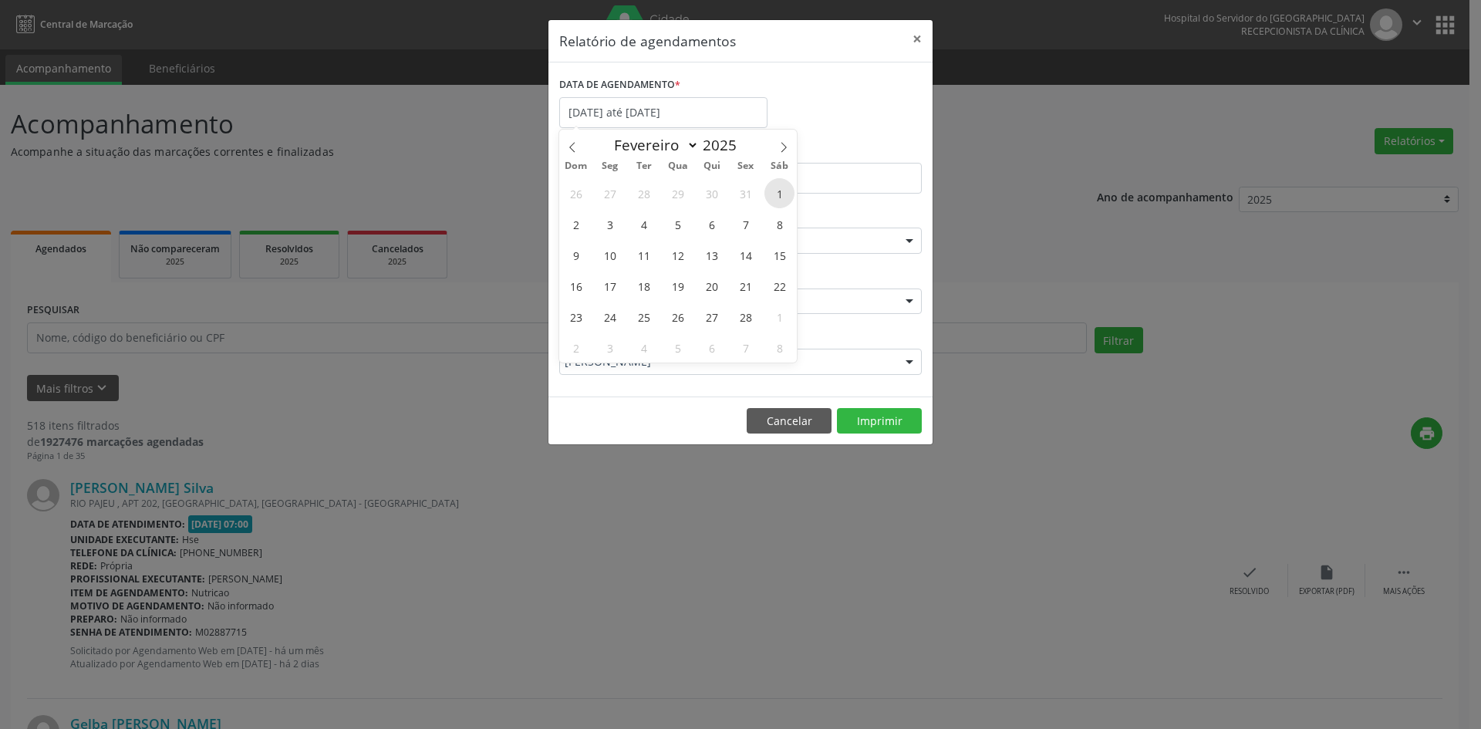
type input "[DATE]"
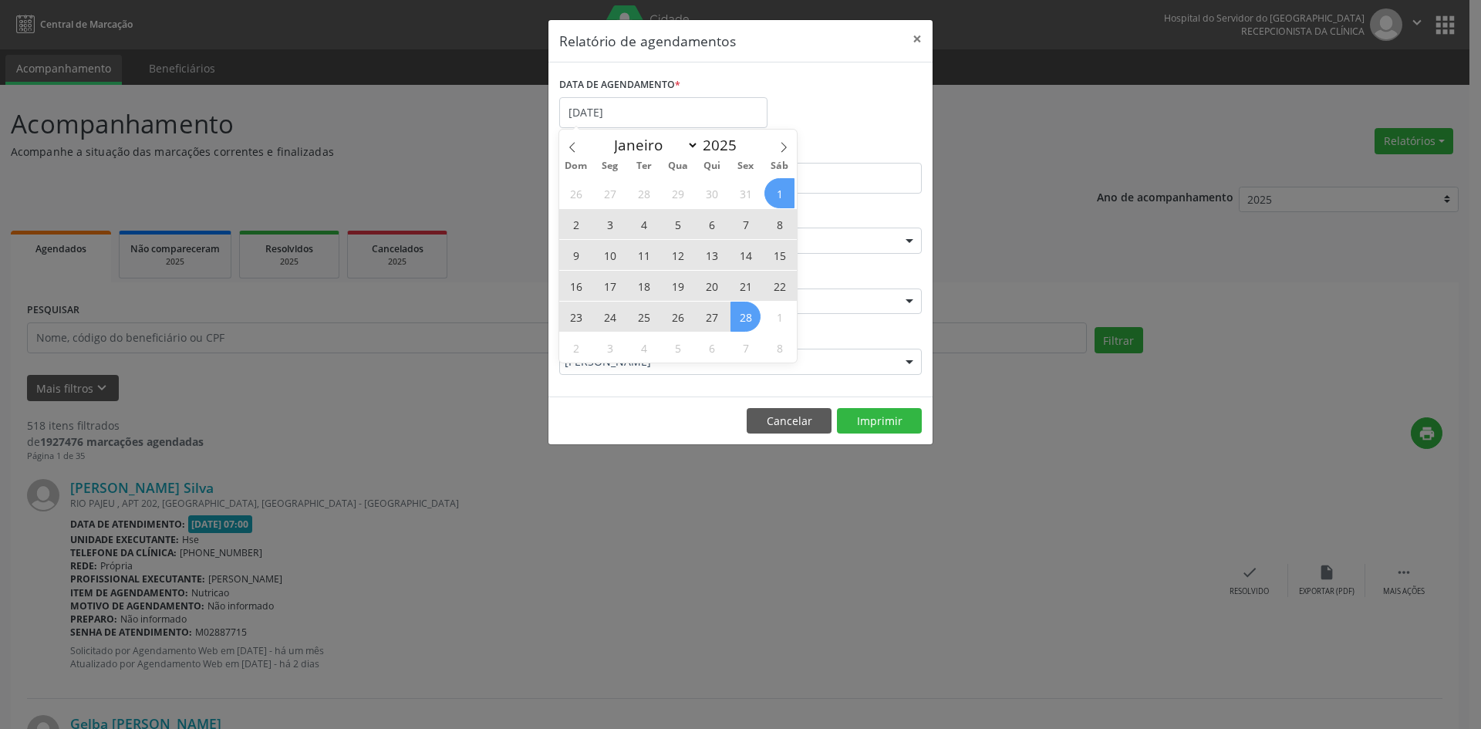
drag, startPoint x: 773, startPoint y: 194, endPoint x: 746, endPoint y: 322, distance: 131.6
click at [746, 322] on div "26 27 28 29 30 31 1 2 3 4 5 6 7 8 9 10 11 12 13 14 15 16 17 18 19 20 21 22 23 2…" at bounding box center [678, 269] width 238 height 185
click at [746, 322] on span "28" at bounding box center [745, 317] width 30 height 30
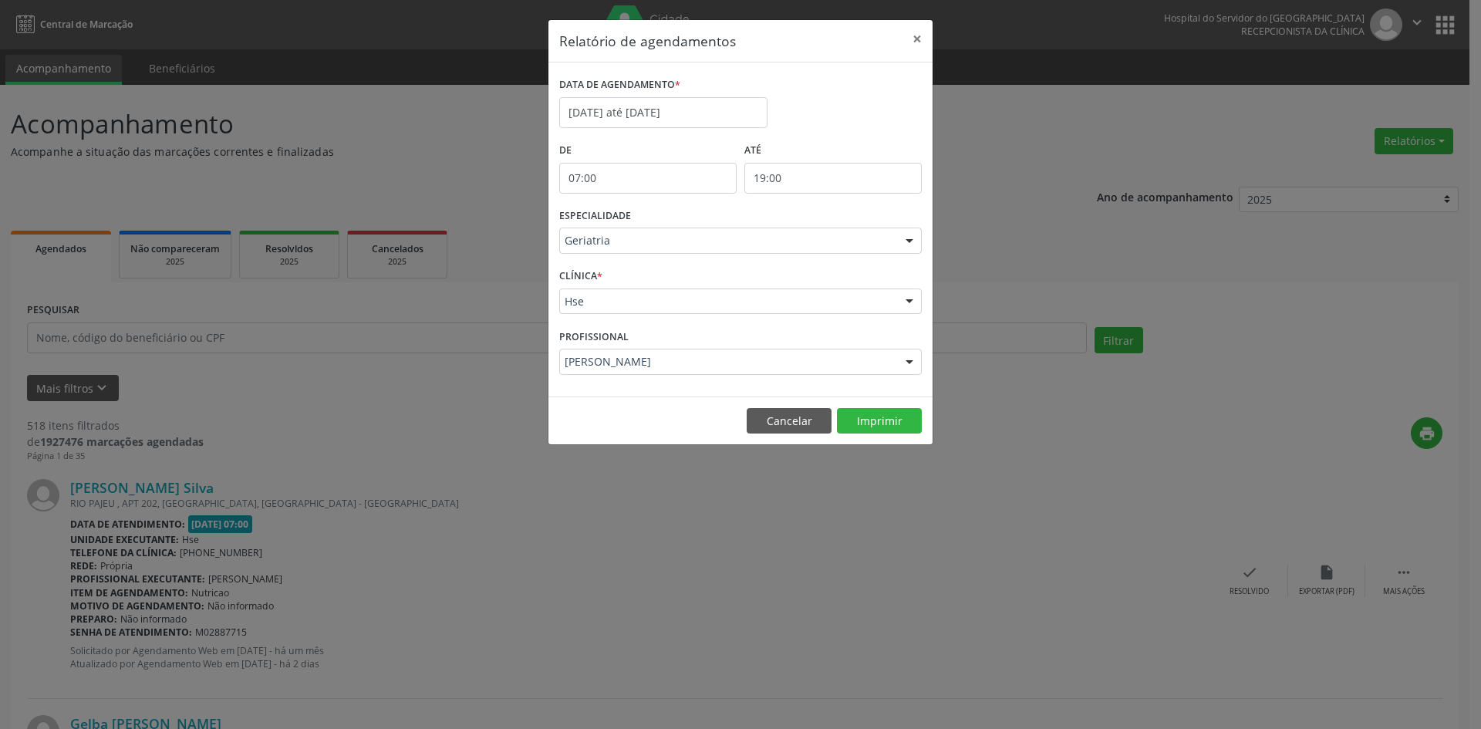
click at [908, 362] on div at bounding box center [909, 362] width 23 height 26
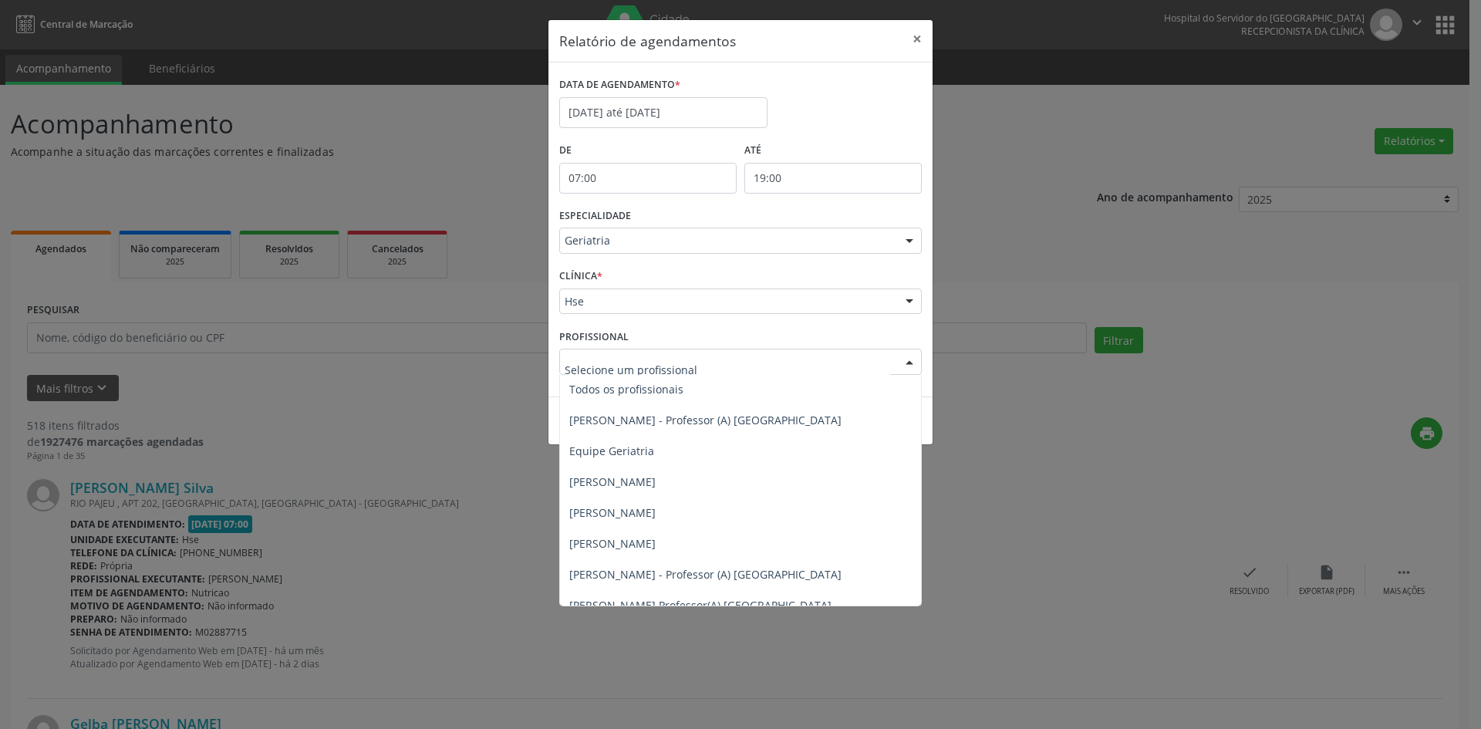
scroll to position [0, 0]
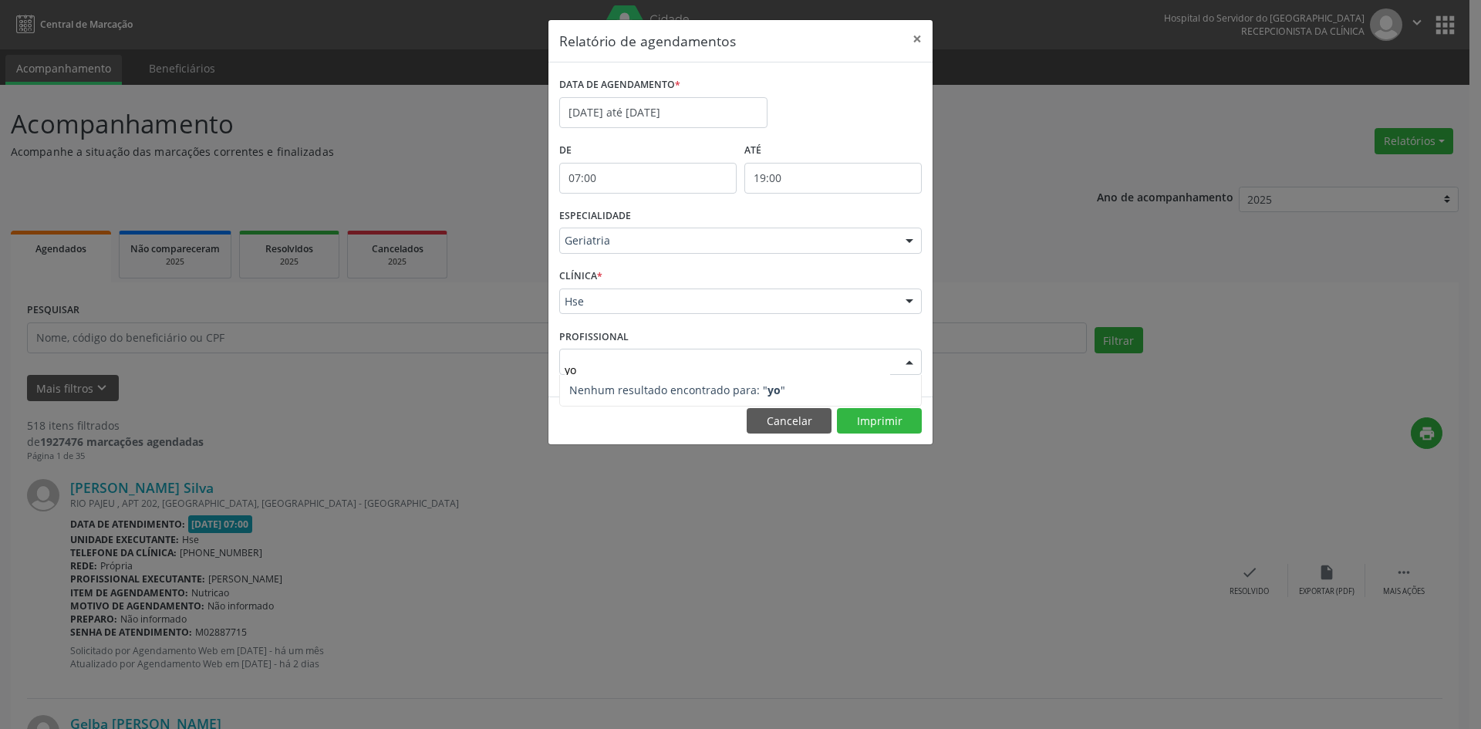
type input "yoc"
click at [628, 597] on div "Relatório de agendamentos × DATA DE AGENDAMENTO * [DATE] até [DATE] De 07:00 AT…" at bounding box center [740, 364] width 1481 height 729
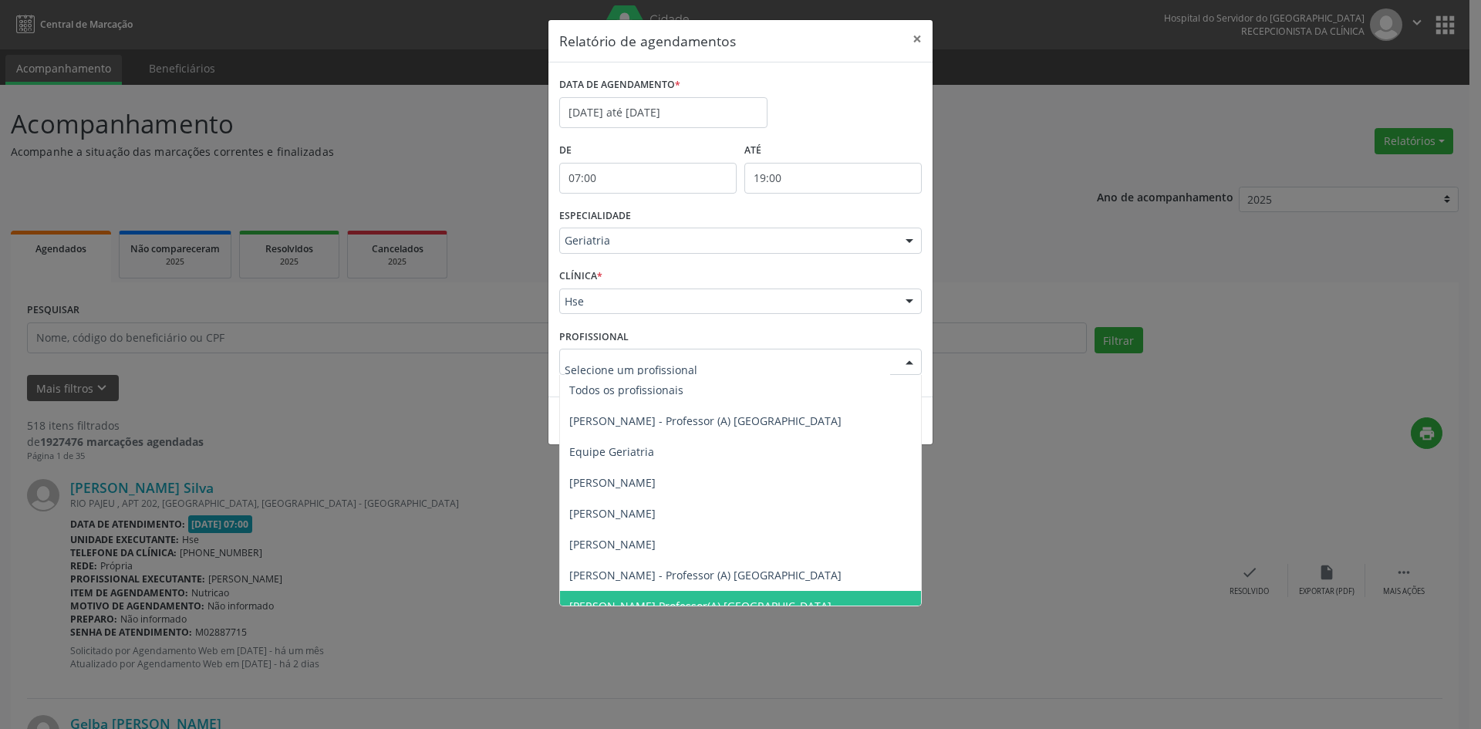
click at [908, 364] on div at bounding box center [909, 362] width 23 height 26
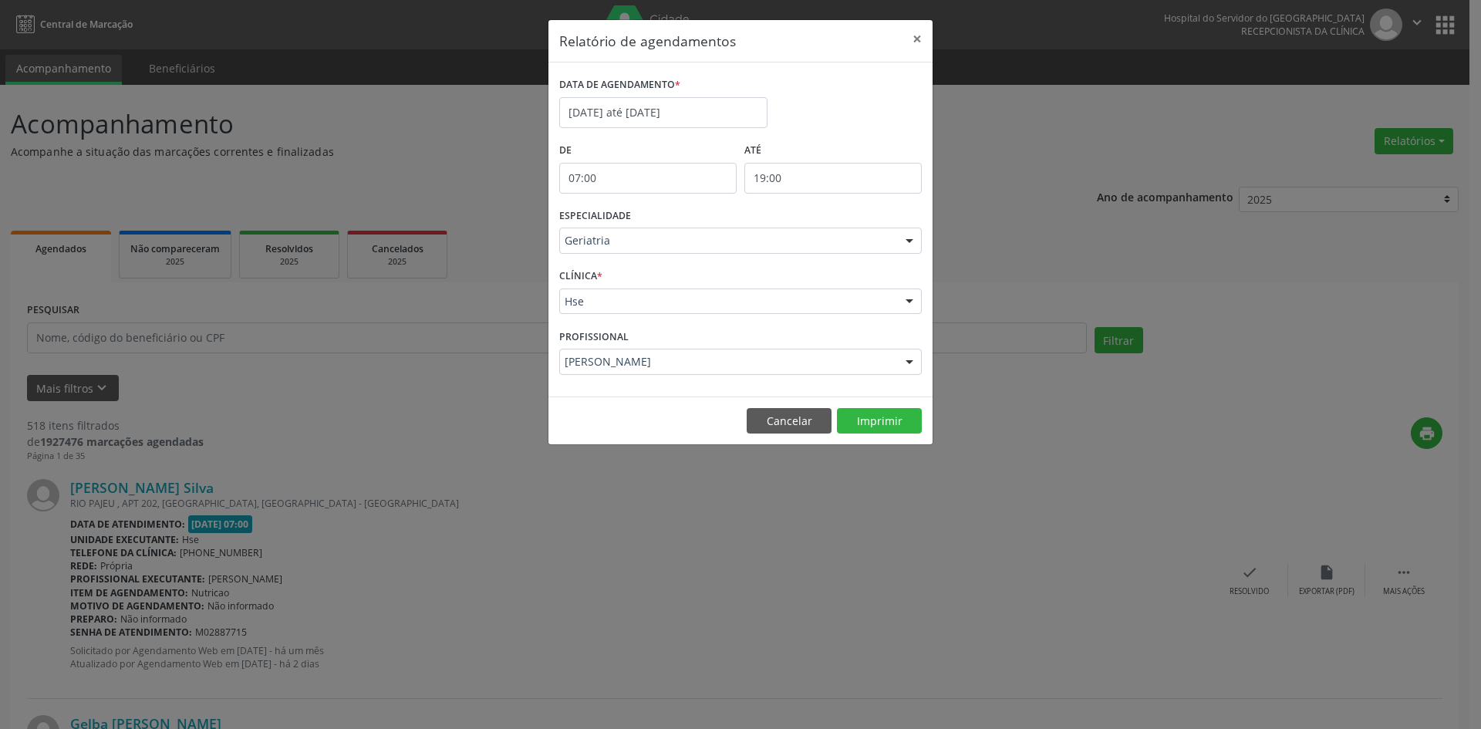
click at [1013, 601] on div "Relatório de agendamentos × DATA DE AGENDAMENTO * [DATE] até [DATE] De 07:00 AT…" at bounding box center [740, 364] width 1481 height 729
click at [915, 39] on button "×" at bounding box center [916, 39] width 31 height 38
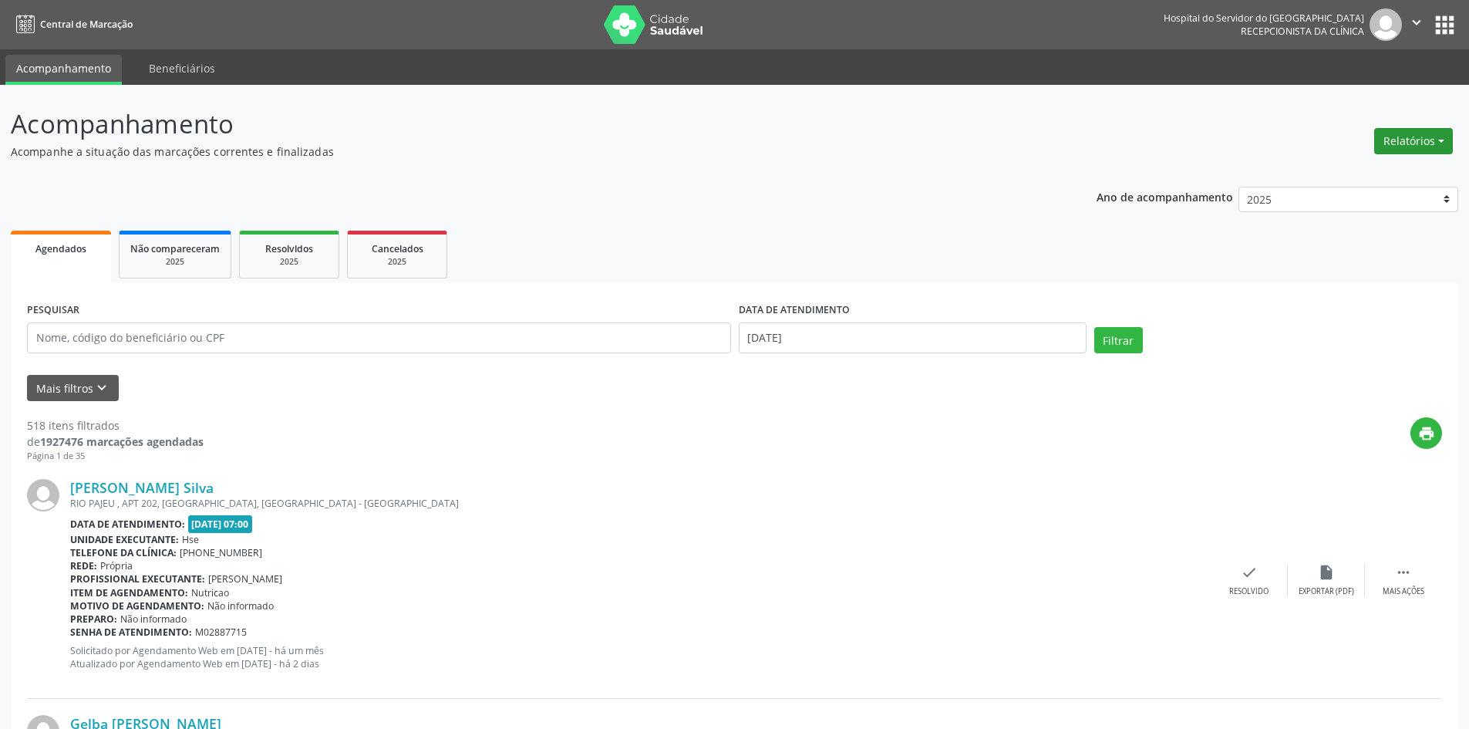
click at [1422, 141] on button "Relatórios" at bounding box center [1413, 141] width 79 height 26
click at [1332, 170] on link "Agendamentos" at bounding box center [1371, 174] width 166 height 22
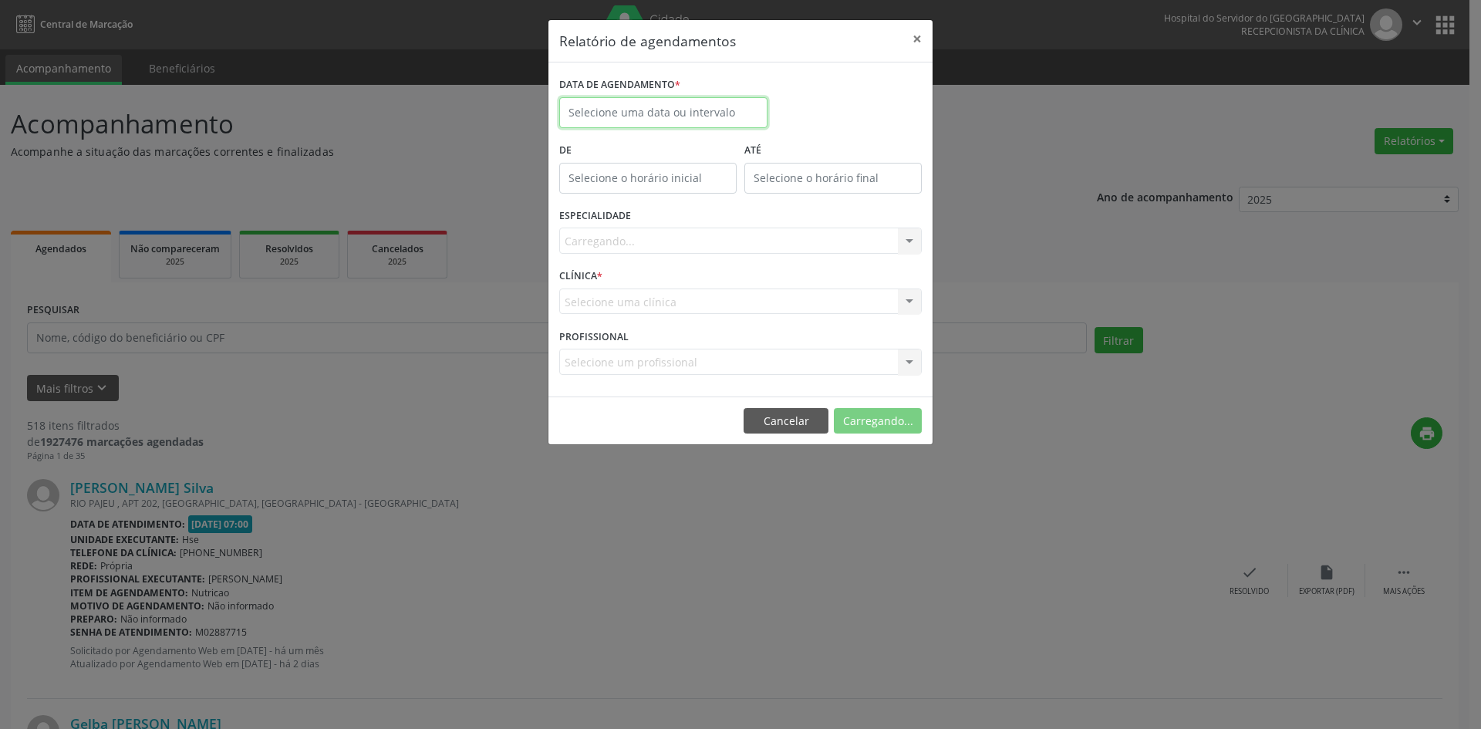
click at [658, 106] on input "text" at bounding box center [663, 112] width 208 height 31
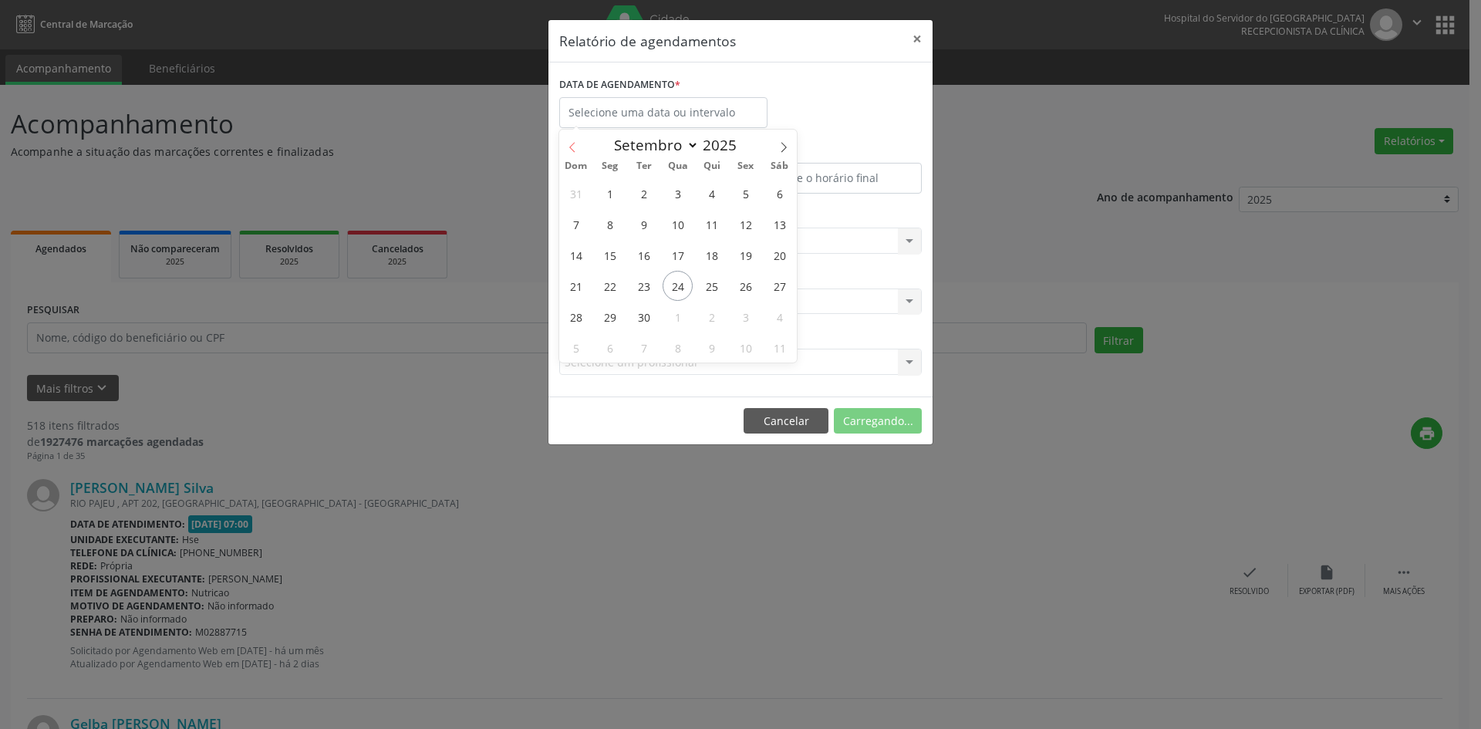
click at [568, 146] on icon at bounding box center [572, 147] width 11 height 11
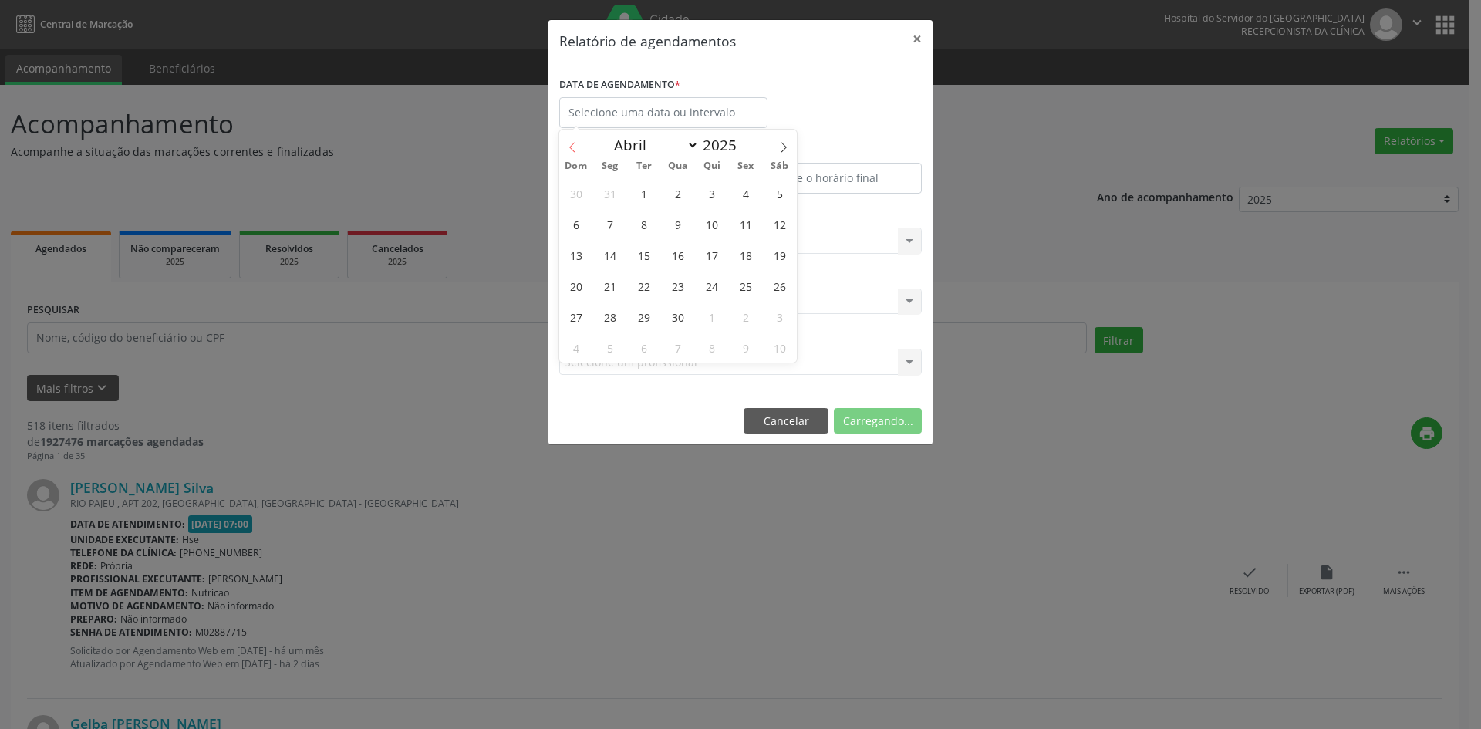
click at [568, 146] on icon at bounding box center [572, 147] width 11 height 11
click at [785, 143] on icon at bounding box center [783, 147] width 11 height 11
select select "1"
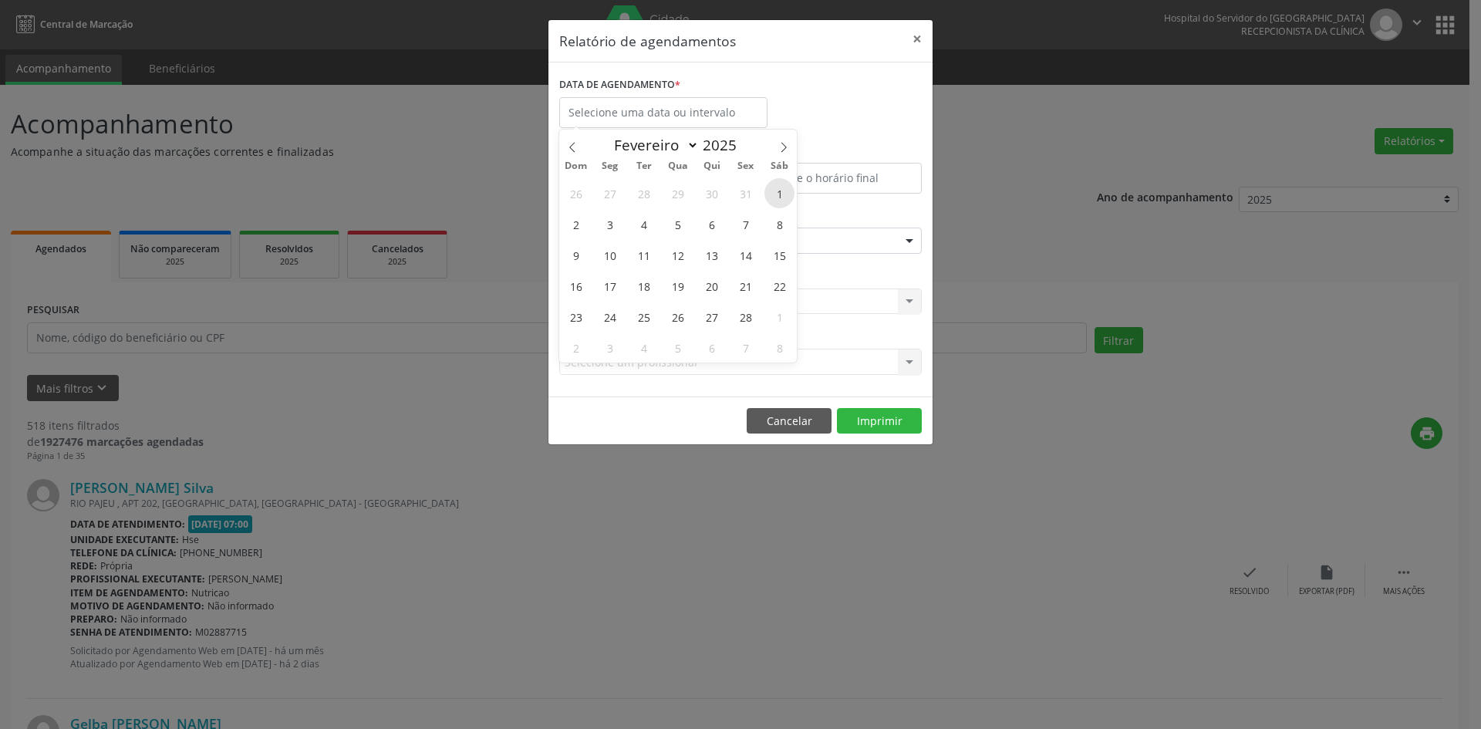
click at [771, 192] on span "1" at bounding box center [779, 193] width 30 height 30
type input "[DATE]"
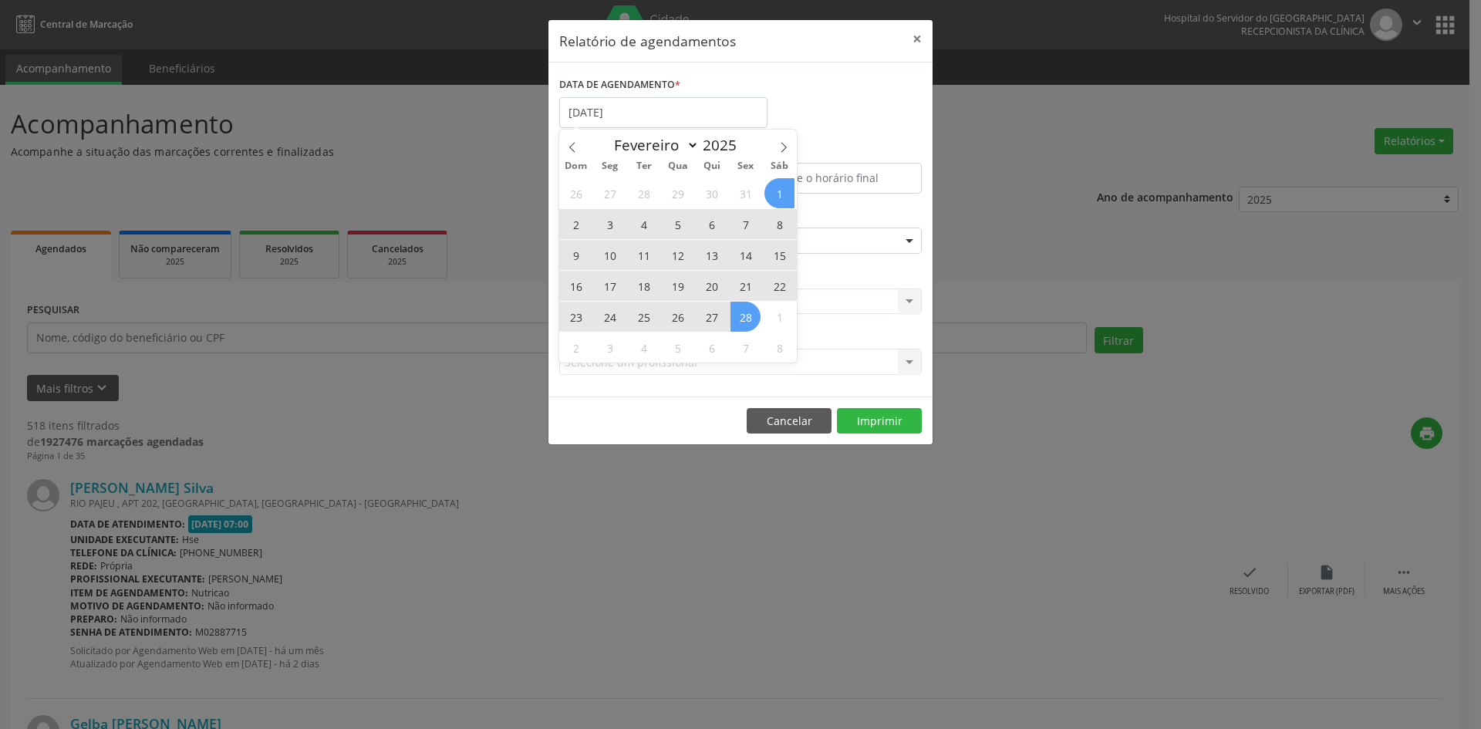
click at [743, 313] on div "26 27 28 29 30 31 1 2 3 4 5 6 7 8 9 10 11 12 13 14 15 16 17 18 19 20 21 22 23 2…" at bounding box center [678, 269] width 238 height 185
click at [743, 313] on span "28" at bounding box center [745, 317] width 30 height 30
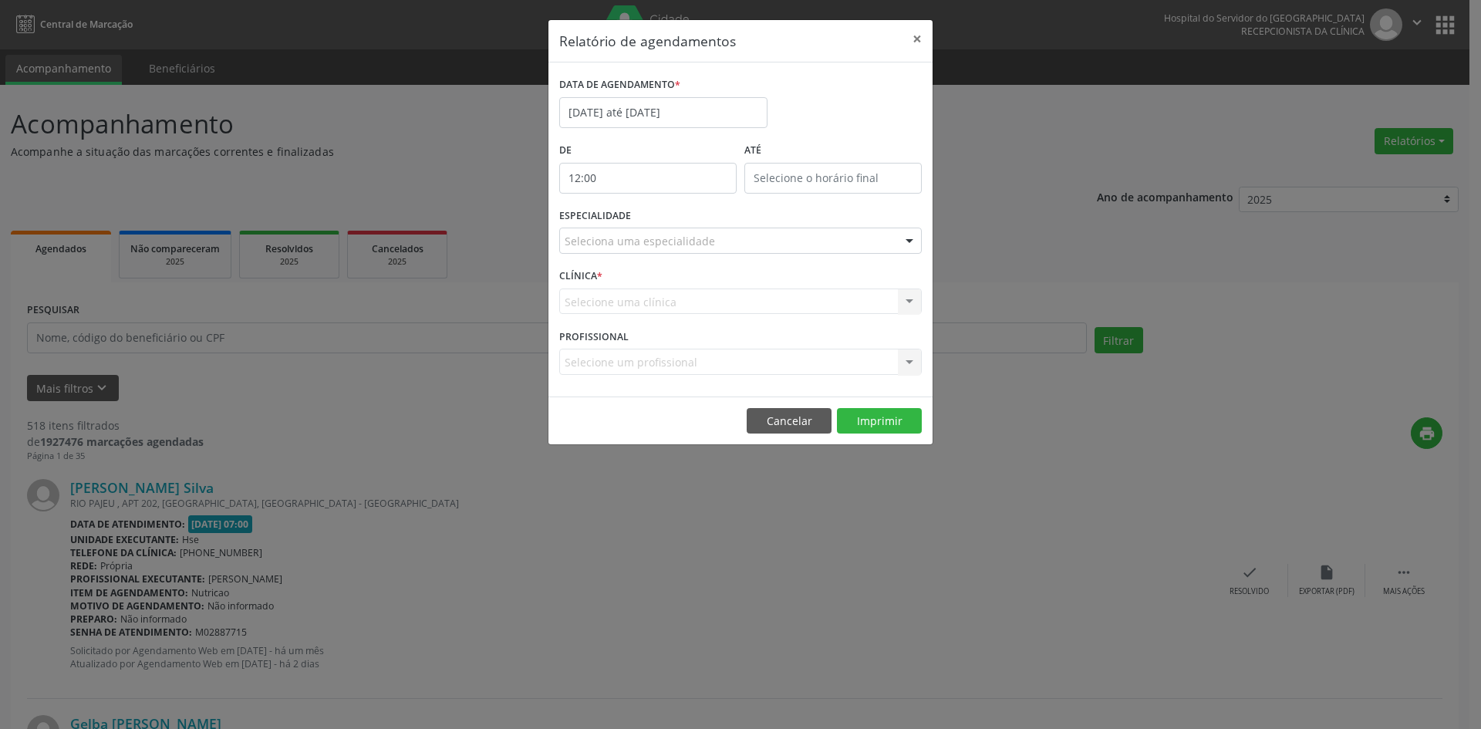
drag, startPoint x: 627, startPoint y: 175, endPoint x: 649, endPoint y: 195, distance: 30.0
click at [627, 174] on input "12:00" at bounding box center [647, 178] width 177 height 31
click at [676, 218] on span ":" at bounding box center [678, 210] width 5 height 31
click at [671, 219] on span at bounding box center [670, 218] width 11 height 15
type input "11:00"
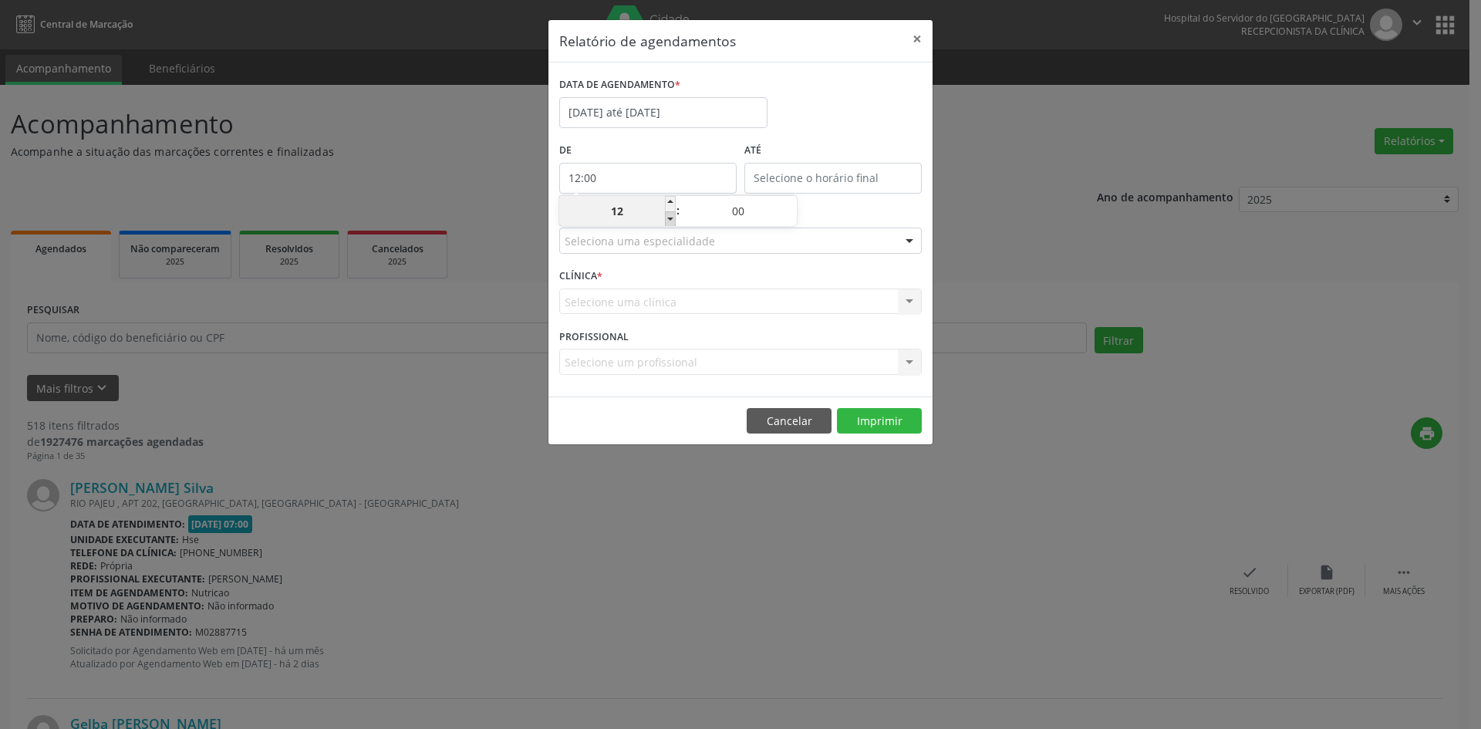
type input "11"
click at [671, 219] on span at bounding box center [670, 218] width 11 height 15
type input "10:00"
type input "10"
click at [671, 219] on span at bounding box center [670, 218] width 11 height 15
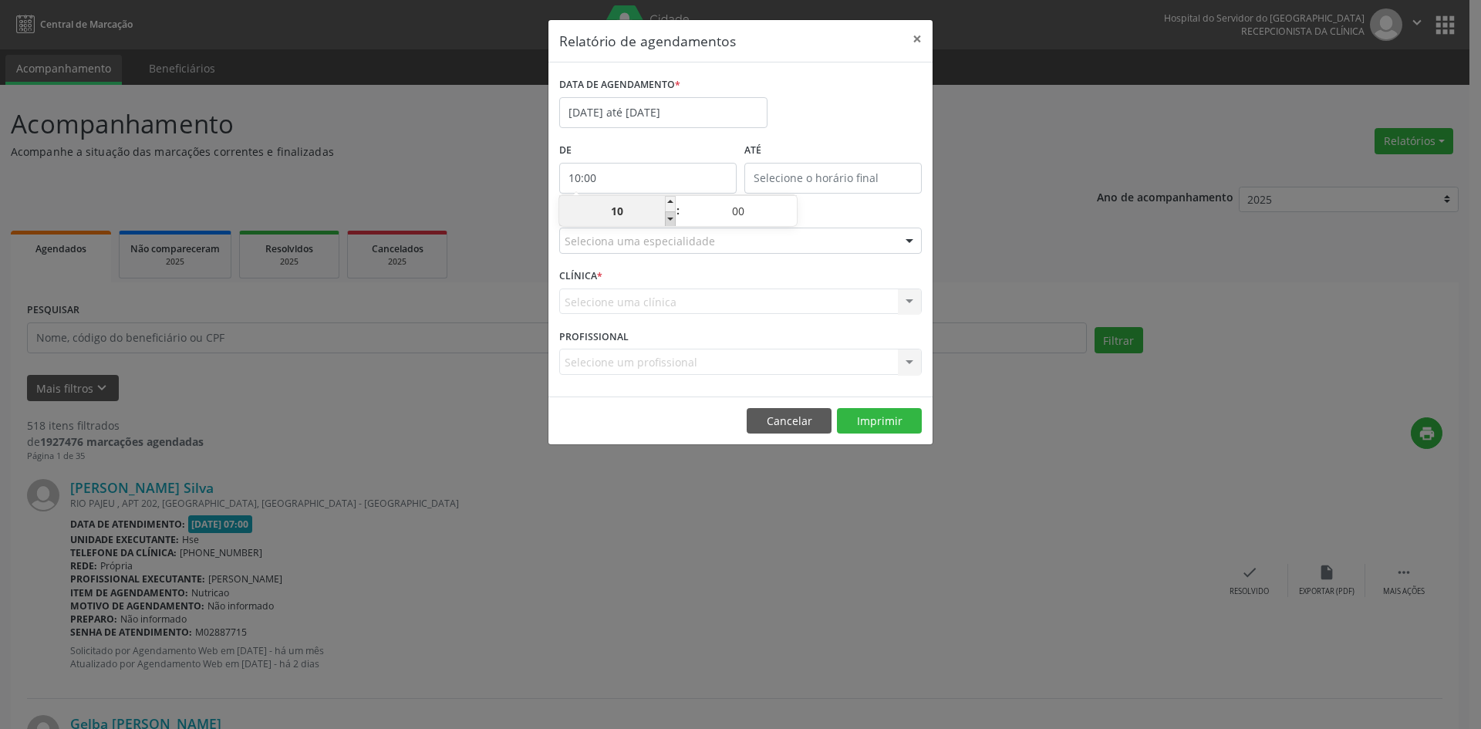
type input "09:00"
type input "09"
click at [671, 219] on span at bounding box center [670, 218] width 11 height 15
type input "08:00"
type input "08"
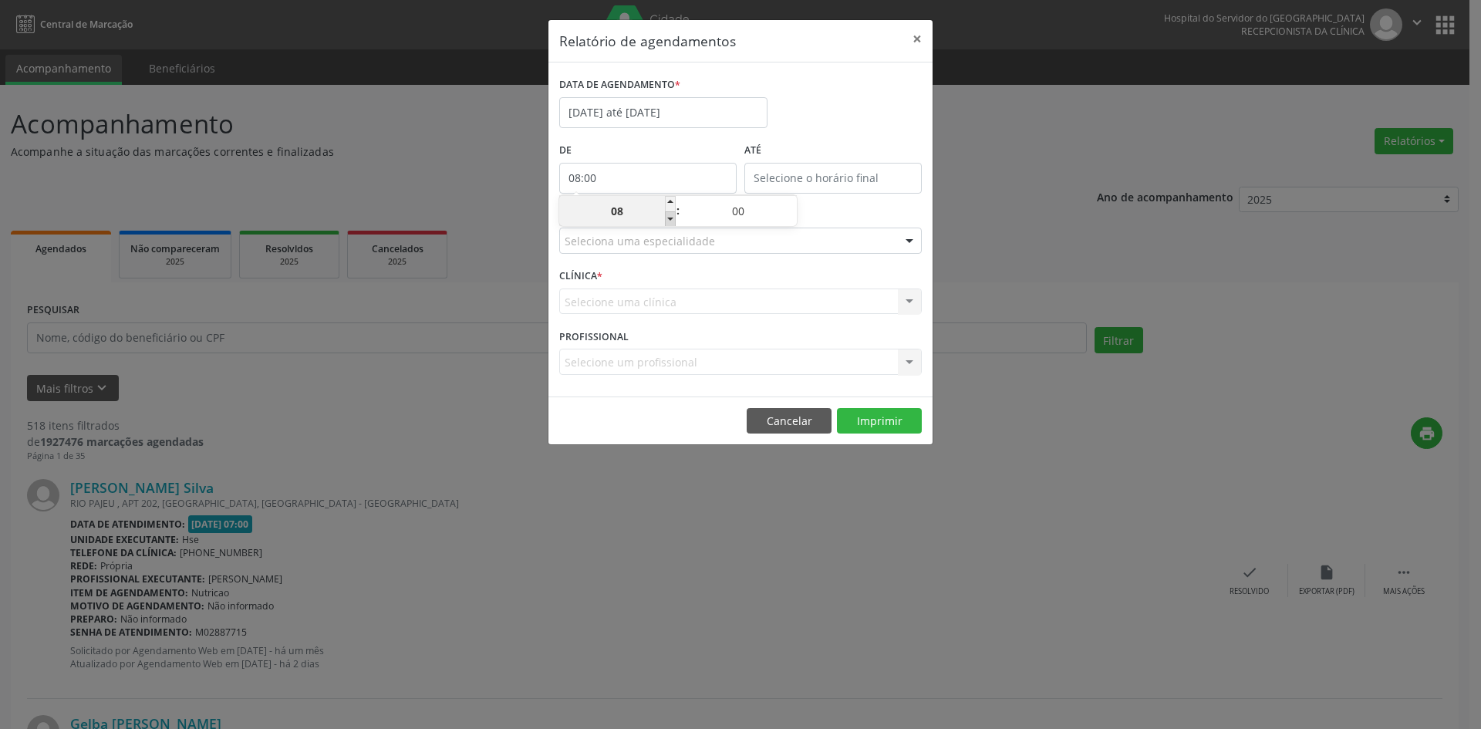
click at [671, 219] on span at bounding box center [670, 218] width 11 height 15
type input "07:00"
type input "07"
click at [777, 174] on input "12:00" at bounding box center [832, 178] width 177 height 31
click at [857, 202] on span at bounding box center [855, 203] width 11 height 15
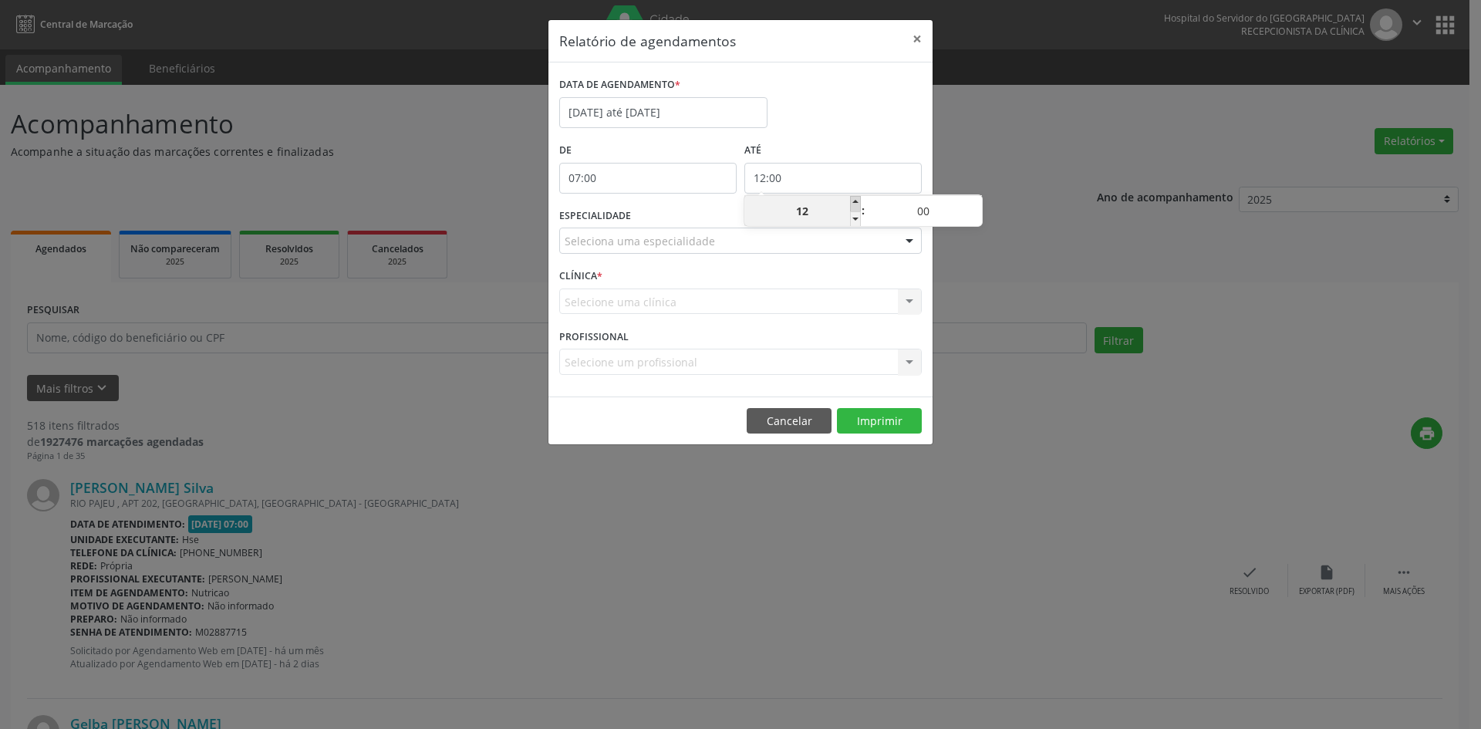
type input "13:00"
type input "13"
click at [857, 202] on span at bounding box center [855, 203] width 11 height 15
type input "14:00"
type input "14"
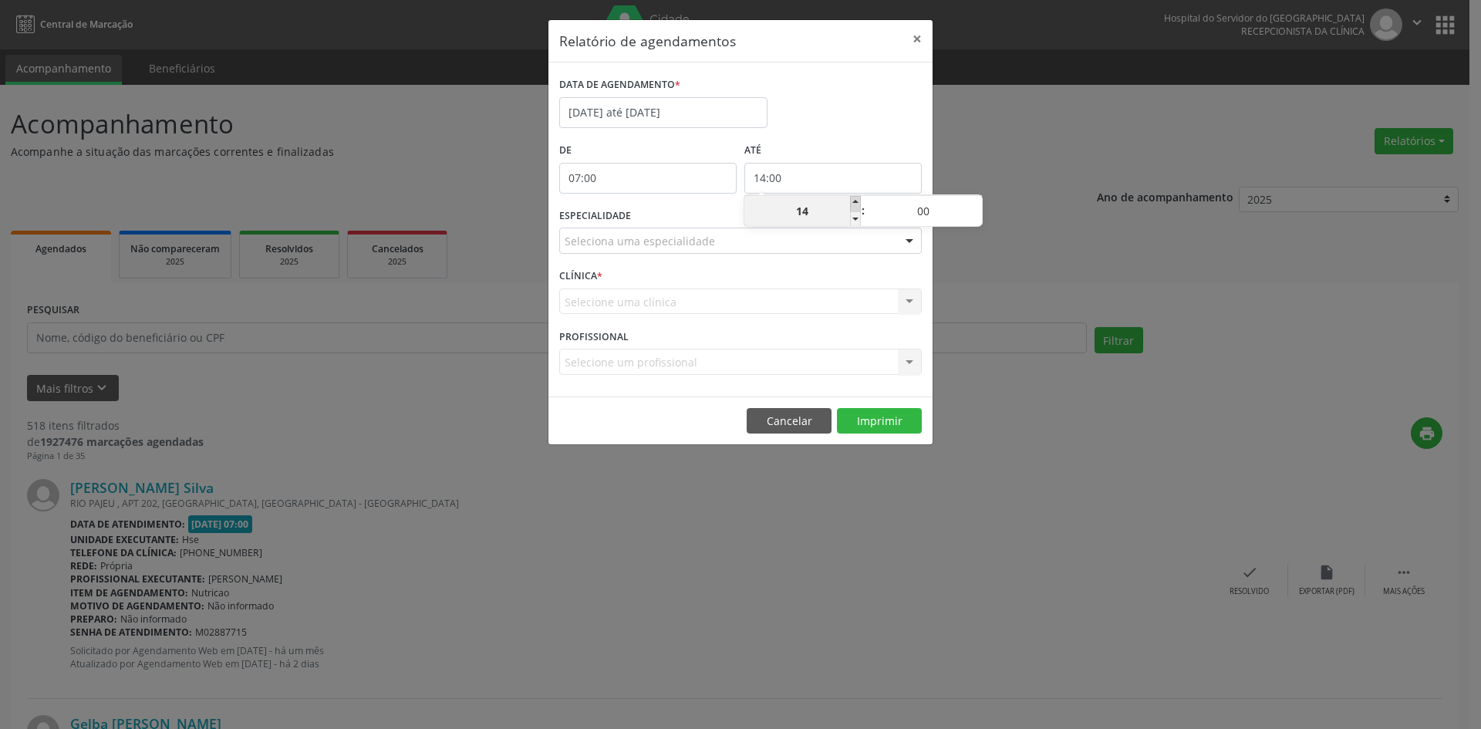
click at [857, 202] on span at bounding box center [855, 203] width 11 height 15
type input "15:00"
type input "15"
click at [857, 202] on span at bounding box center [855, 203] width 11 height 15
type input "16:00"
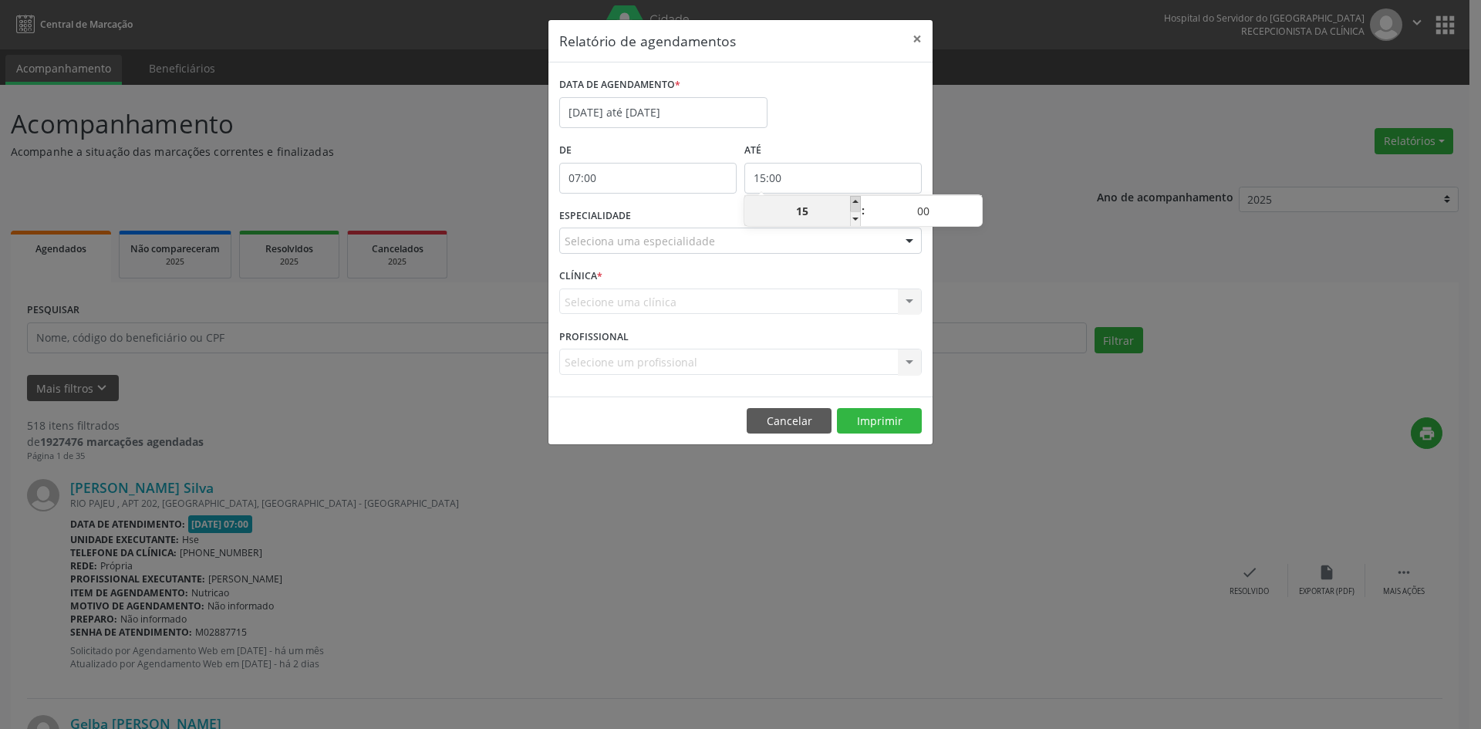
type input "16"
click at [857, 202] on span at bounding box center [855, 203] width 11 height 15
type input "17:00"
type input "17"
click at [857, 202] on span at bounding box center [855, 203] width 11 height 15
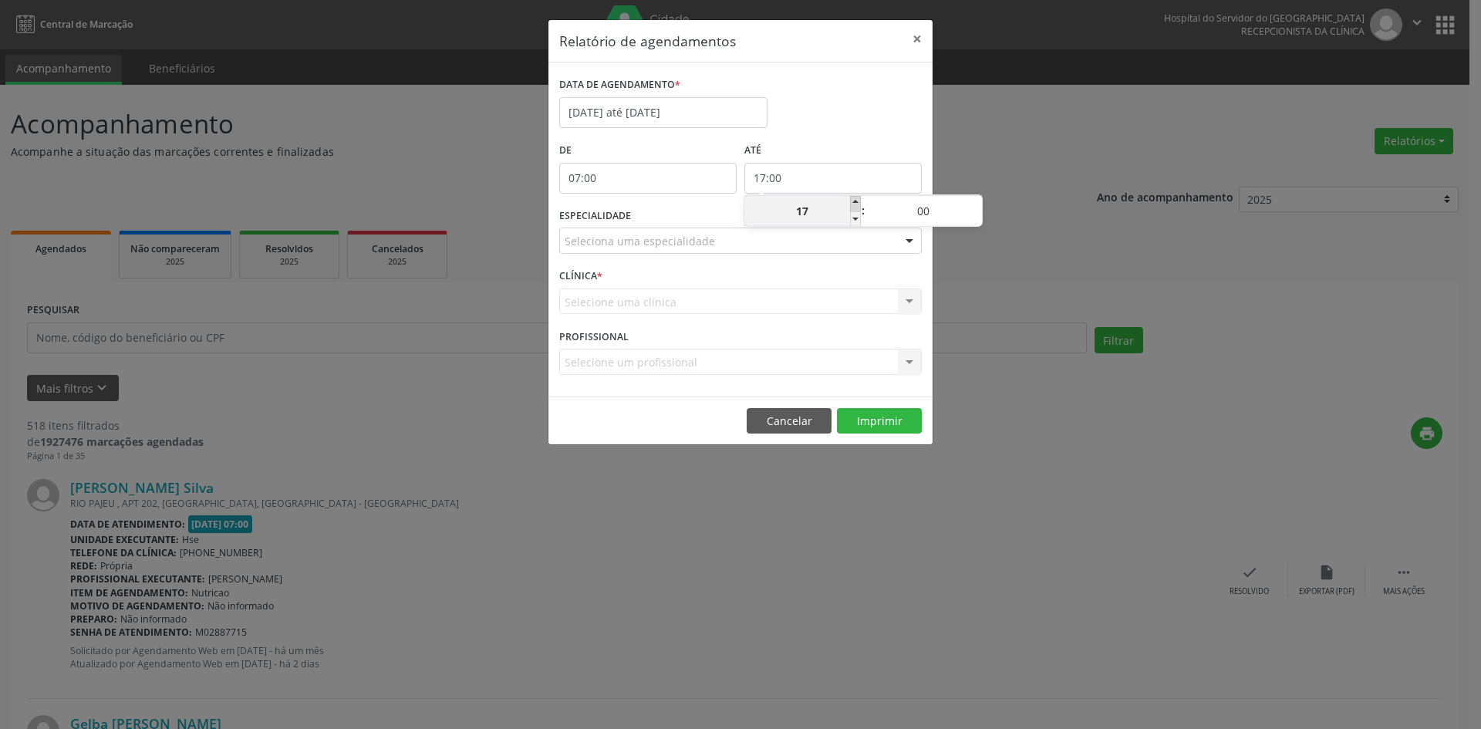
type input "18:00"
type input "18"
click at [857, 202] on span at bounding box center [855, 203] width 11 height 15
type input "19:00"
type input "19"
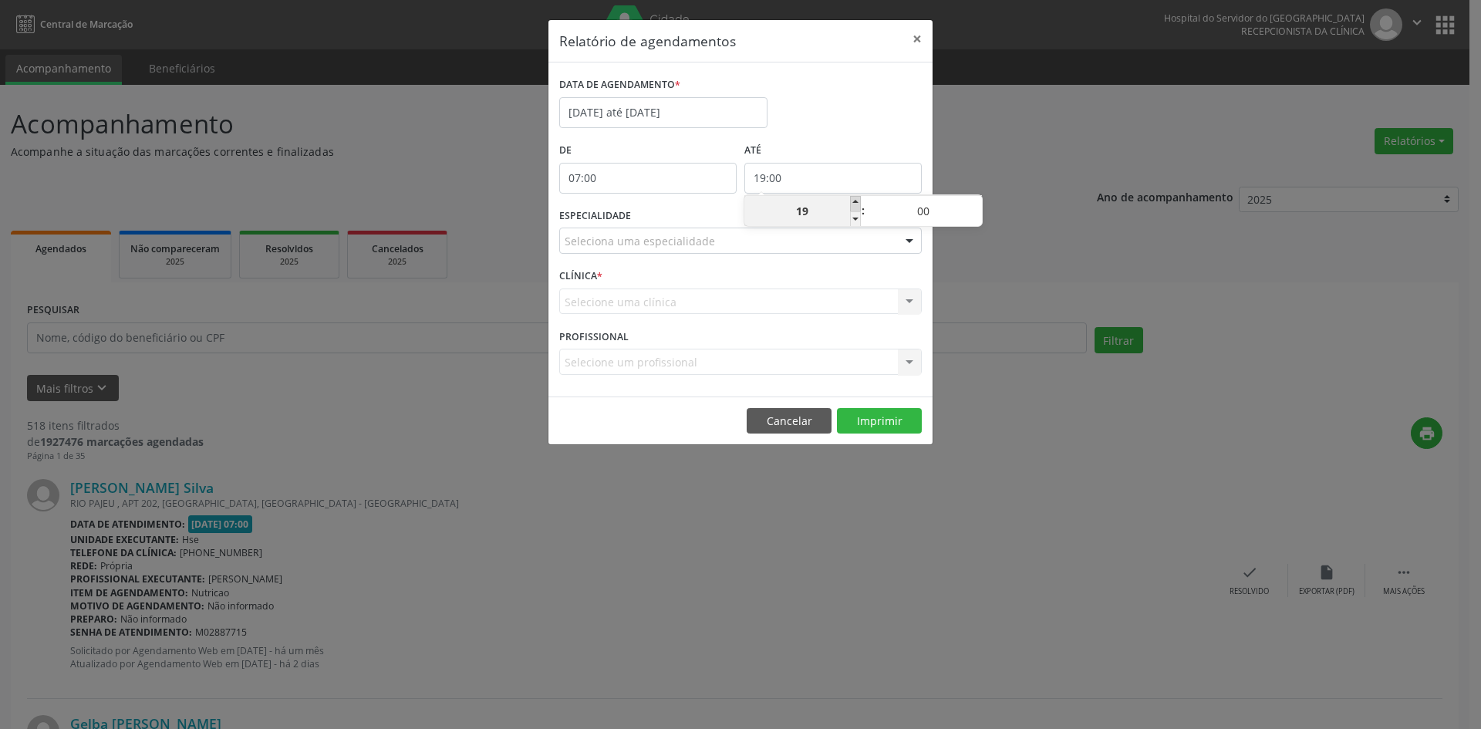
click at [857, 202] on span at bounding box center [855, 203] width 11 height 15
type input "20:00"
type input "20"
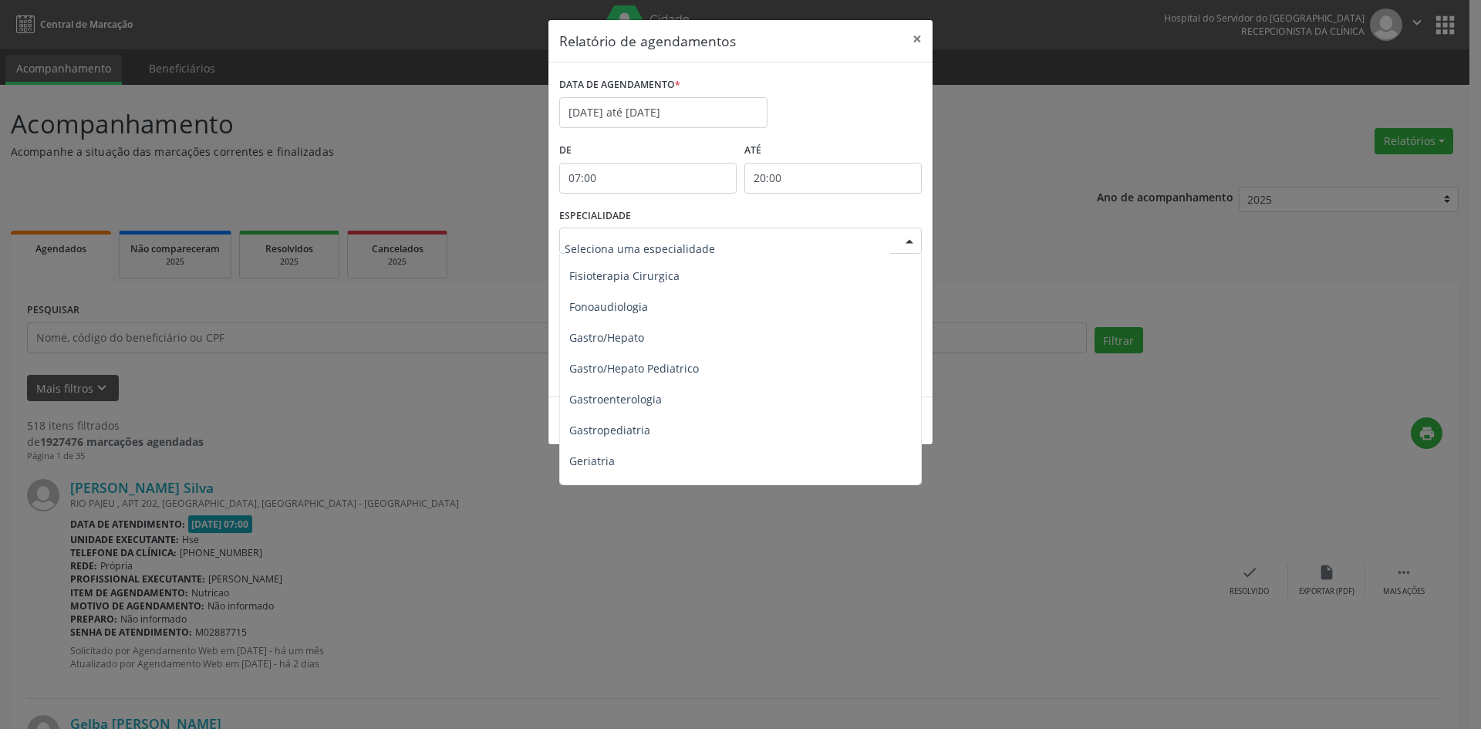
scroll to position [925, 0]
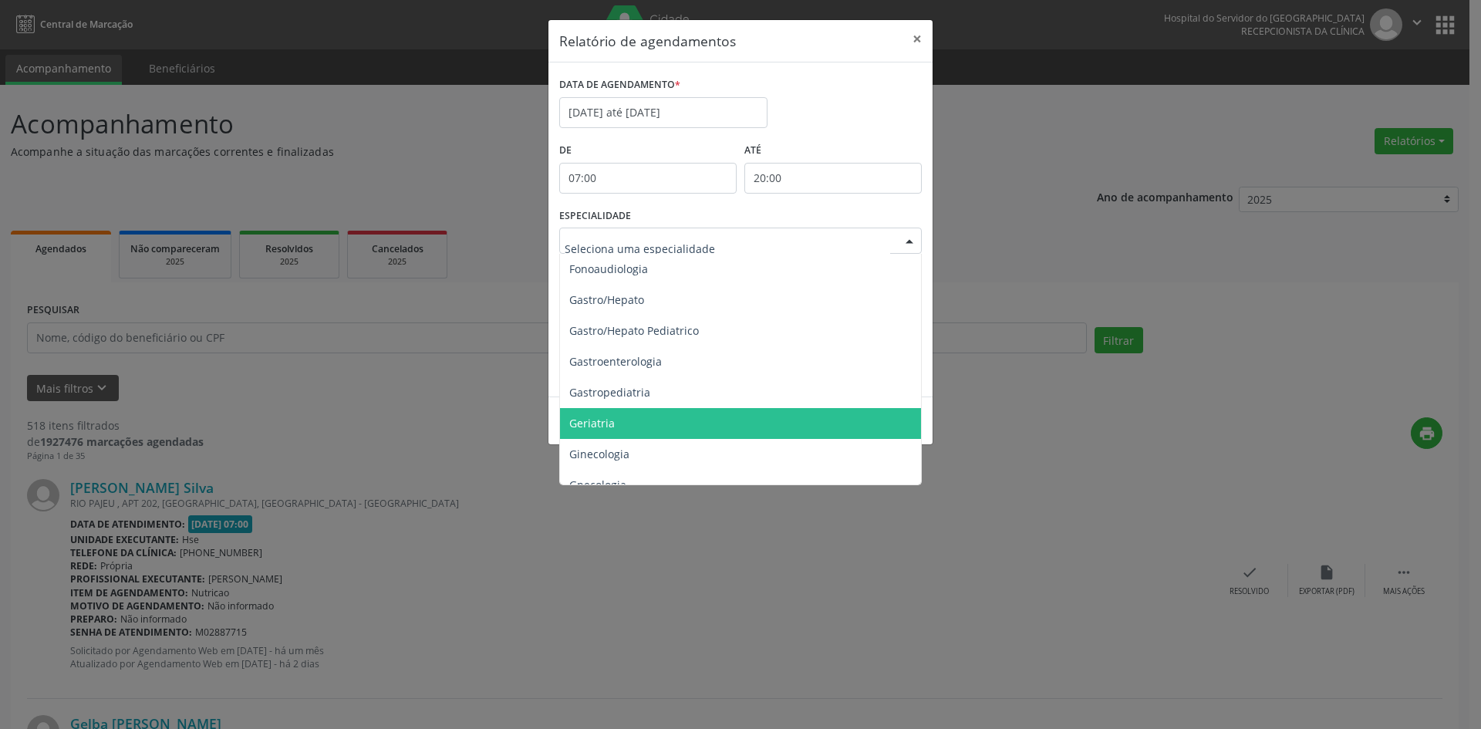
click at [601, 420] on span "Geriatria" at bounding box center [591, 423] width 45 height 15
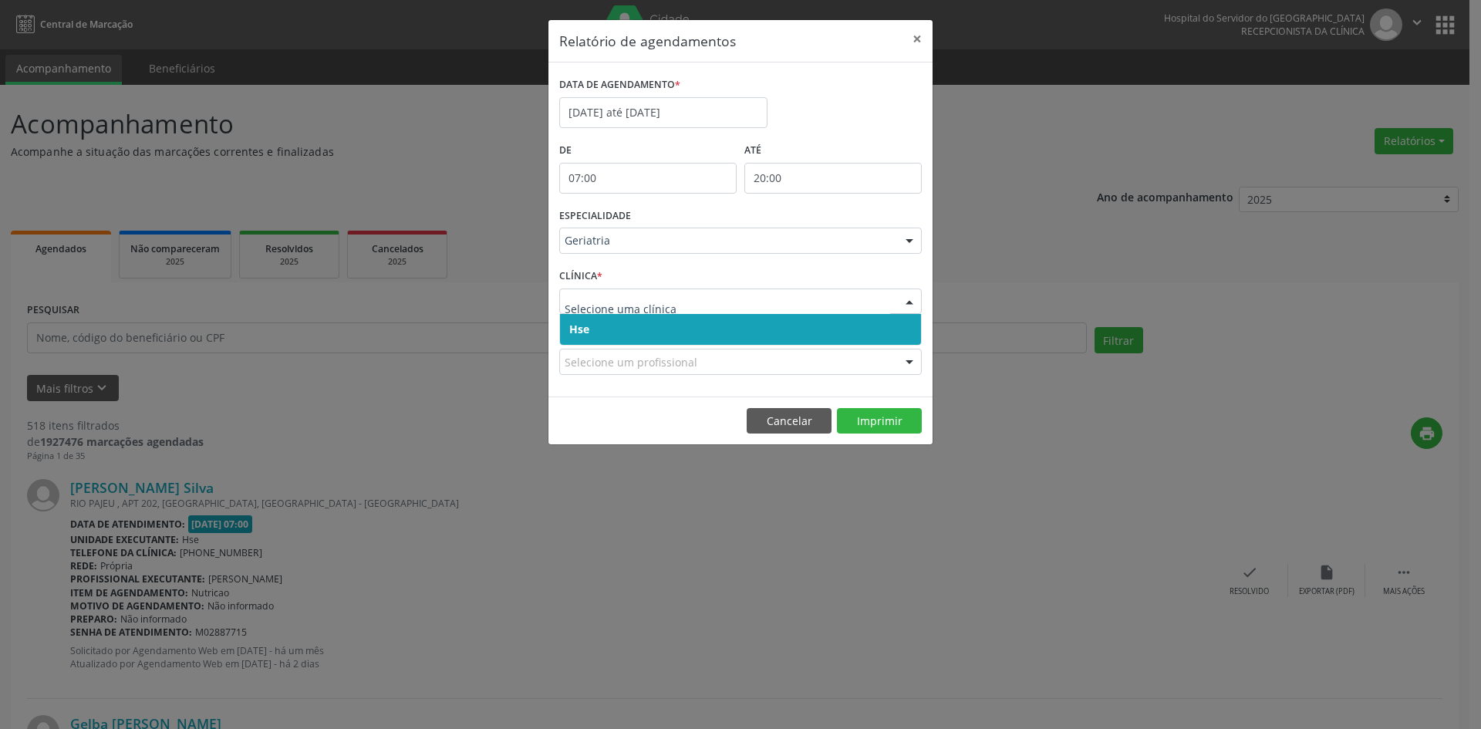
click at [578, 329] on span "Hse" at bounding box center [579, 329] width 20 height 15
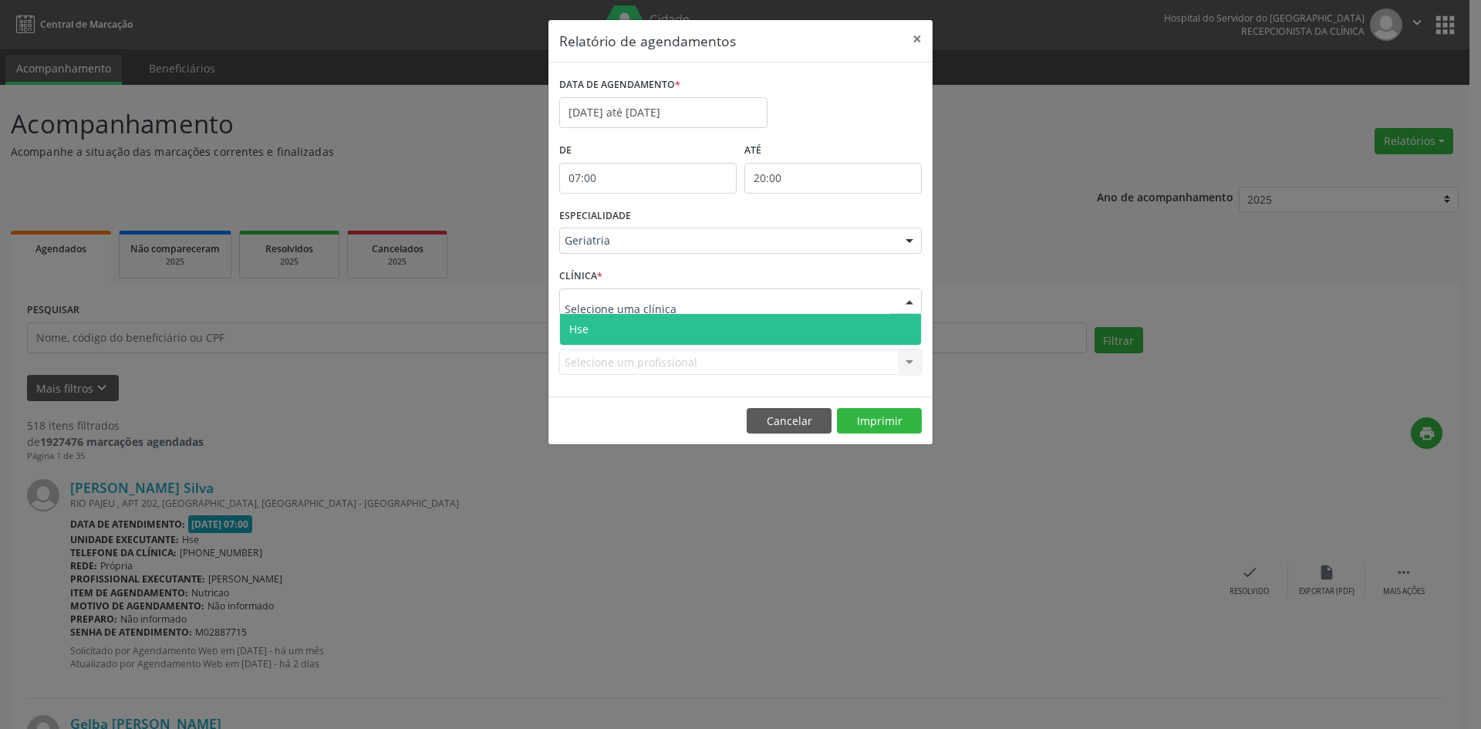
click at [579, 324] on span "Hse" at bounding box center [578, 329] width 19 height 15
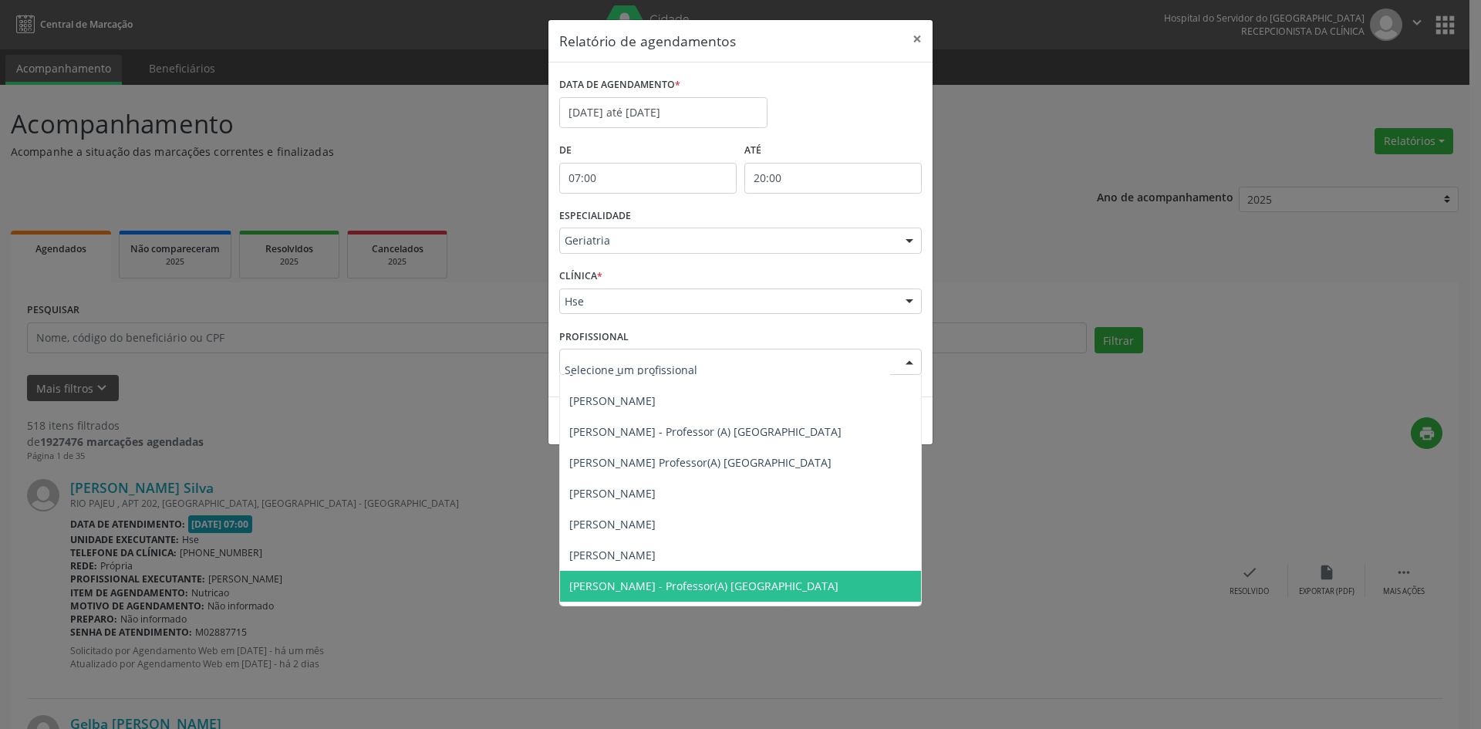
scroll to position [170, 0]
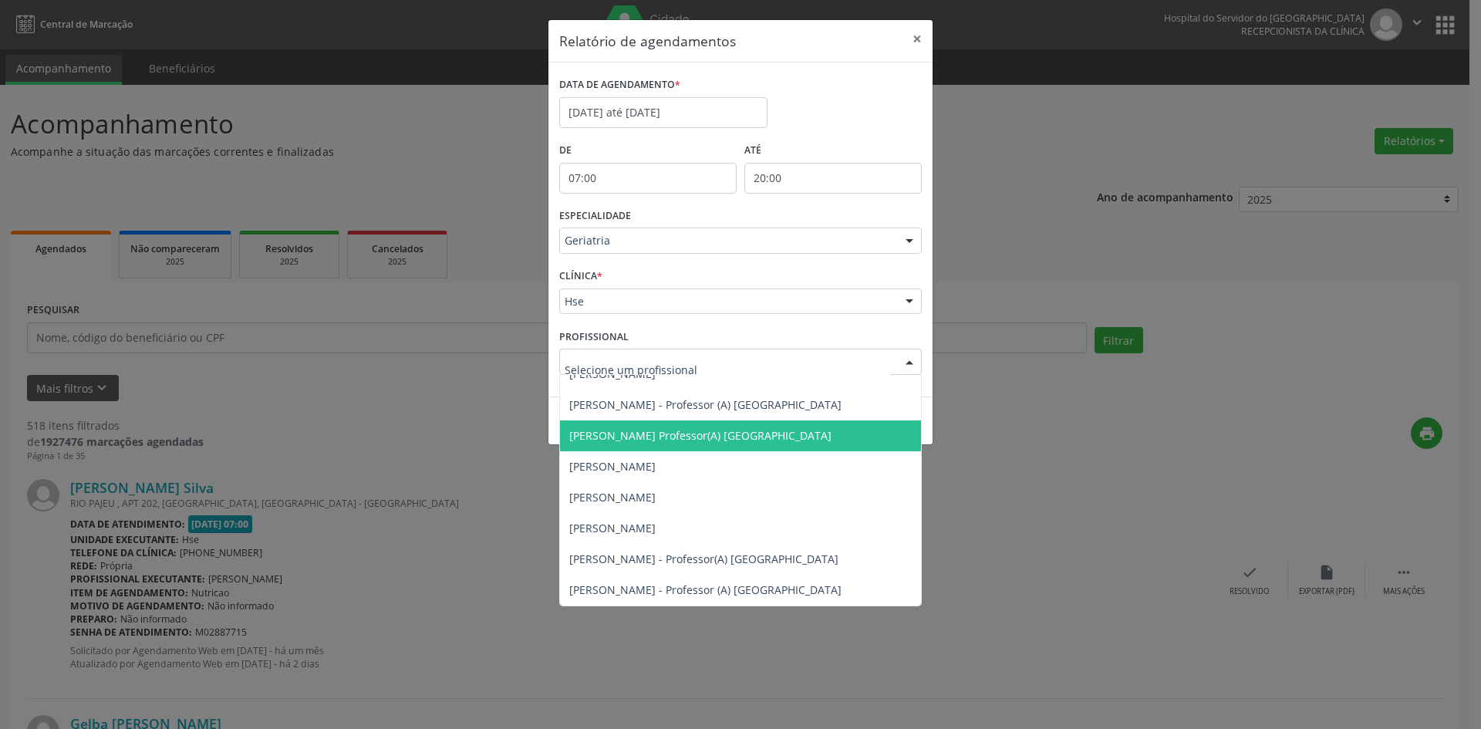
click at [724, 434] on span "[PERSON_NAME] Professor(A) [GEOGRAPHIC_DATA]" at bounding box center [700, 435] width 262 height 15
click at [905, 366] on div at bounding box center [909, 362] width 23 height 26
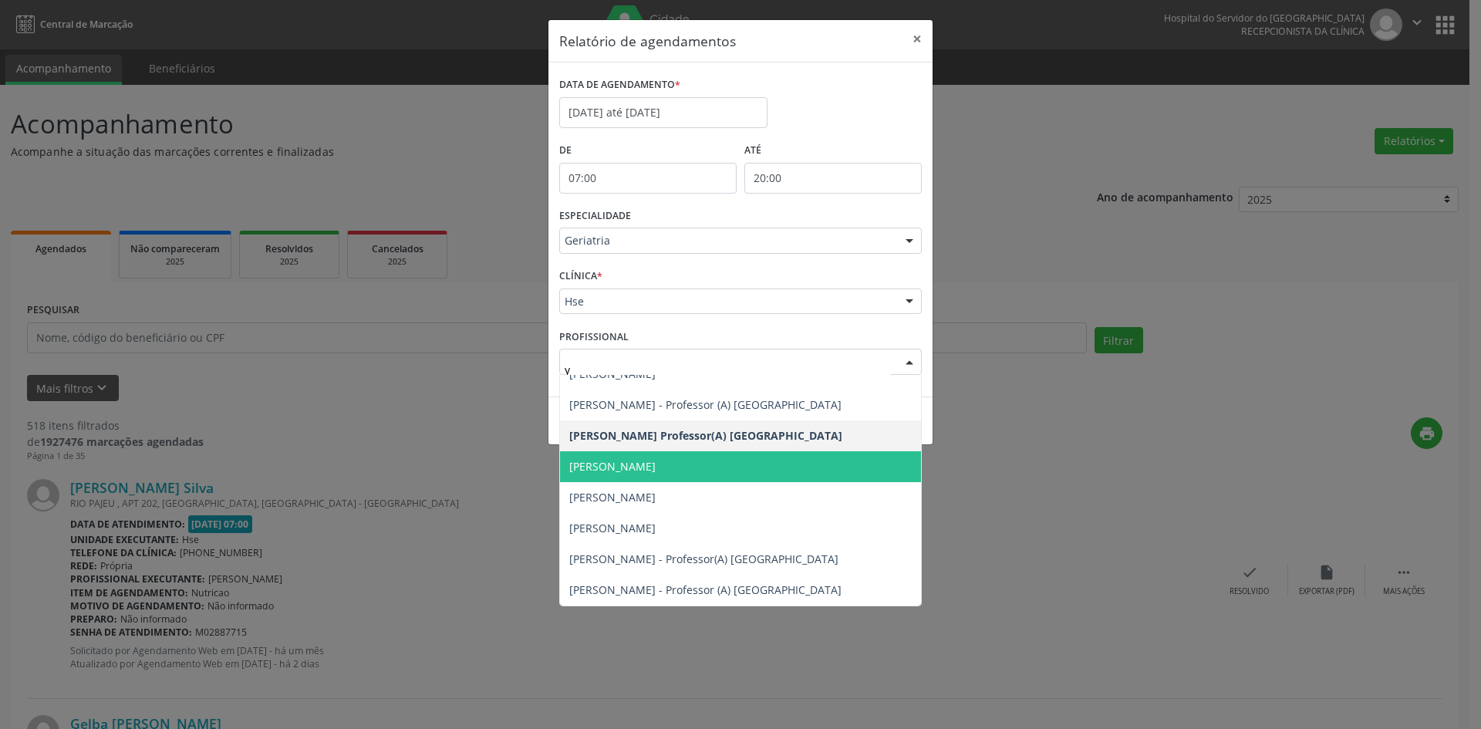
scroll to position [0, 0]
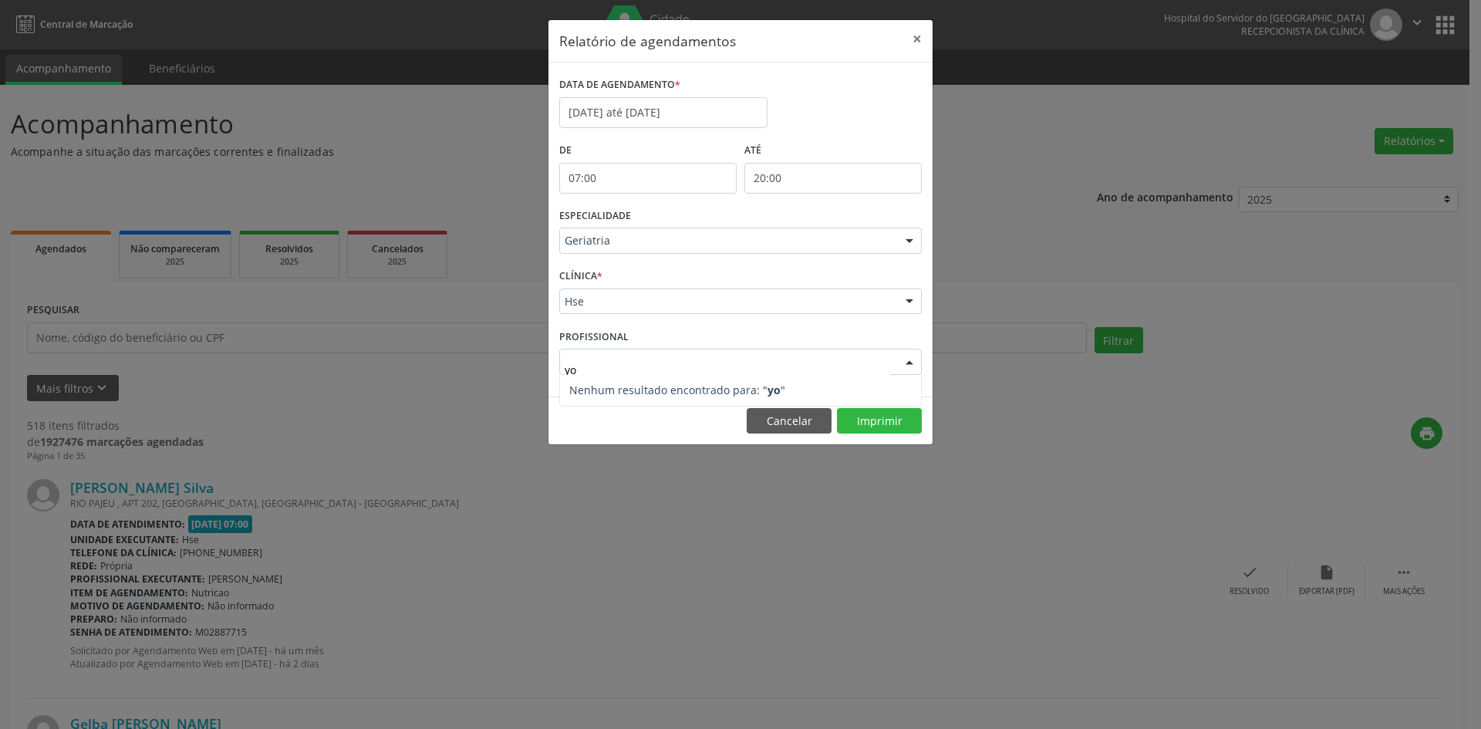
type input "y"
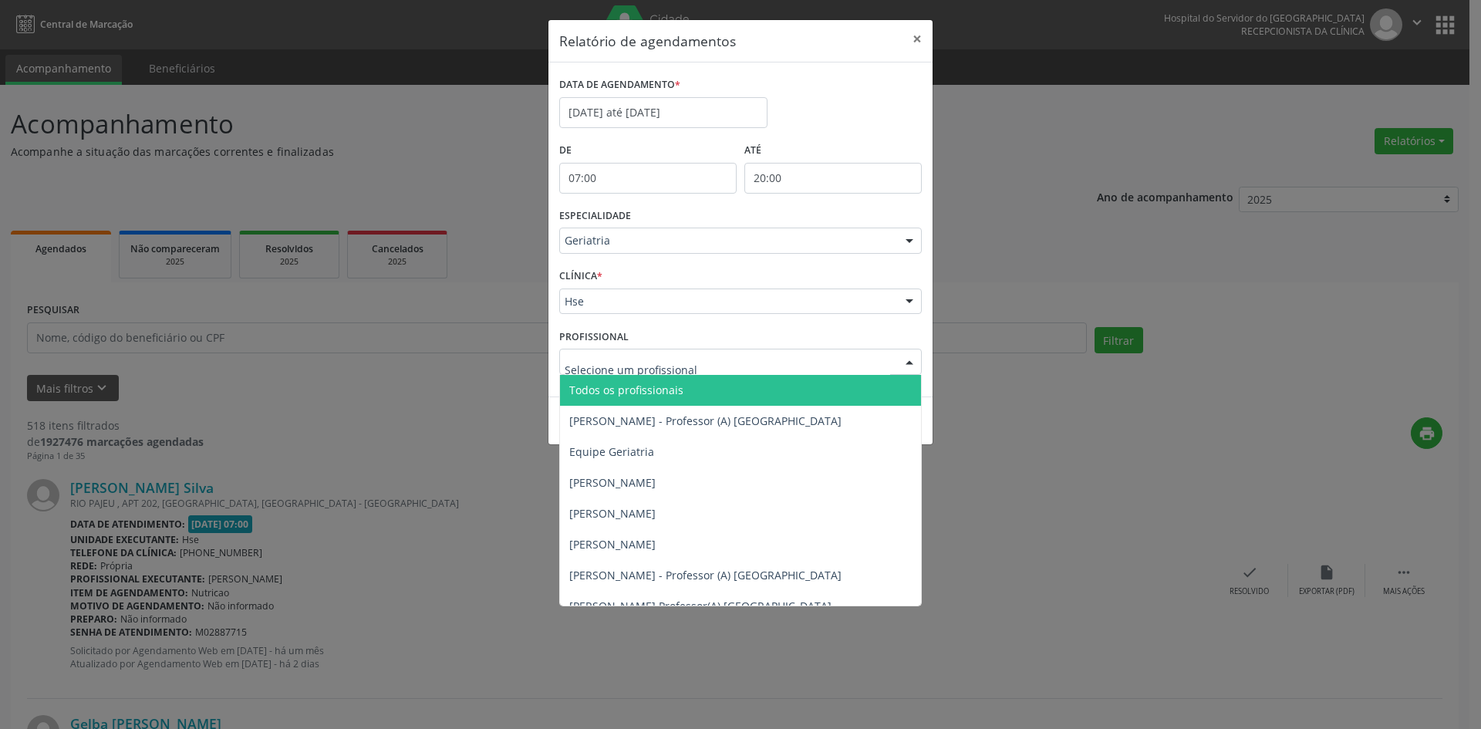
click at [910, 244] on div at bounding box center [909, 241] width 23 height 26
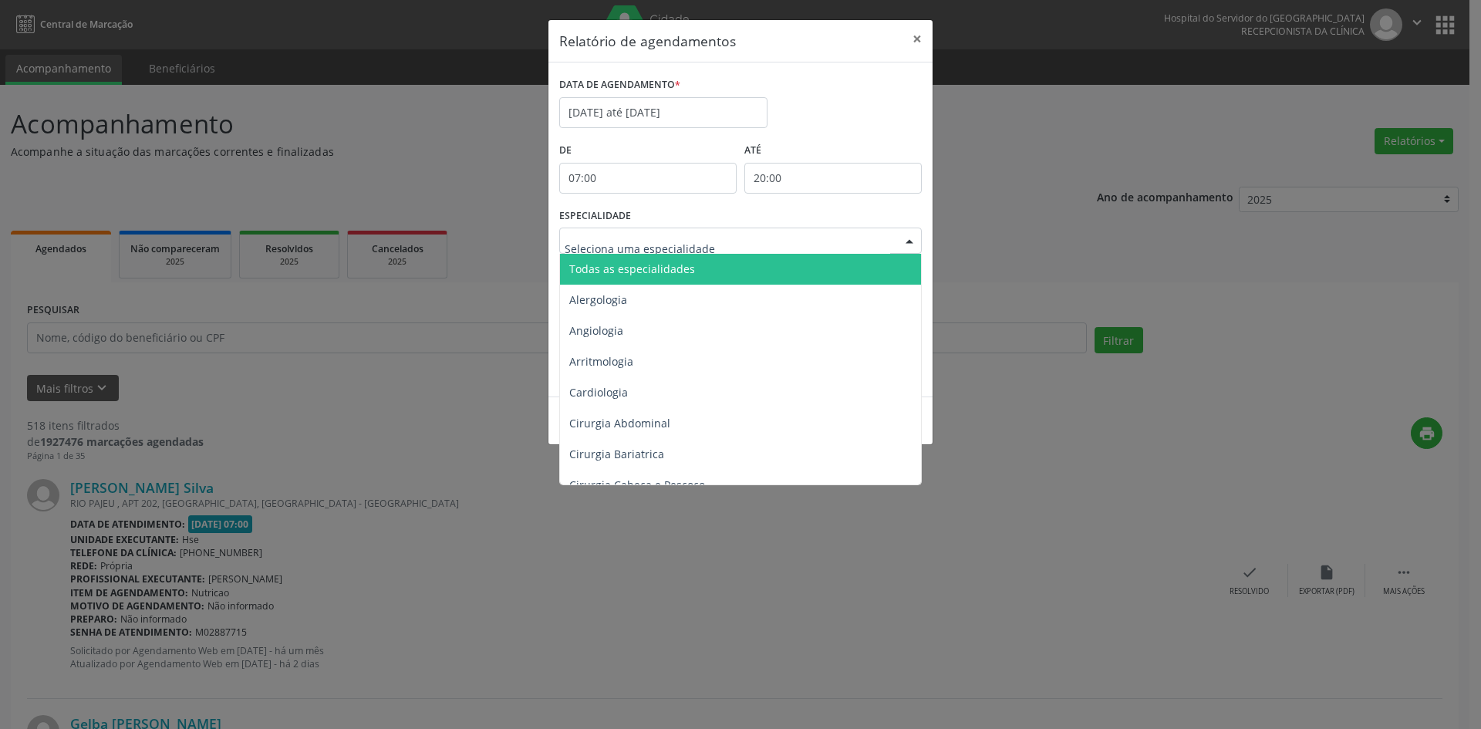
click at [669, 277] on span "Todas as especialidades" at bounding box center [741, 269] width 363 height 31
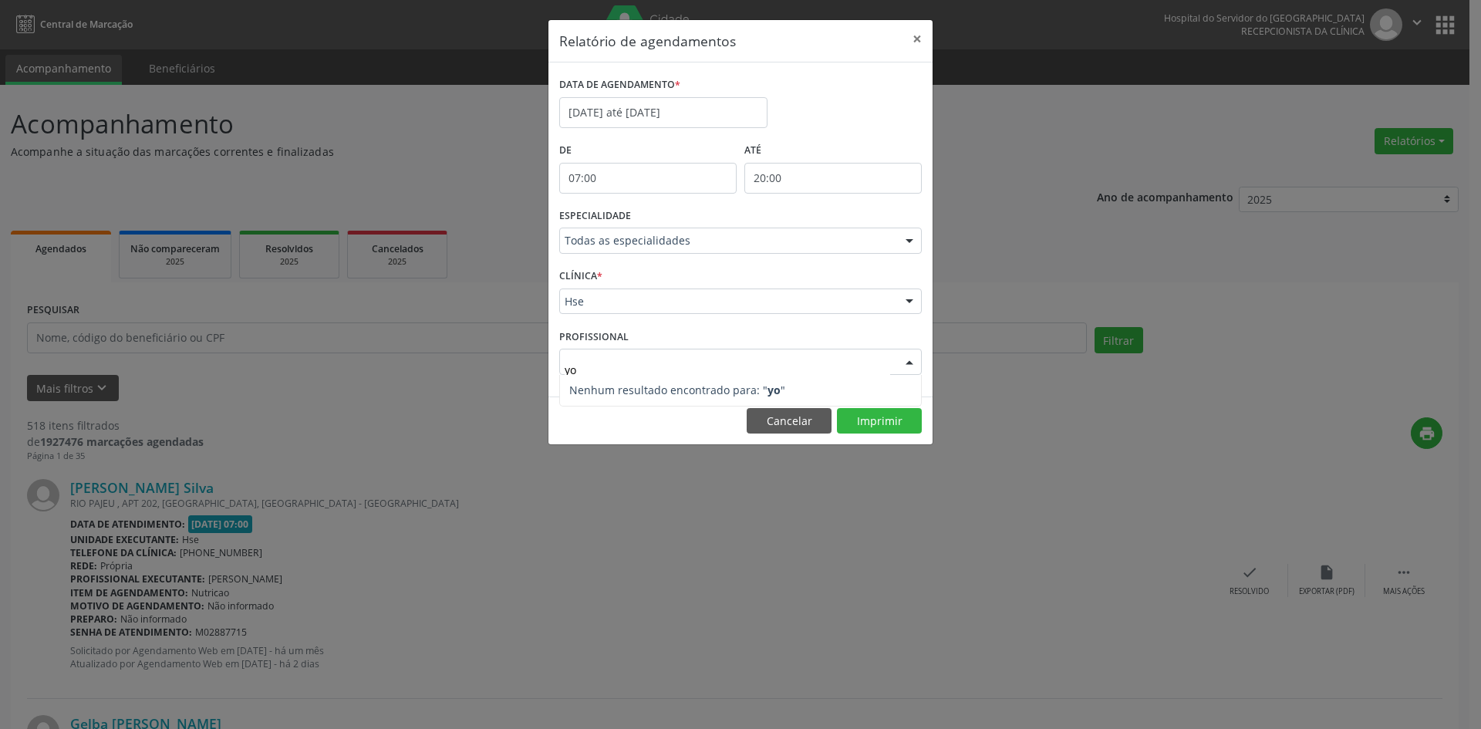
type input "yo"
click at [906, 364] on div at bounding box center [909, 362] width 23 height 26
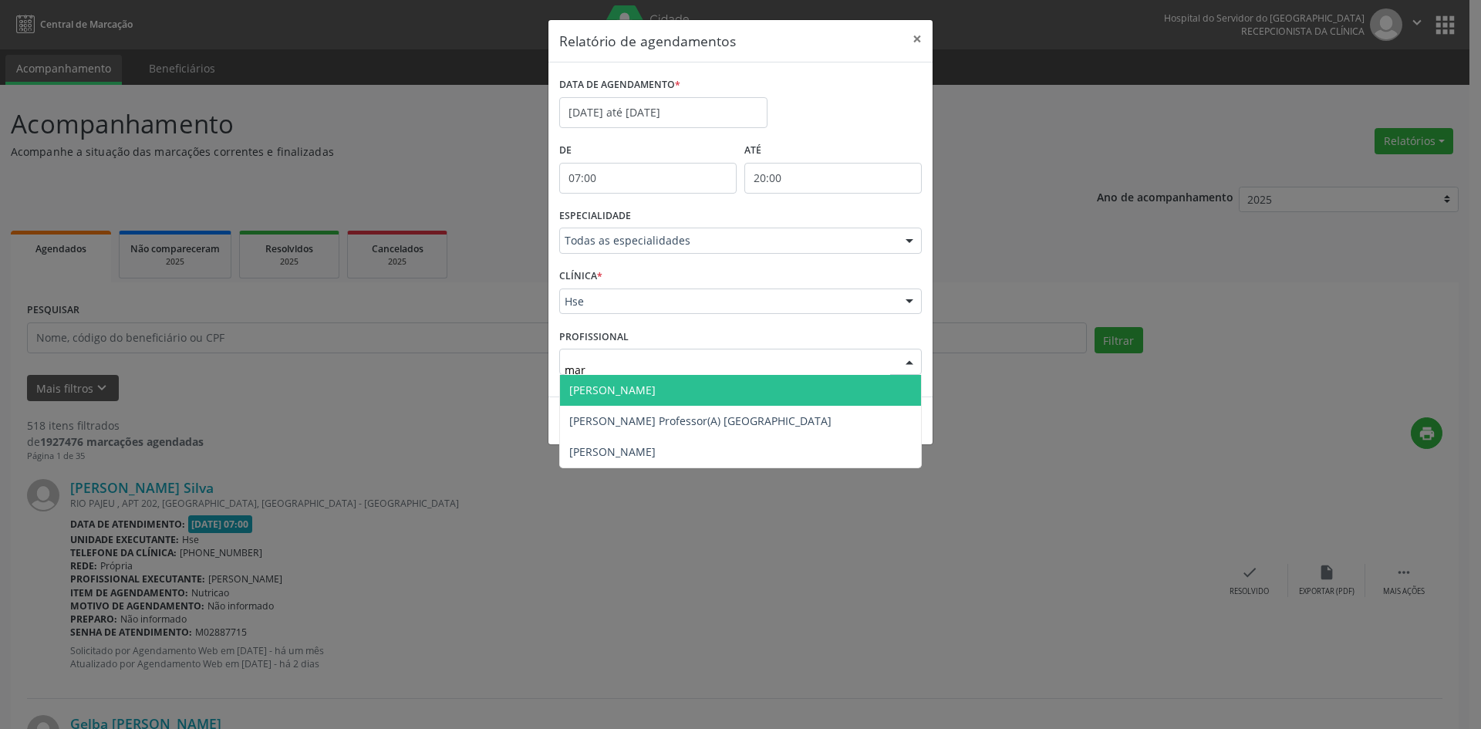
type input "mari"
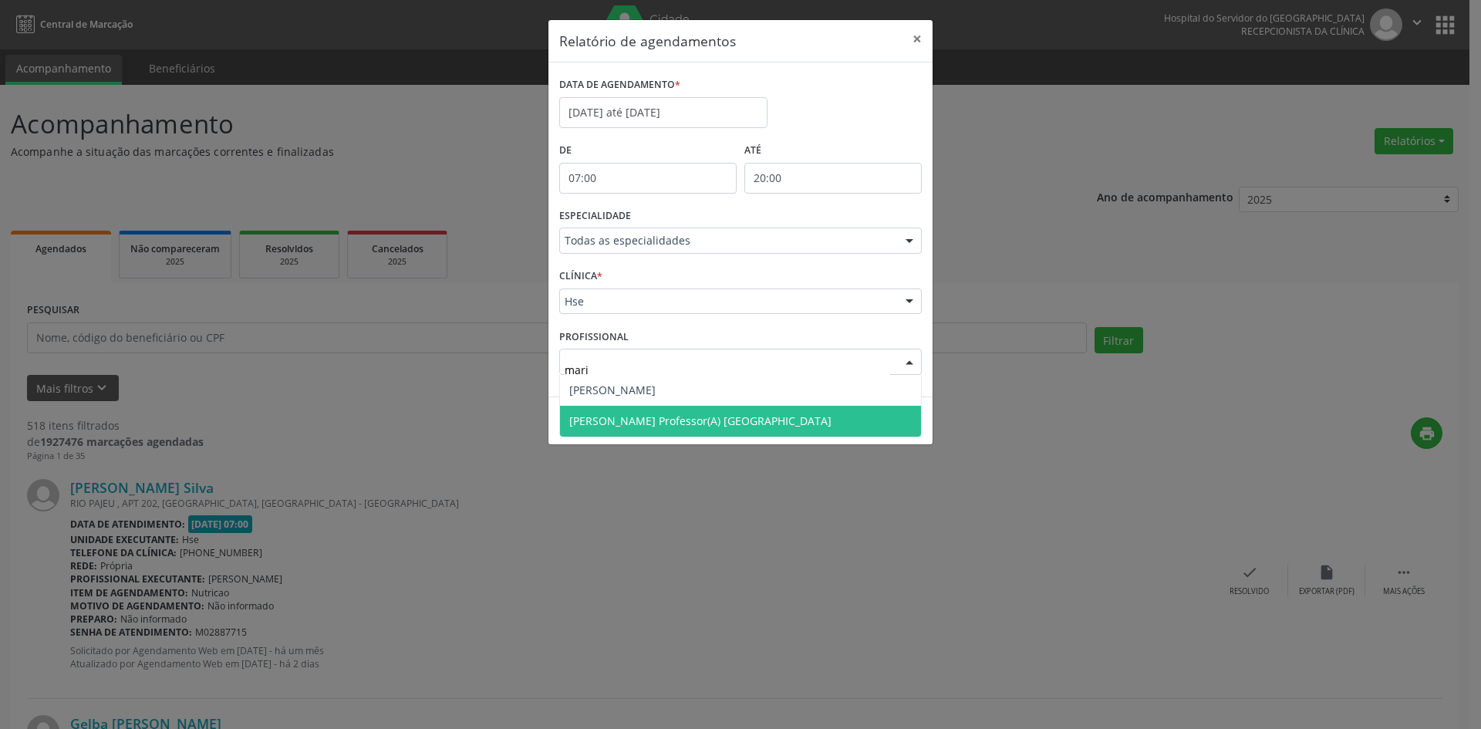
click at [650, 423] on span "[PERSON_NAME] Professor(A) [GEOGRAPHIC_DATA]" at bounding box center [700, 420] width 262 height 15
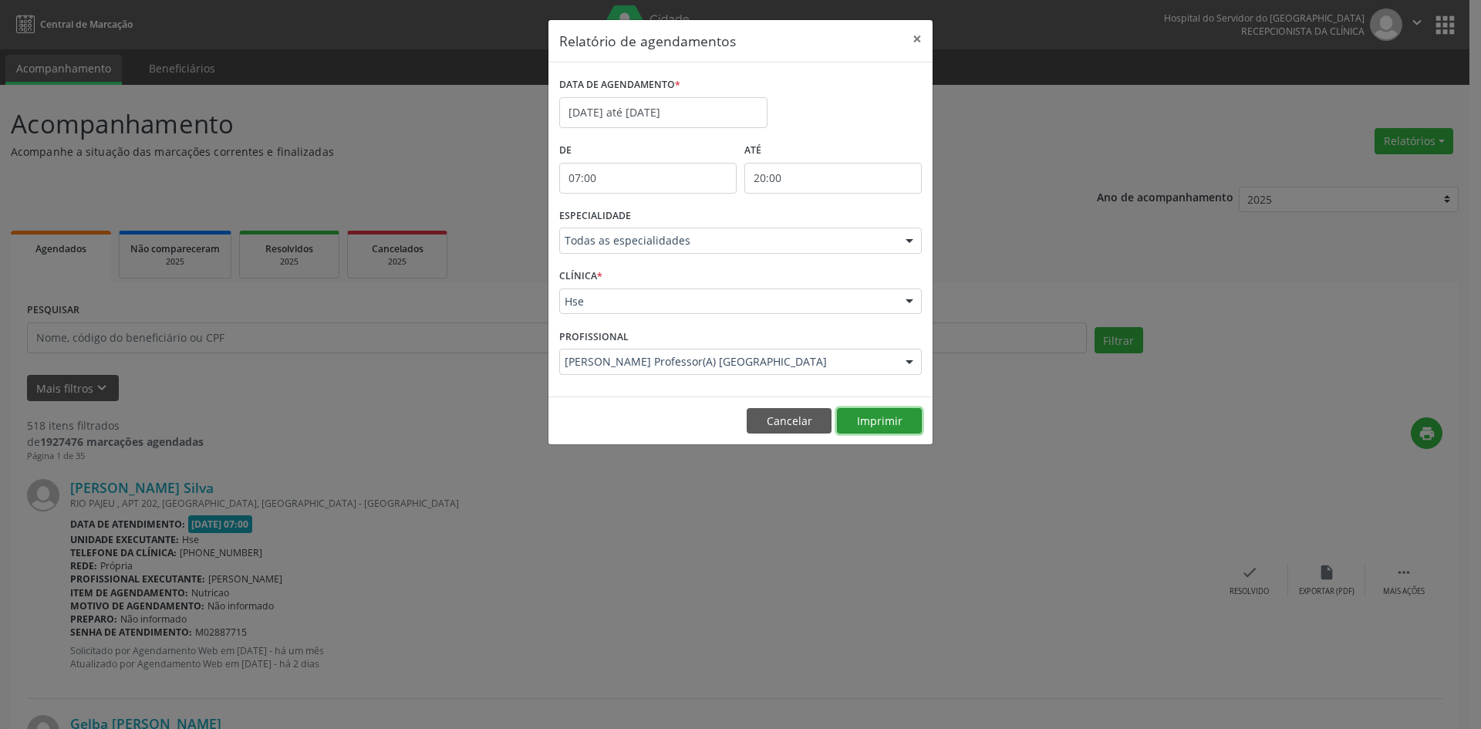
click at [888, 422] on button "Imprimir" at bounding box center [879, 421] width 85 height 26
